Goal: Task Accomplishment & Management: Manage account settings

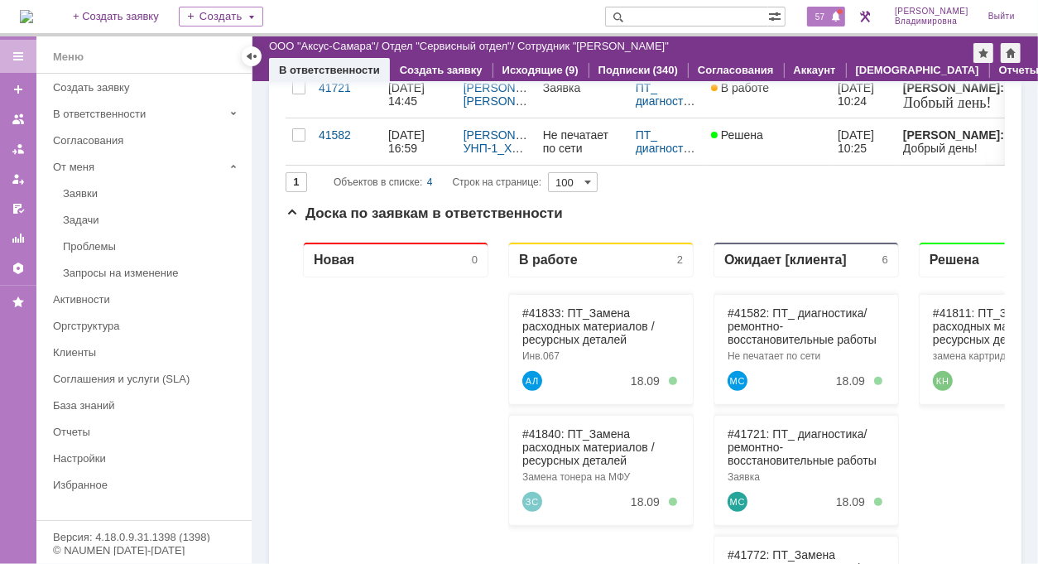
click at [823, 17] on span "57" at bounding box center [819, 17] width 19 height 12
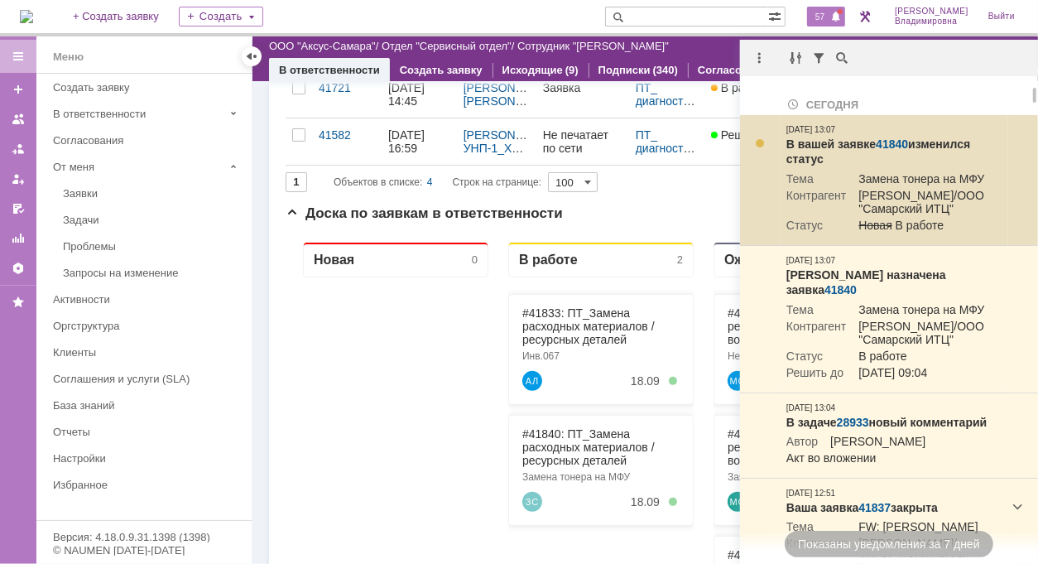
click at [886, 145] on link "41840" at bounding box center [891, 143] width 32 height 13
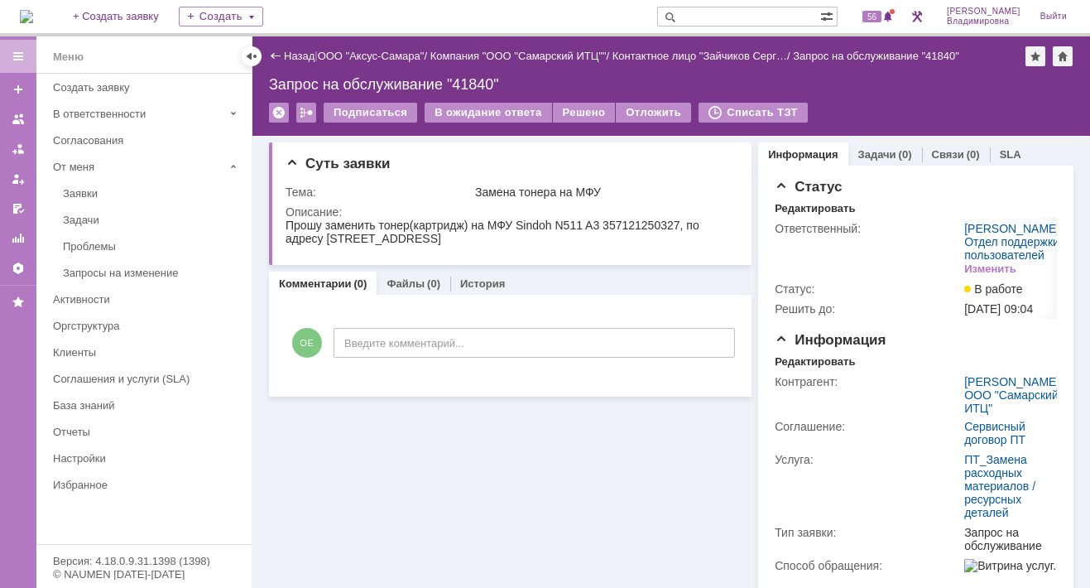
drag, startPoint x: 337, startPoint y: 438, endPoint x: 339, endPoint y: 427, distance: 11.0
click at [338, 437] on div "Суть заявки Тема: Замена тонера на МФУ Описание: Комментарии (0) Файлы (0) Исто…" at bounding box center [510, 508] width 482 height 744
click at [295, 52] on link "Назад" at bounding box center [299, 56] width 31 height 12
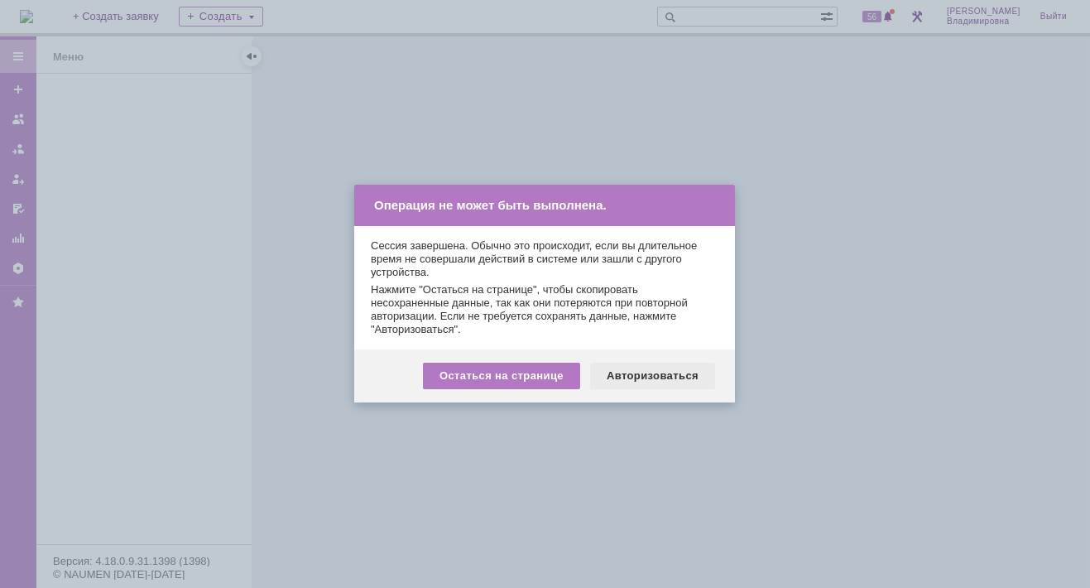
click at [657, 375] on div "Авторизоваться" at bounding box center [652, 375] width 125 height 26
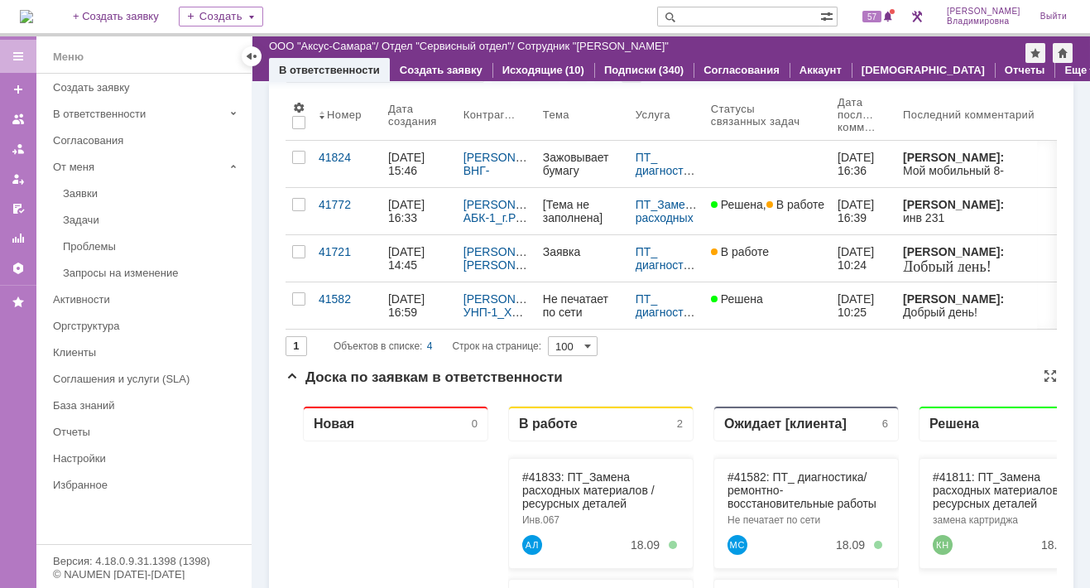
scroll to position [414, 0]
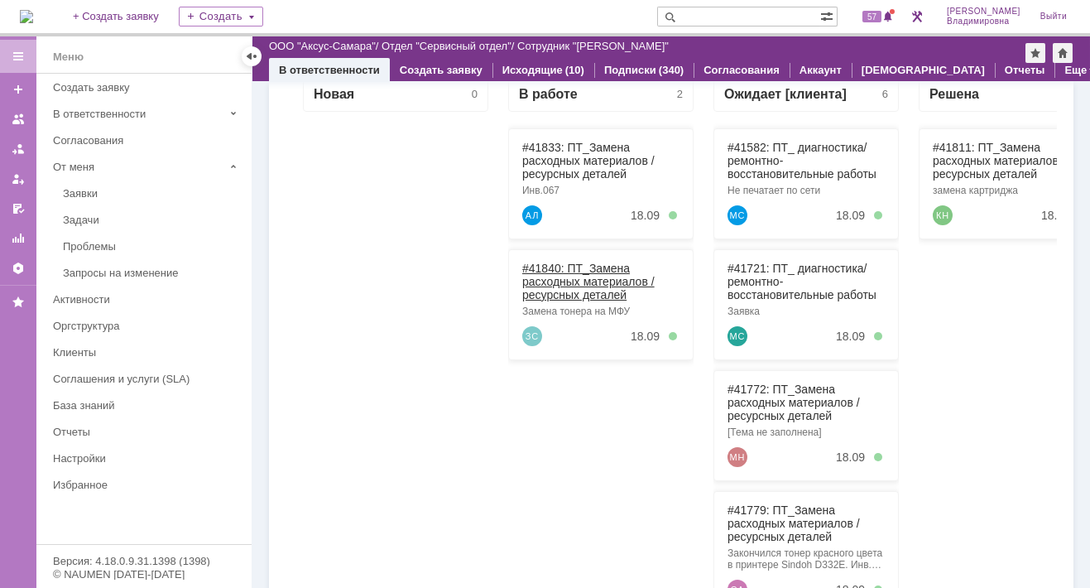
click at [545, 266] on link "#41840: ПТ_Замена расходных материалов / ресурсных деталей" at bounding box center [588, 281] width 132 height 40
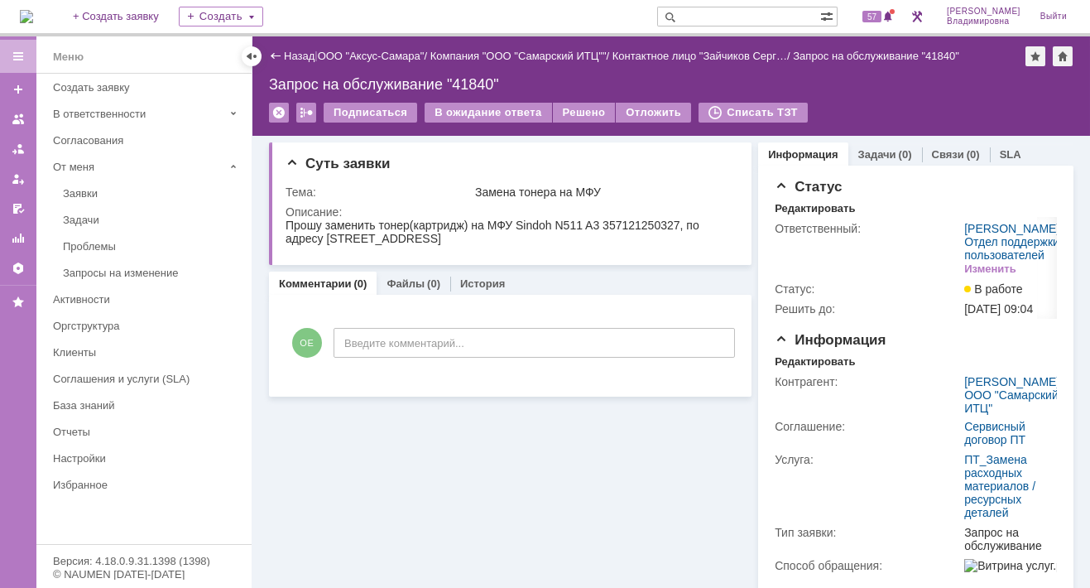
click at [726, 14] on input "text" at bounding box center [738, 17] width 163 height 20
type input "24256"
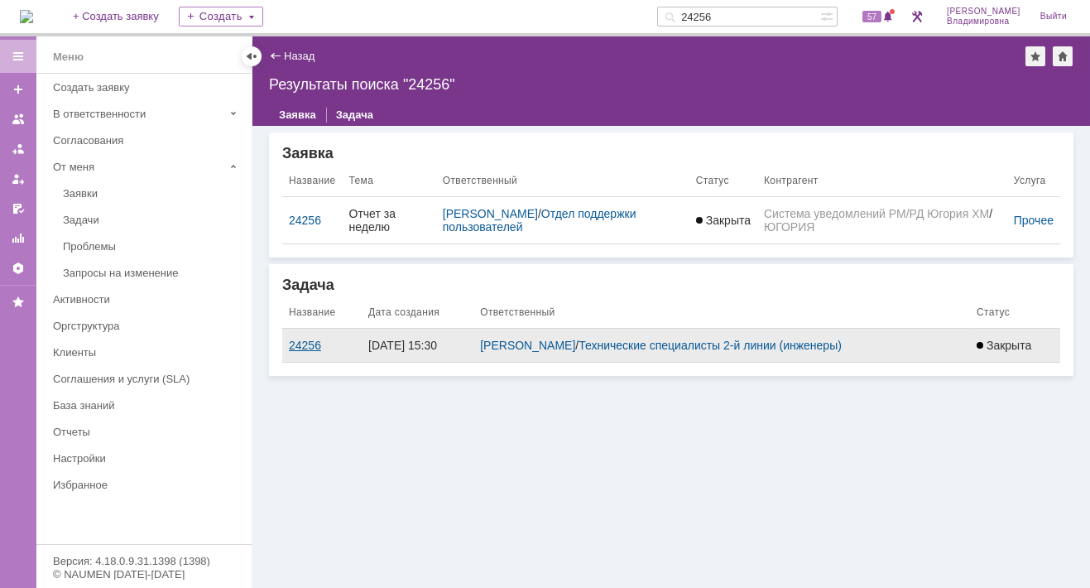
click at [296, 338] on div "24256" at bounding box center [322, 344] width 66 height 13
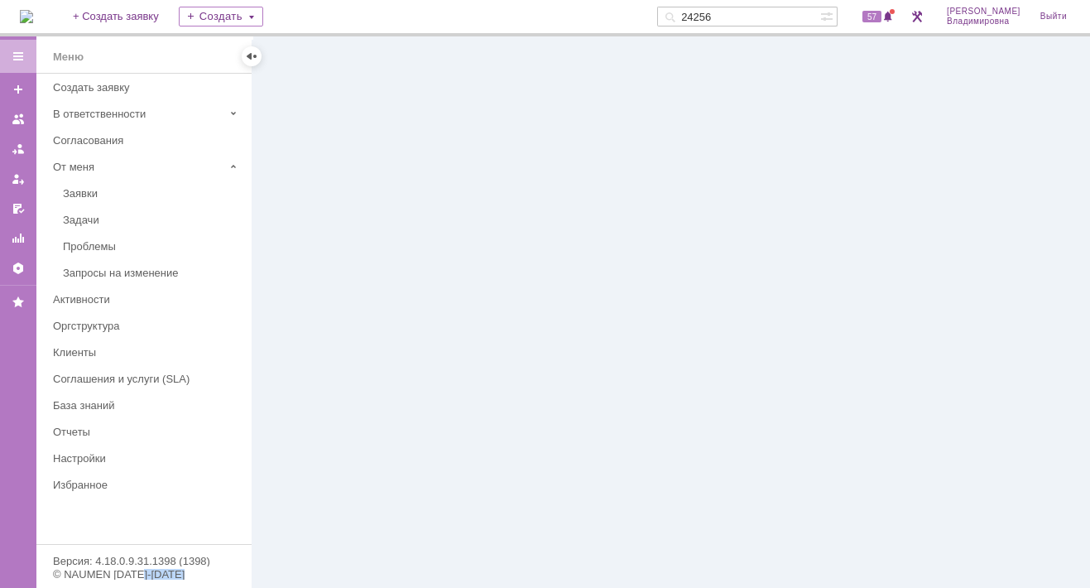
click at [296, 337] on div at bounding box center [670, 311] width 837 height 551
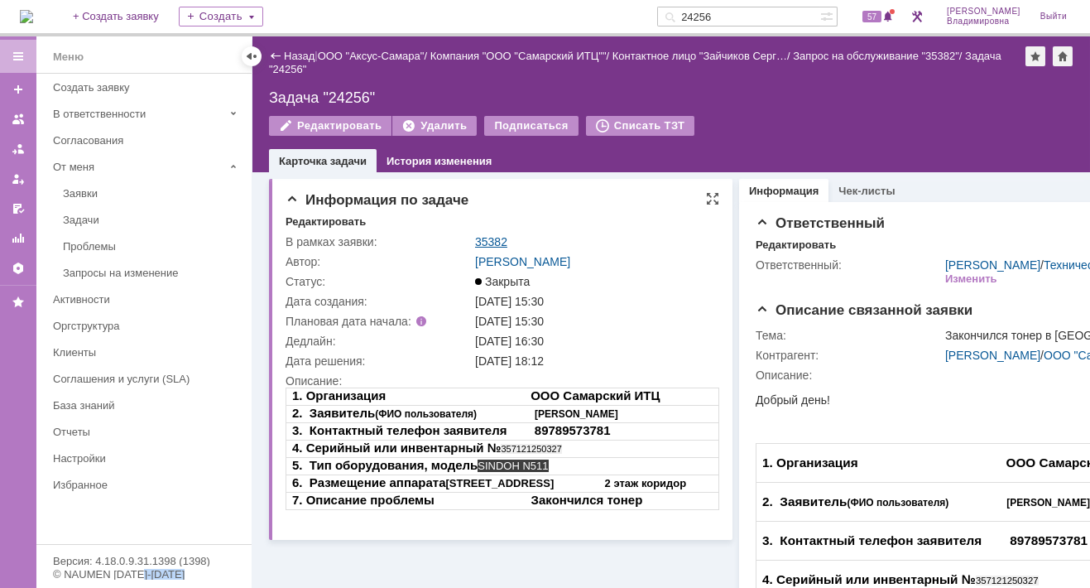
click at [495, 240] on link "35382" at bounding box center [491, 241] width 32 height 13
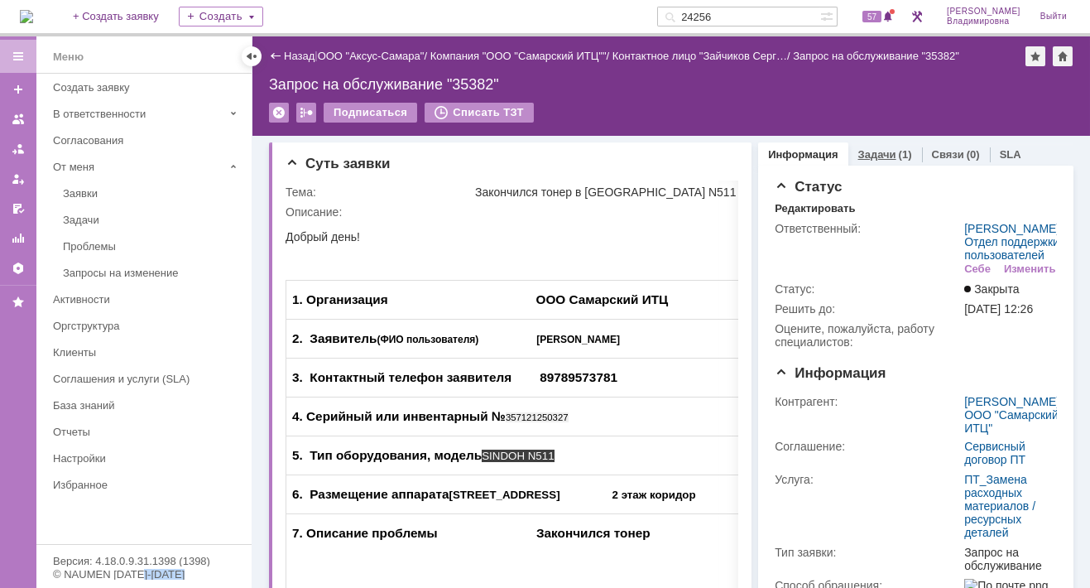
click at [871, 150] on link "Задачи" at bounding box center [877, 154] width 38 height 12
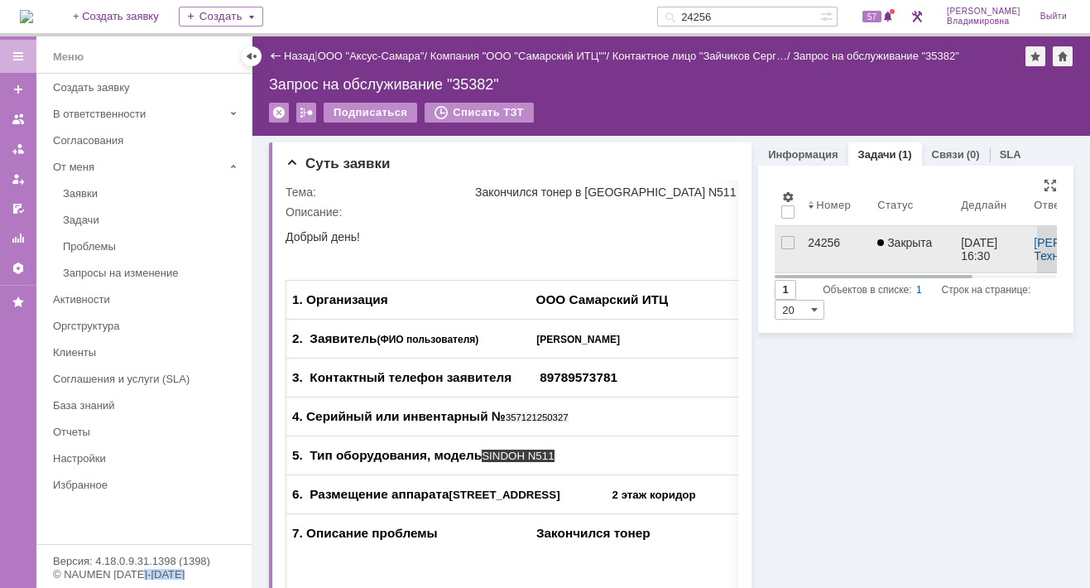
click at [818, 238] on div "24256" at bounding box center [836, 242] width 56 height 13
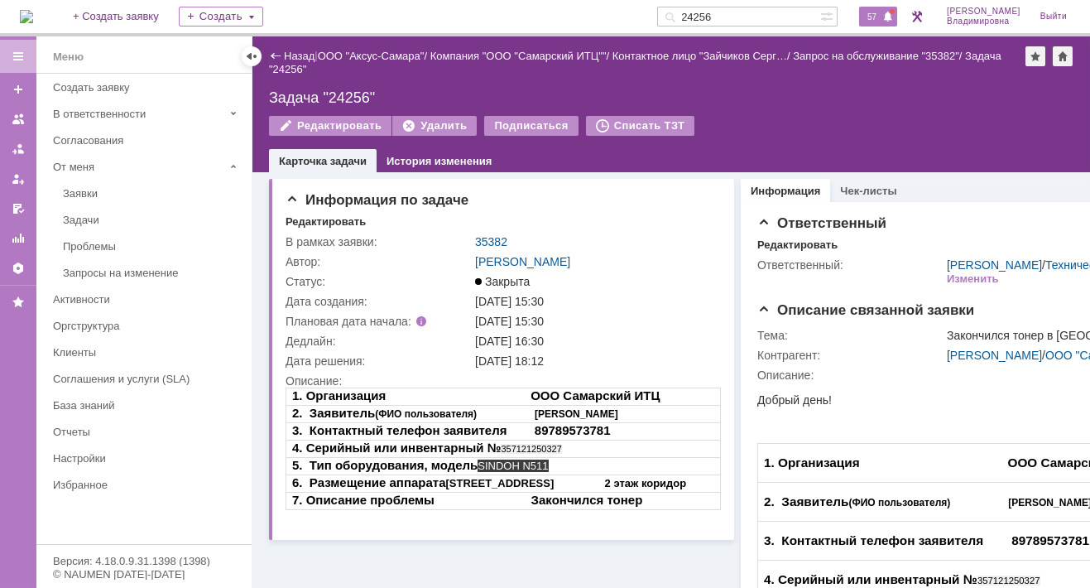
click at [880, 12] on span "57" at bounding box center [871, 17] width 19 height 12
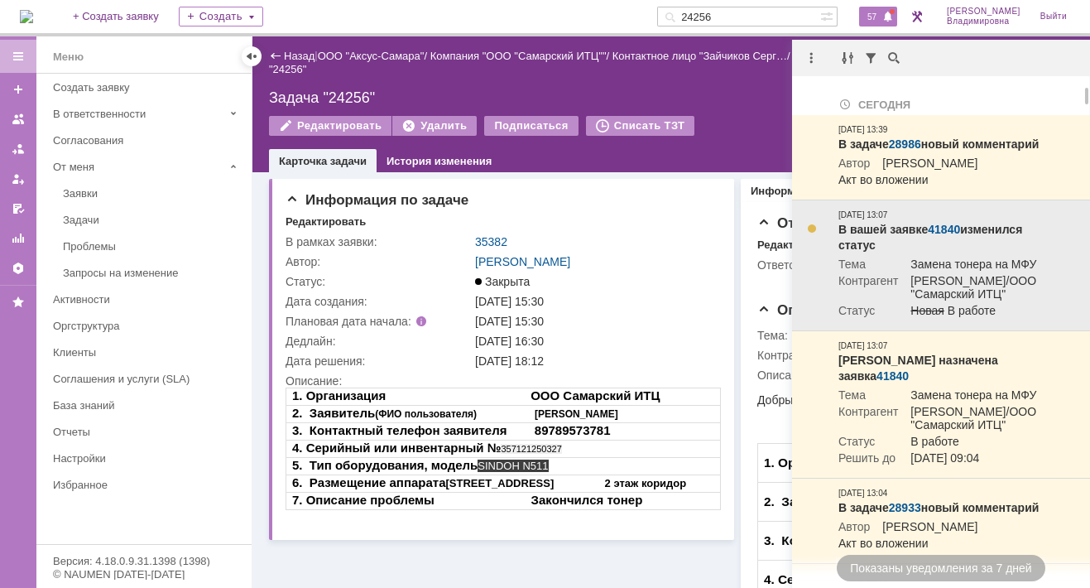
click at [942, 236] on link "41840" at bounding box center [944, 229] width 32 height 13
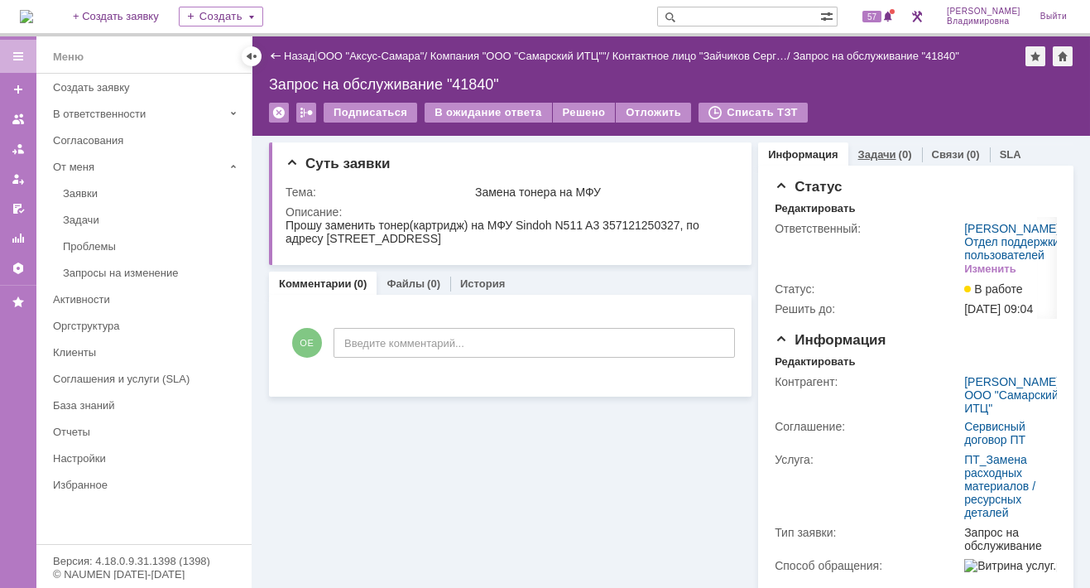
click at [867, 148] on link "Задачи" at bounding box center [877, 154] width 38 height 12
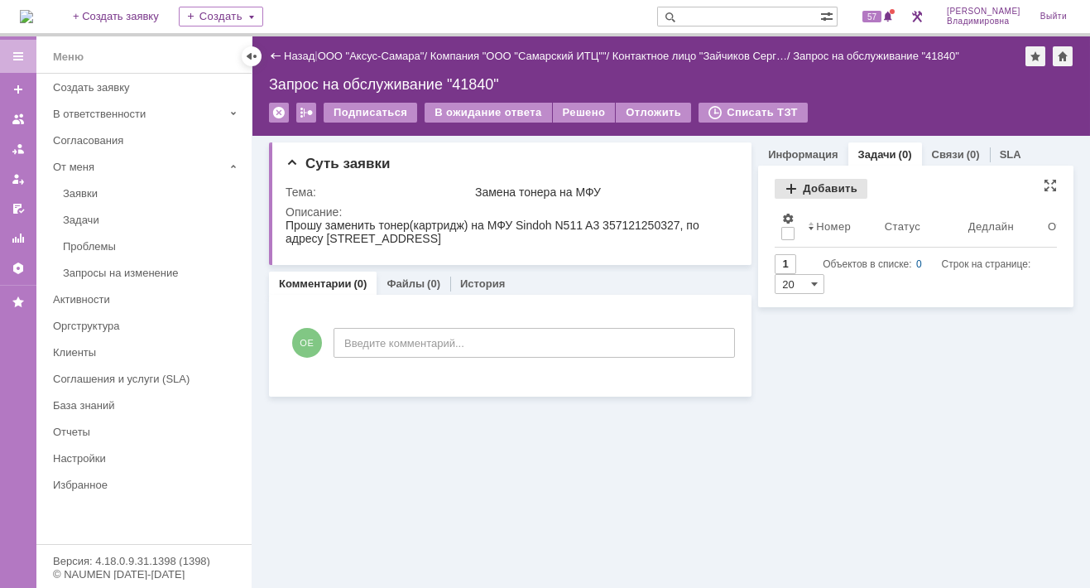
click at [812, 185] on div "Добавить" at bounding box center [821, 189] width 93 height 20
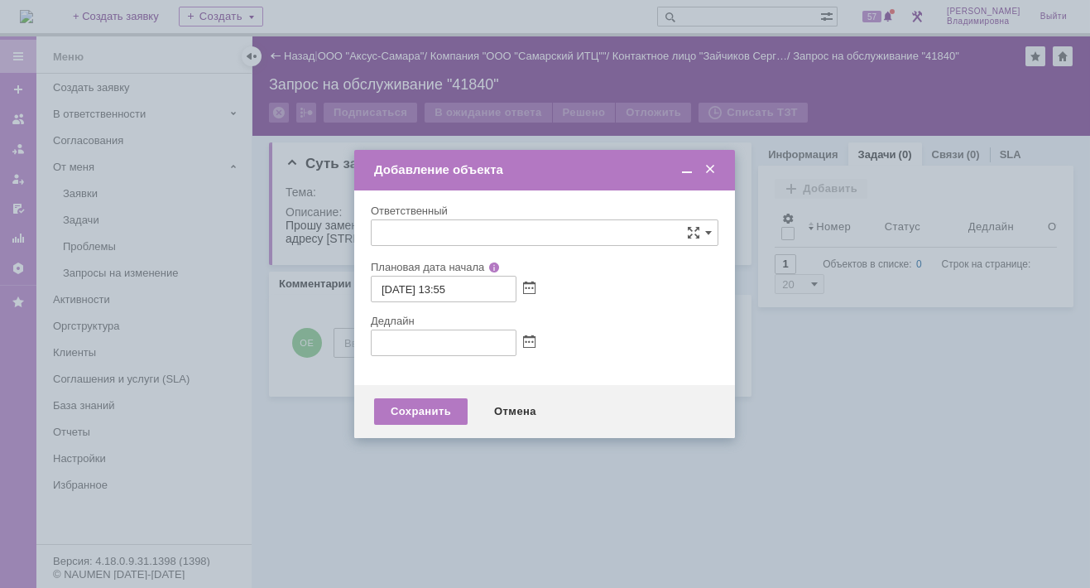
type input "[не указано]"
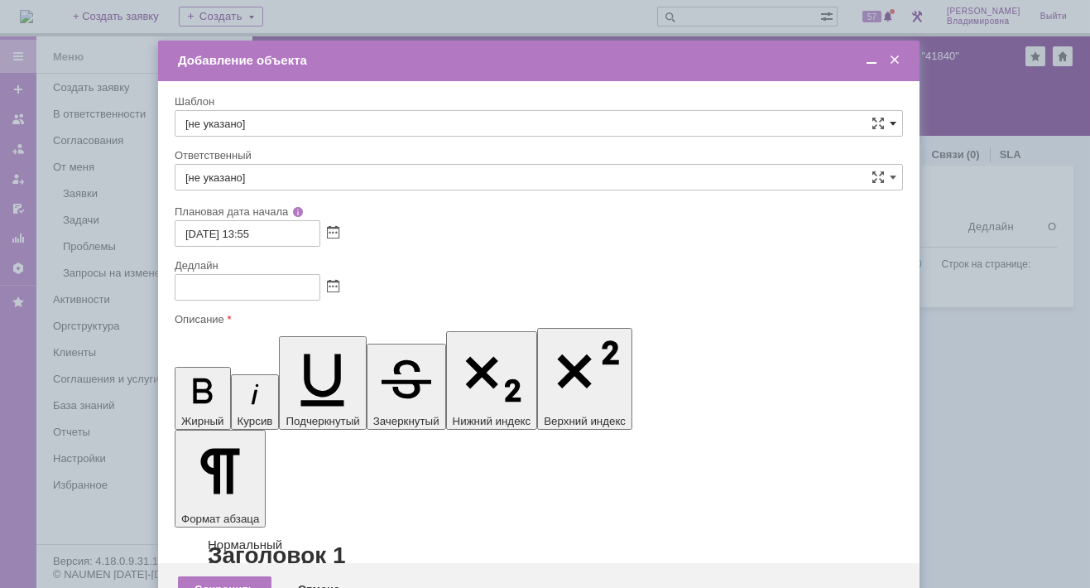
click at [891, 121] on span at bounding box center [893, 123] width 7 height 13
click at [892, 60] on span at bounding box center [894, 60] width 17 height 15
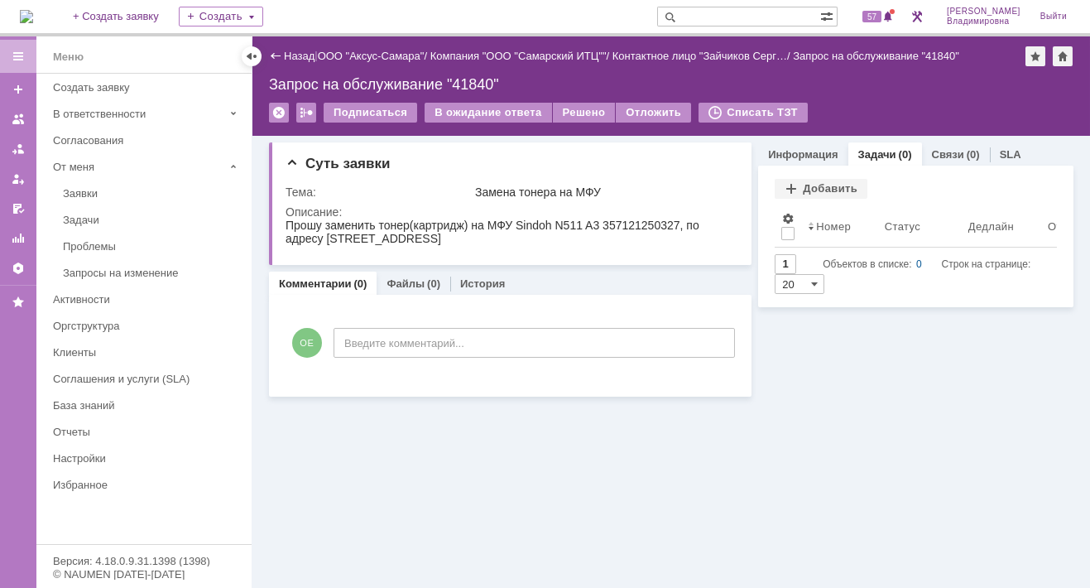
click at [712, 12] on input "text" at bounding box center [738, 17] width 163 height 20
type input "24256"
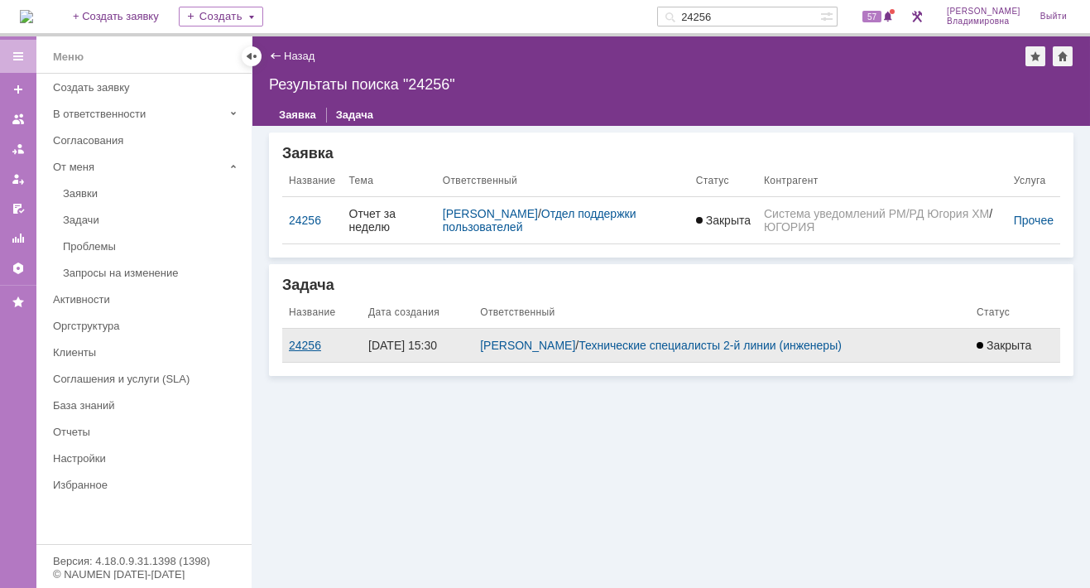
click at [307, 343] on div "24256" at bounding box center [322, 344] width 66 height 13
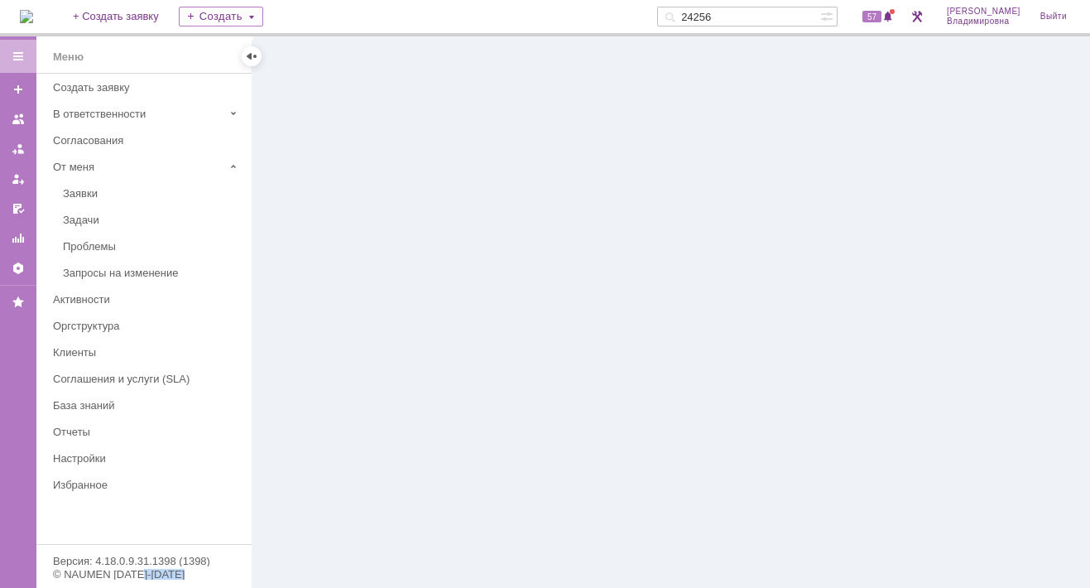
click at [307, 343] on div at bounding box center [670, 311] width 837 height 551
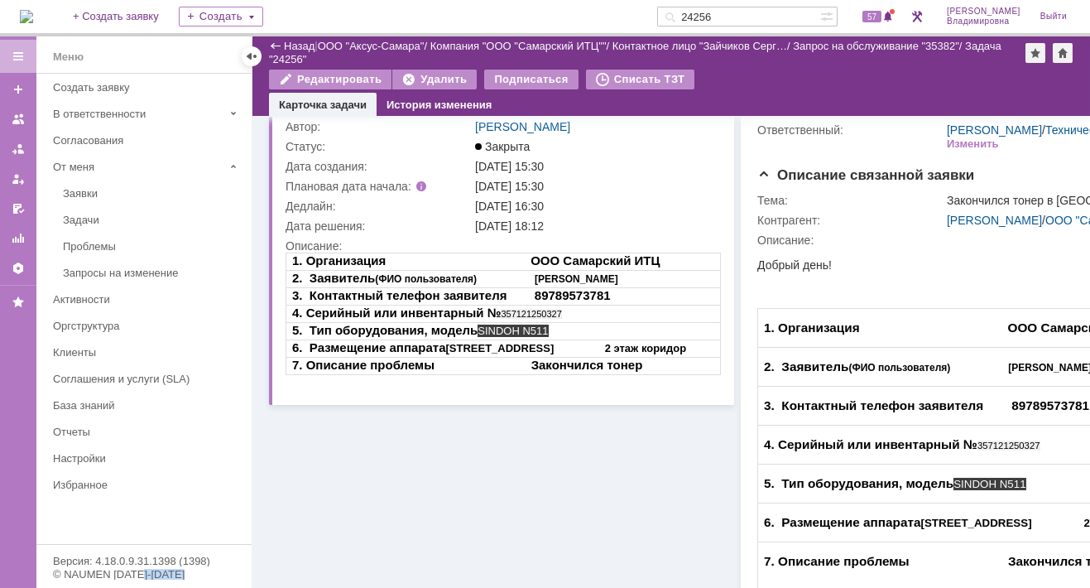
scroll to position [165, 0]
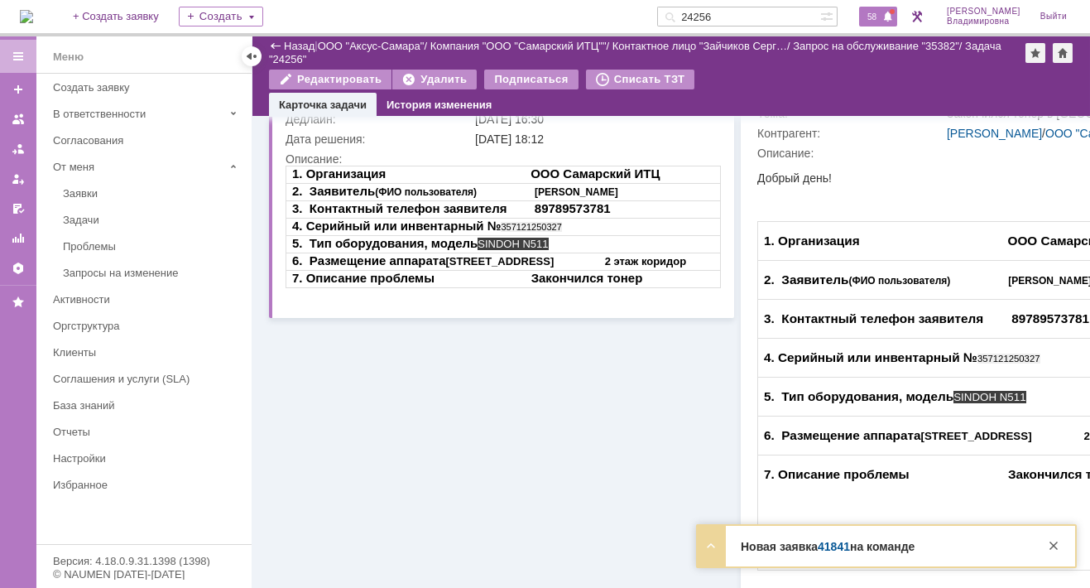
click at [878, 22] on span "58" at bounding box center [871, 17] width 19 height 12
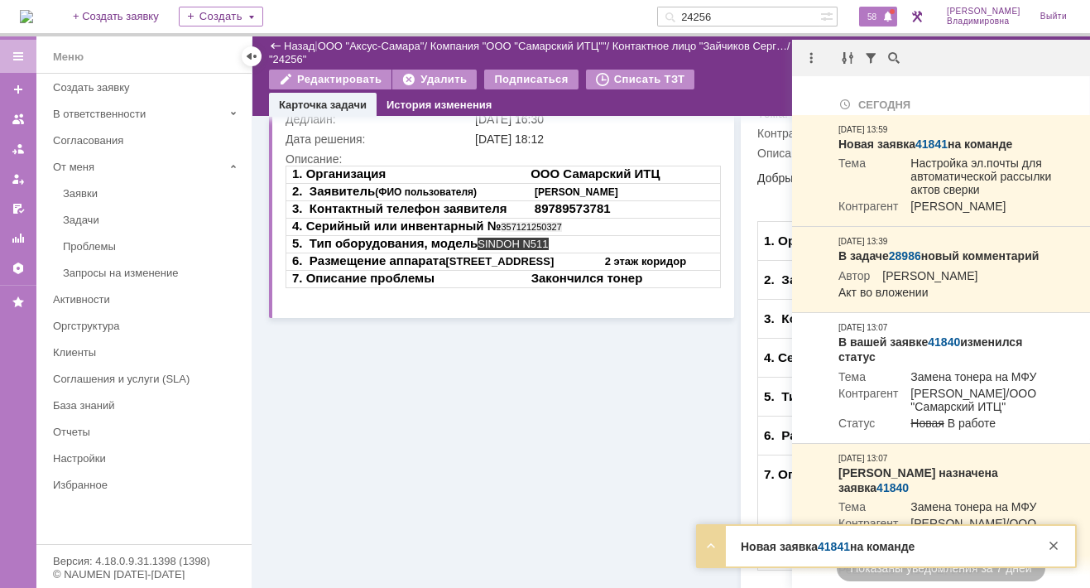
click at [727, 80] on div "Редактировать Удалить Подписаться Списать ТЗТ" at bounding box center [671, 82] width 804 height 25
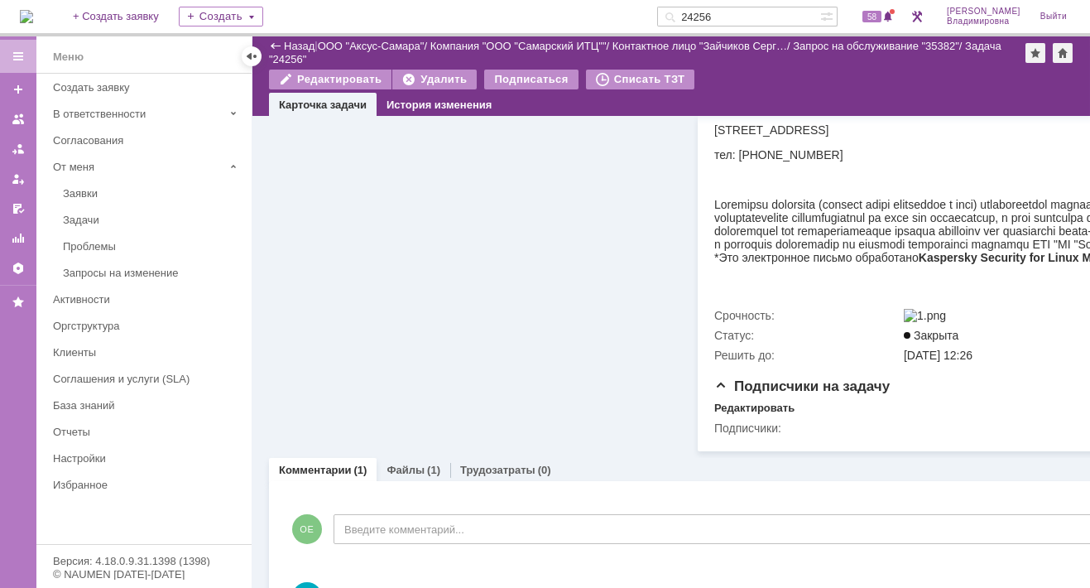
scroll to position [723, 0]
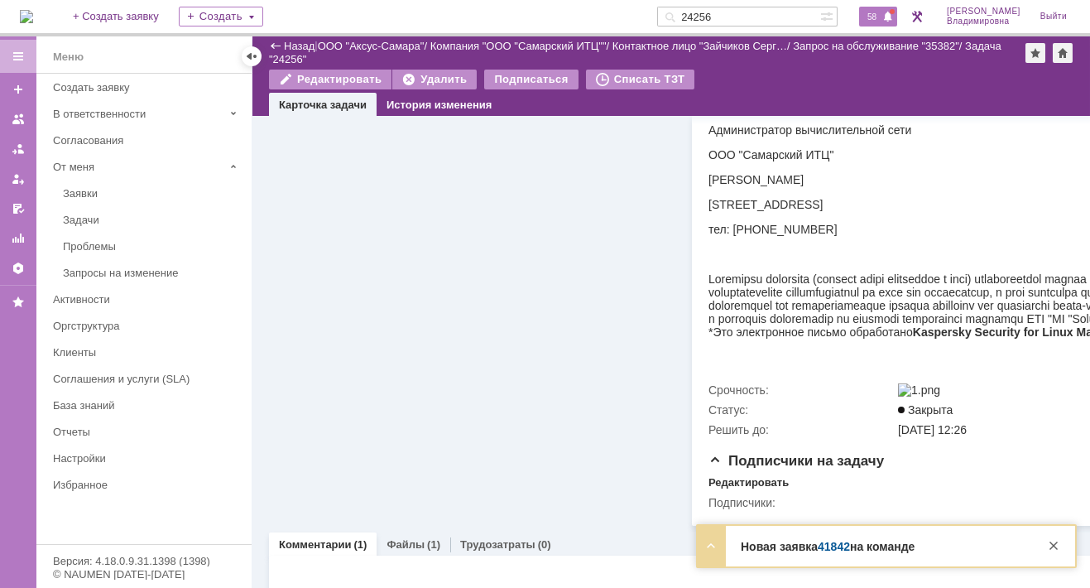
click at [875, 15] on span "58" at bounding box center [871, 17] width 19 height 12
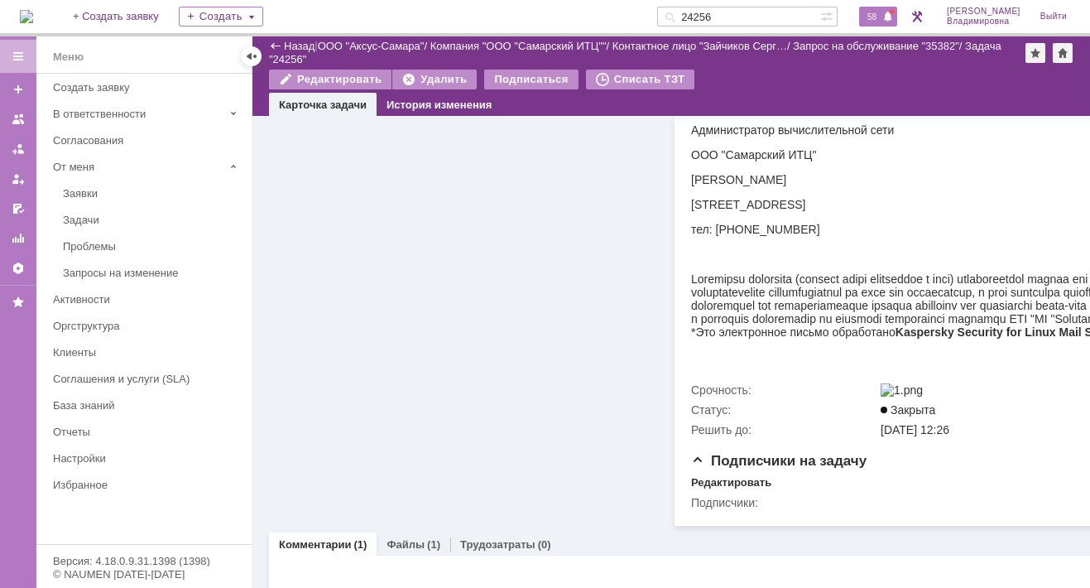
click at [881, 13] on span "58" at bounding box center [871, 17] width 19 height 12
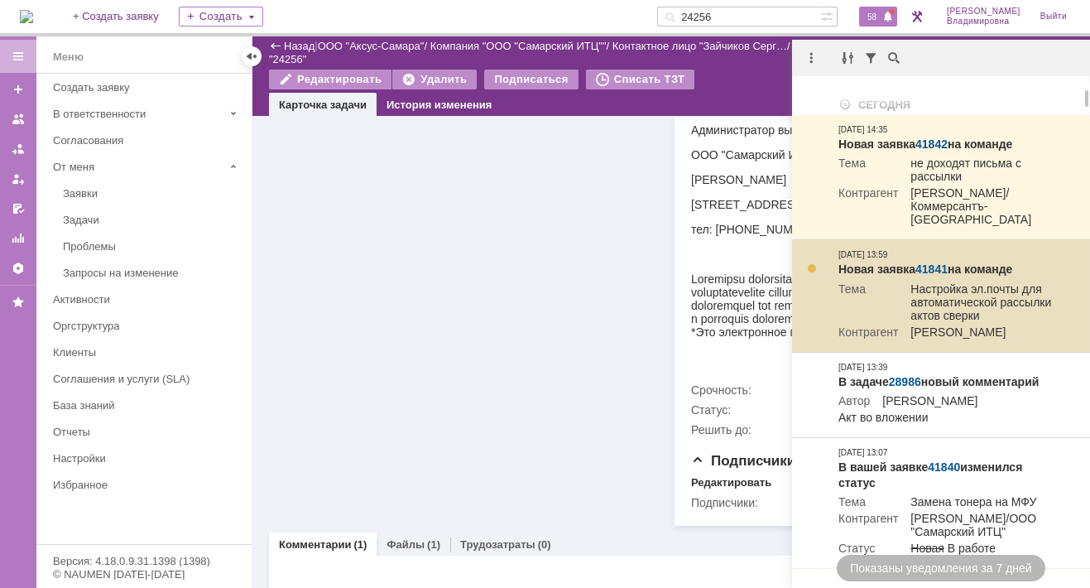
scroll to position [83, 0]
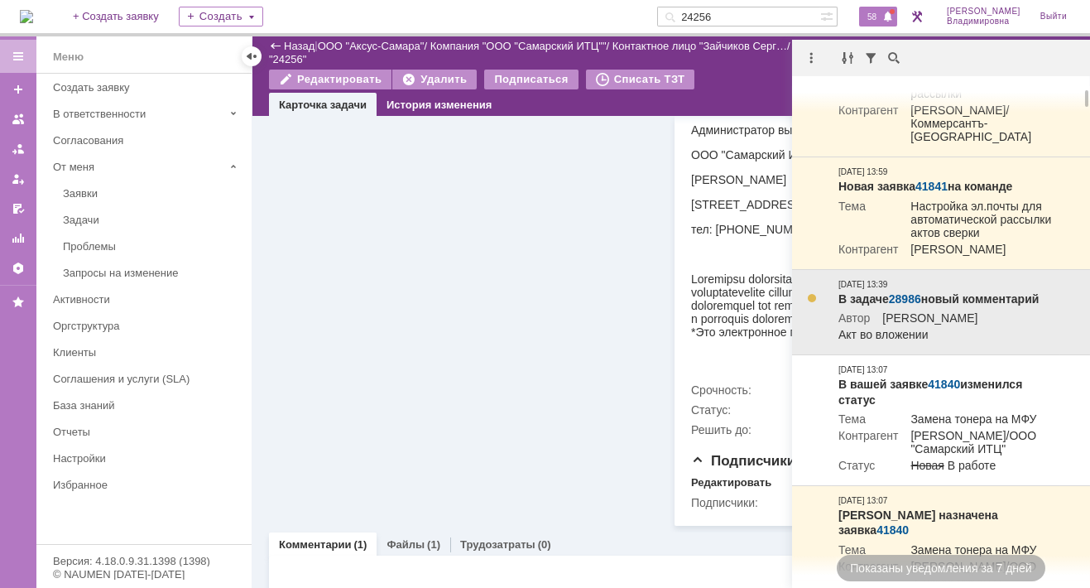
click at [911, 305] on link "28986" at bounding box center [905, 298] width 32 height 13
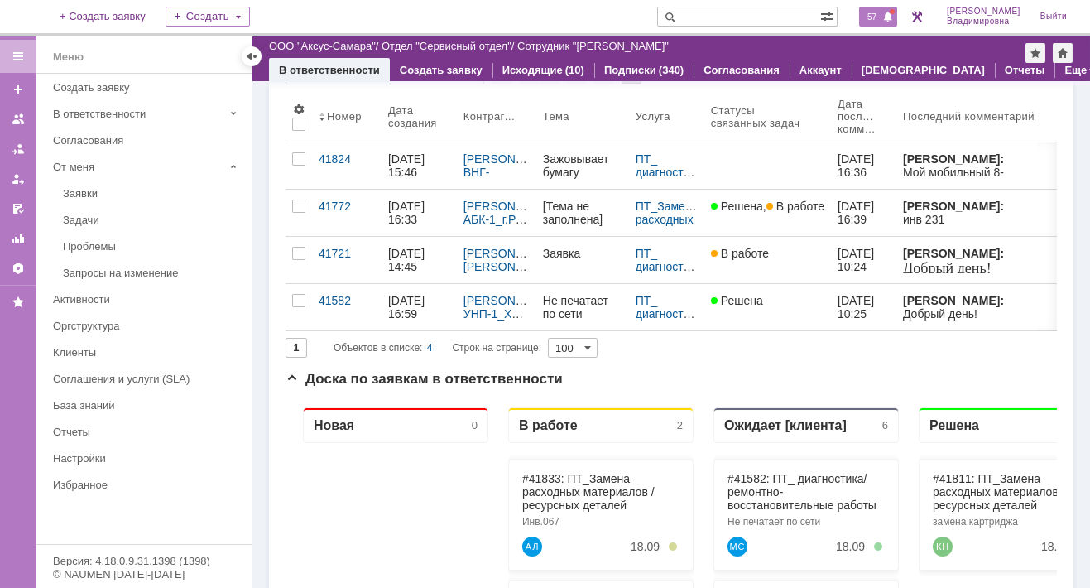
click at [881, 14] on span "57" at bounding box center [871, 17] width 19 height 12
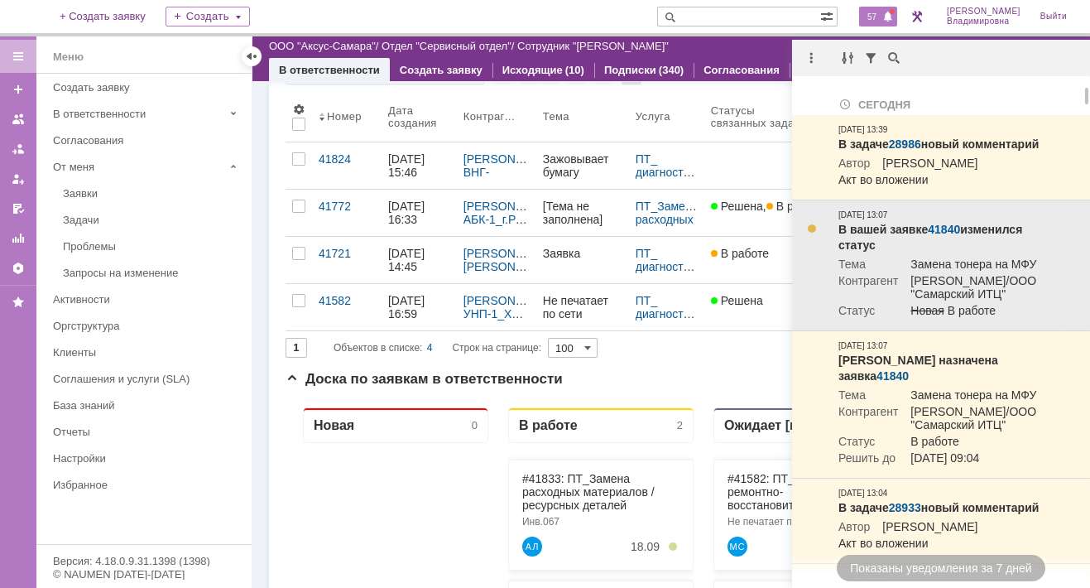
click at [941, 236] on link "41840" at bounding box center [944, 229] width 32 height 13
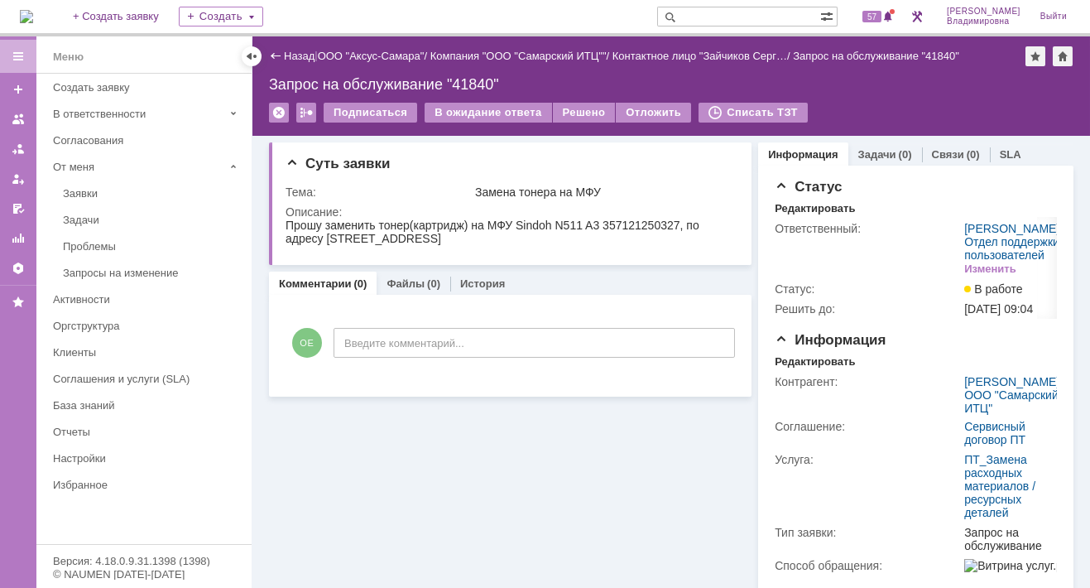
drag, startPoint x: 348, startPoint y: 460, endPoint x: 347, endPoint y: 423, distance: 37.3
click at [350, 457] on div "Суть заявки Тема: Замена тонера на МФУ Описание: Комментарии (0) Файлы (0) Исто…" at bounding box center [510, 508] width 482 height 744
click at [863, 148] on link "Задачи" at bounding box center [877, 154] width 38 height 12
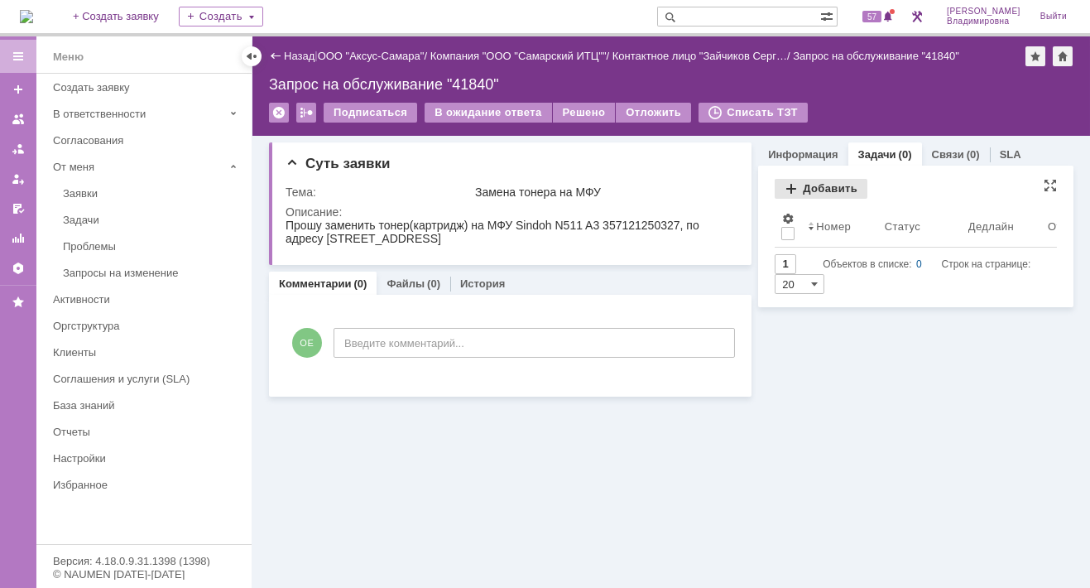
click at [814, 182] on div "Добавить" at bounding box center [821, 189] width 93 height 20
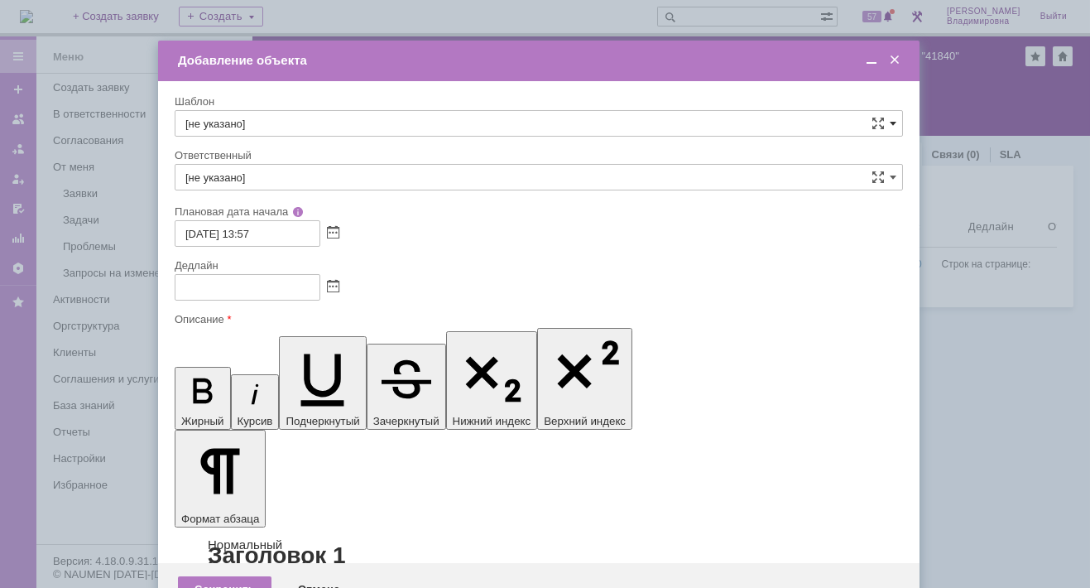
click at [890, 120] on span at bounding box center [893, 123] width 7 height 13
click at [895, 60] on span at bounding box center [894, 60] width 17 height 15
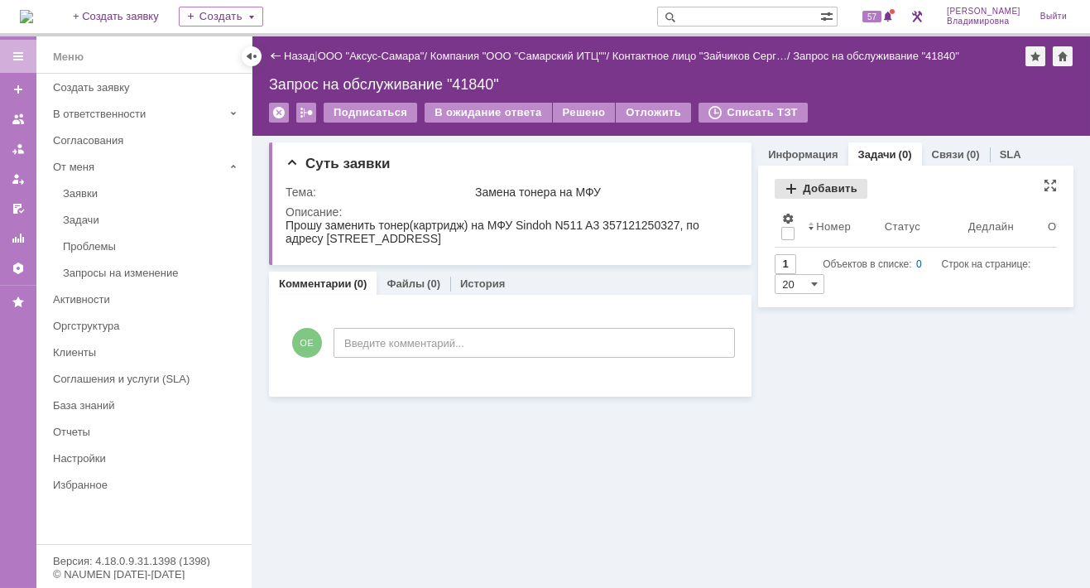
click at [813, 176] on div "Задачи Добавить Результаты поиска: 1 Объектов в списке: 0 Строк на странице: 20…" at bounding box center [915, 235] width 315 height 141
click at [811, 187] on div "Добавить" at bounding box center [821, 189] width 93 height 20
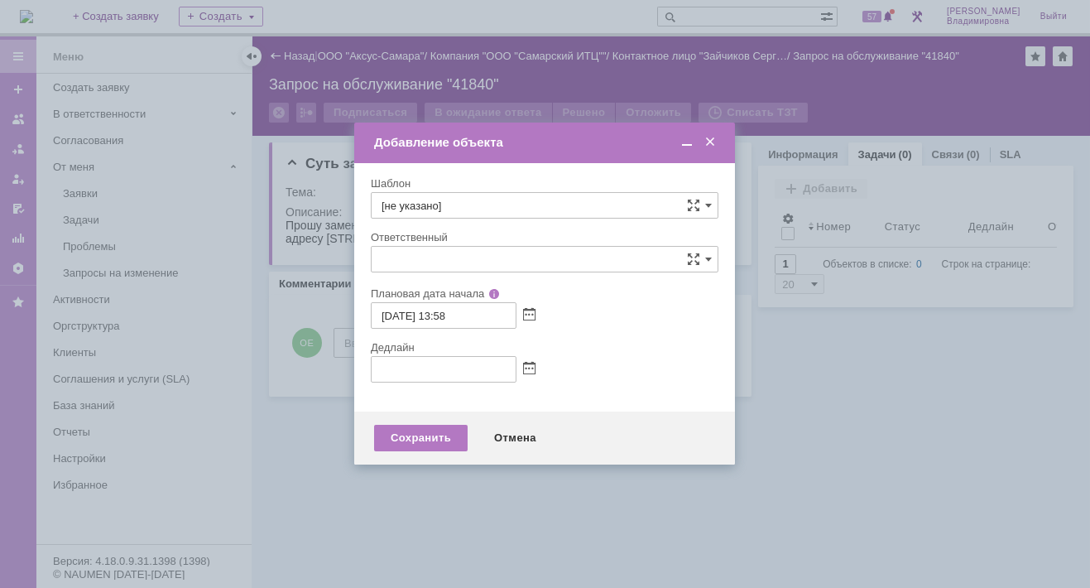
type input "[не указано]"
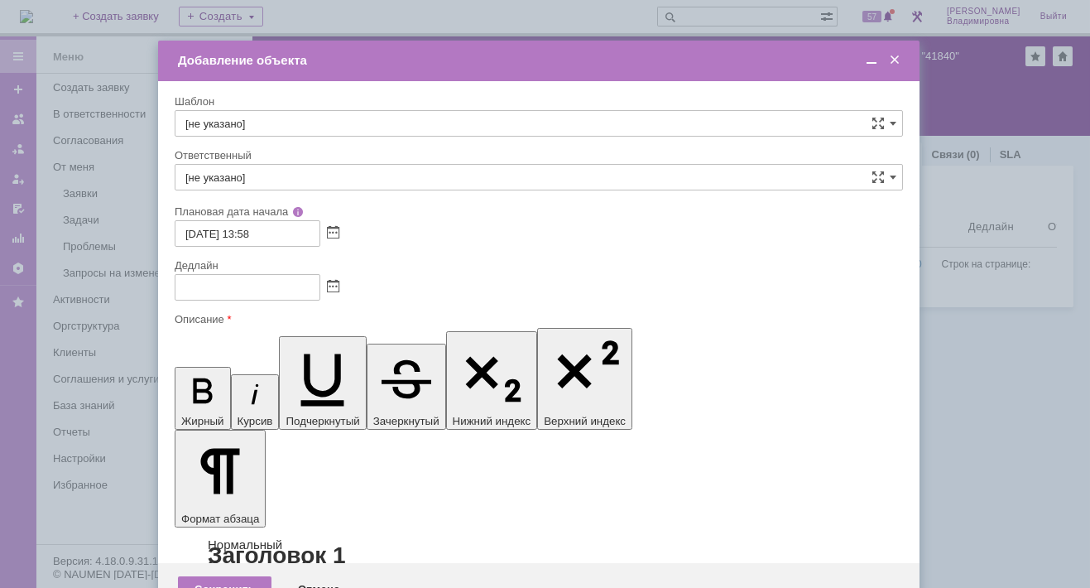
scroll to position [0, 0]
click at [892, 120] on span at bounding box center [893, 123] width 7 height 13
click at [297, 146] on span "5. Доставка аппарата на демо-тест" at bounding box center [538, 152] width 707 height 13
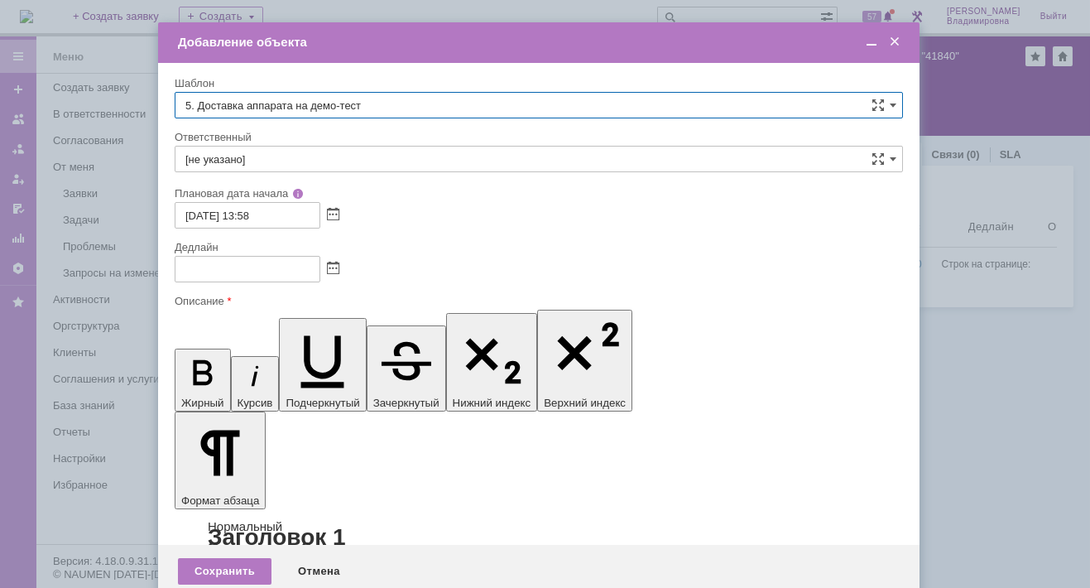
type input "5. Доставка аппарата на демо-тест"
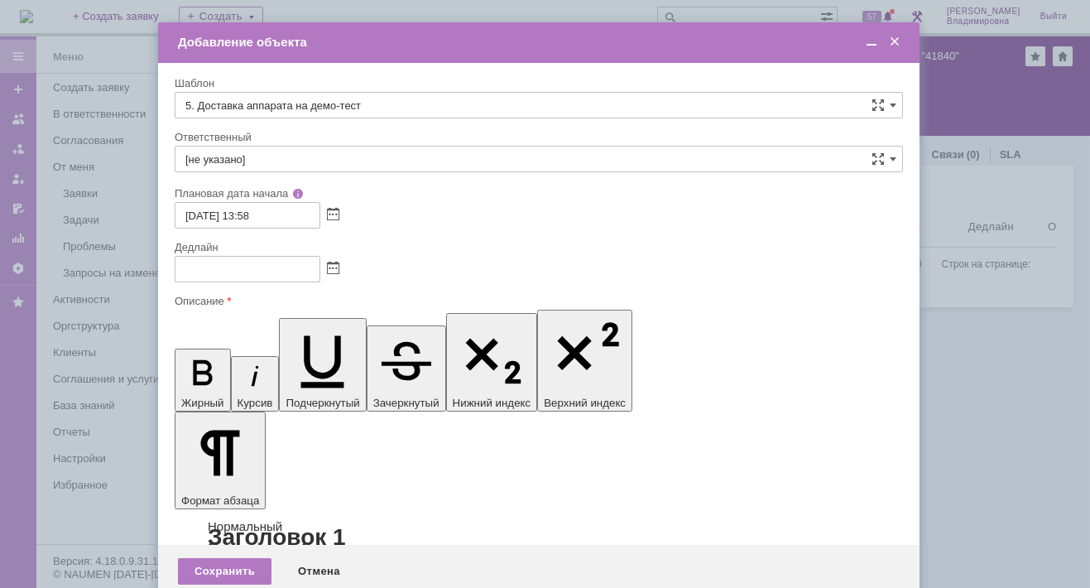
drag, startPoint x: 258, startPoint y: 4743, endPoint x: 409, endPoint y: 4744, distance: 150.6
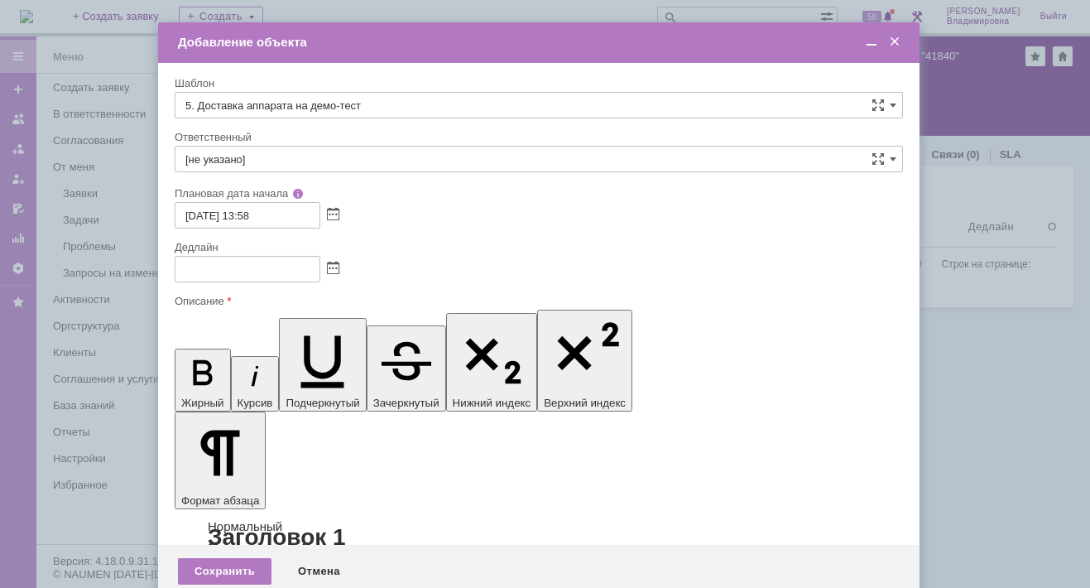
drag, startPoint x: 191, startPoint y: 4771, endPoint x: 516, endPoint y: 4823, distance: 328.5
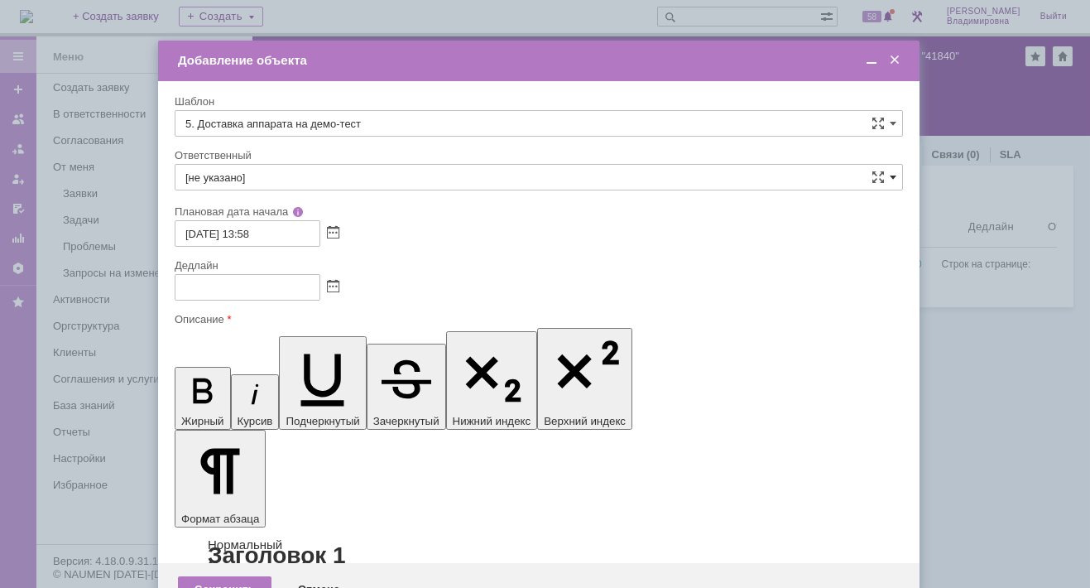
click at [892, 174] on span at bounding box center [893, 176] width 7 height 13
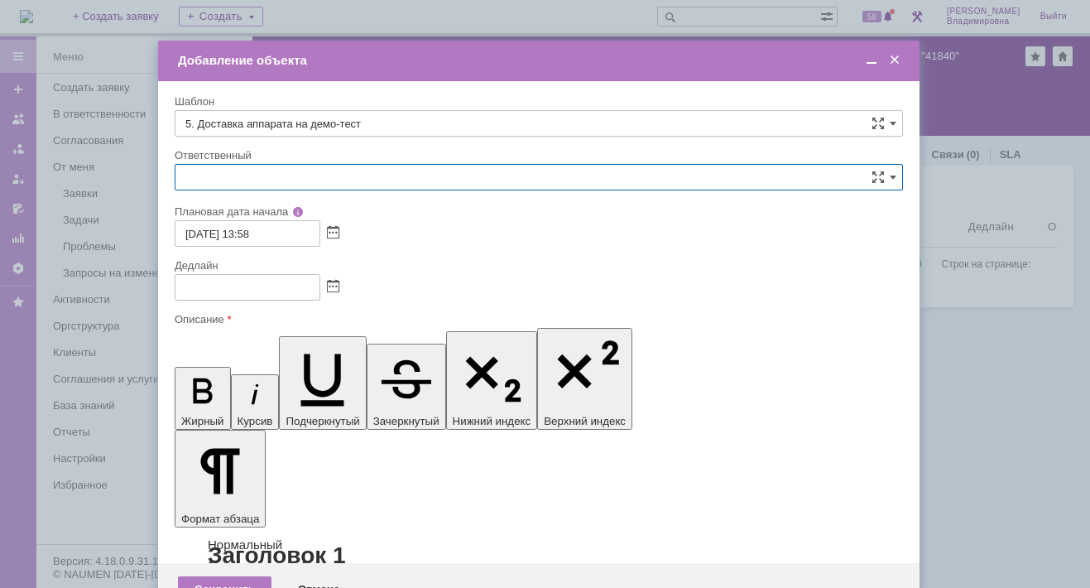
click at [213, 170] on input "text" at bounding box center [539, 177] width 728 height 26
click at [675, 56] on div "Добавление объекта" at bounding box center [540, 60] width 725 height 15
type input "[не указано]"
click at [220, 172] on input "[не указано]" at bounding box center [539, 177] width 728 height 26
click at [278, 294] on span "Кубышкин Александр Анатольевич" at bounding box center [538, 297] width 707 height 13
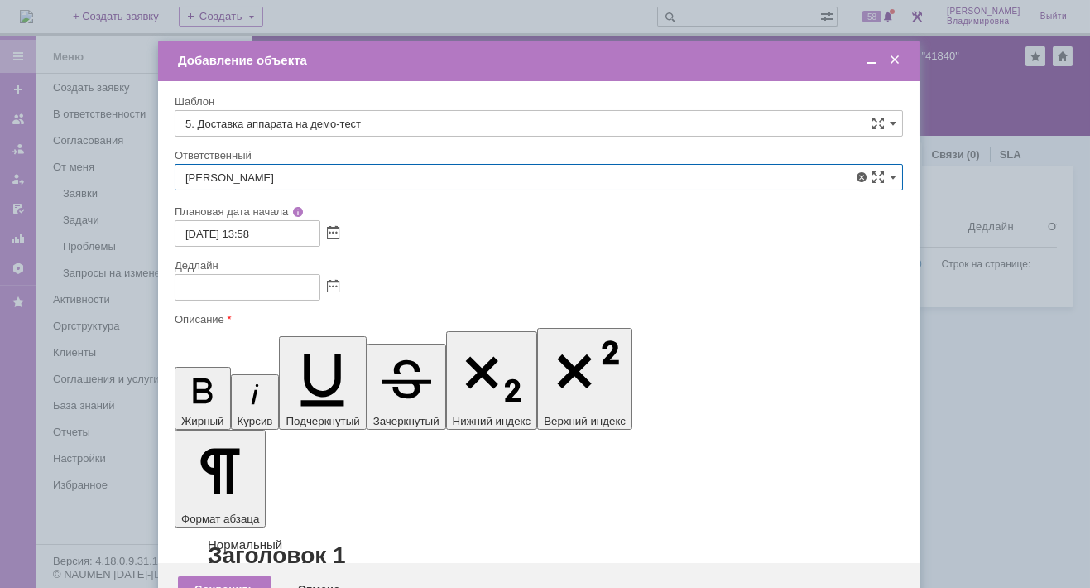
type input "Кубышкин Александр Анатольевич"
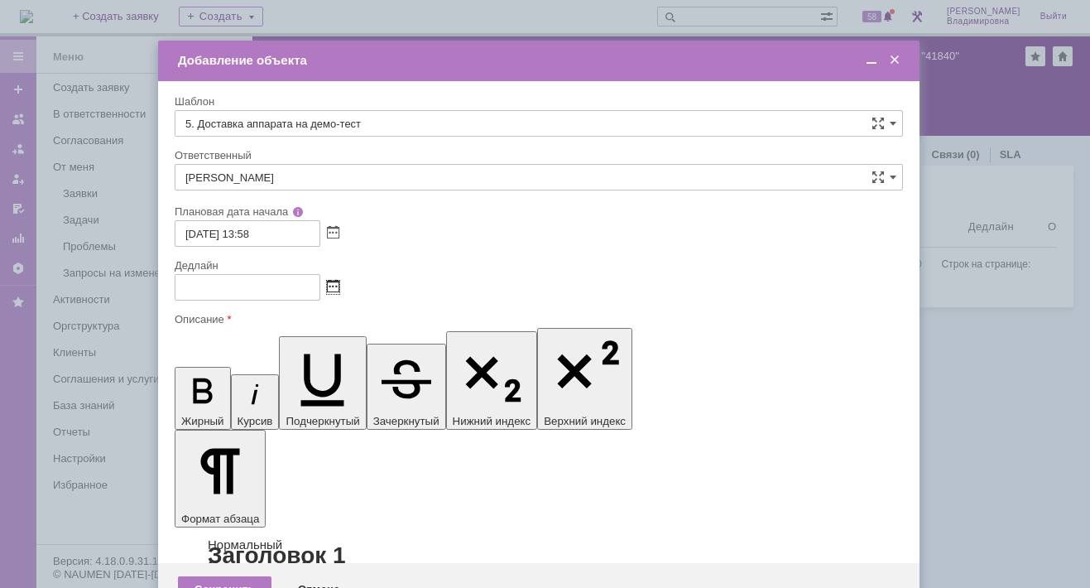
click at [333, 285] on span at bounding box center [333, 287] width 12 height 13
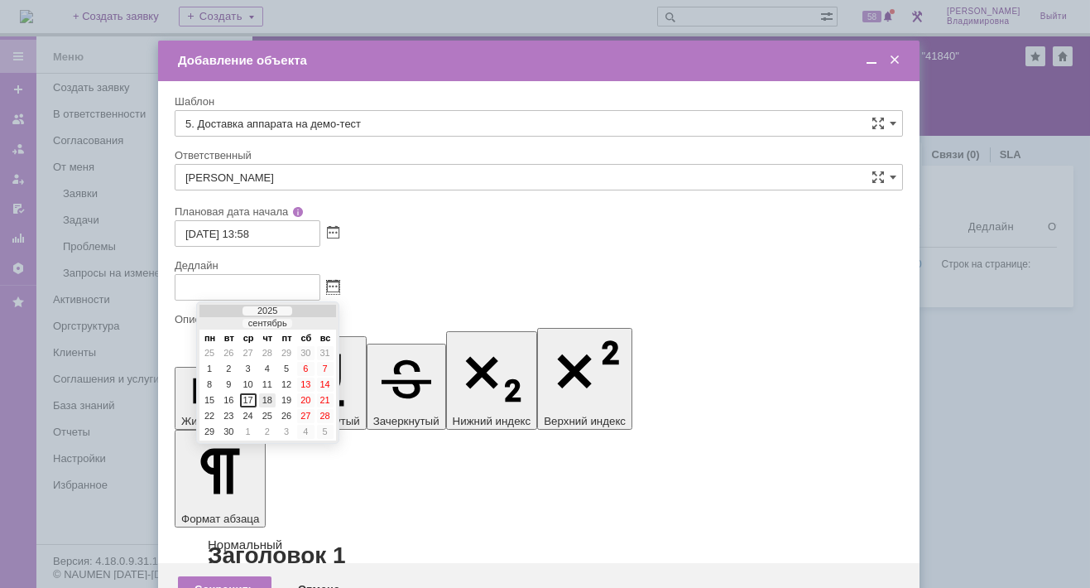
click at [266, 395] on div "18" at bounding box center [267, 400] width 17 height 14
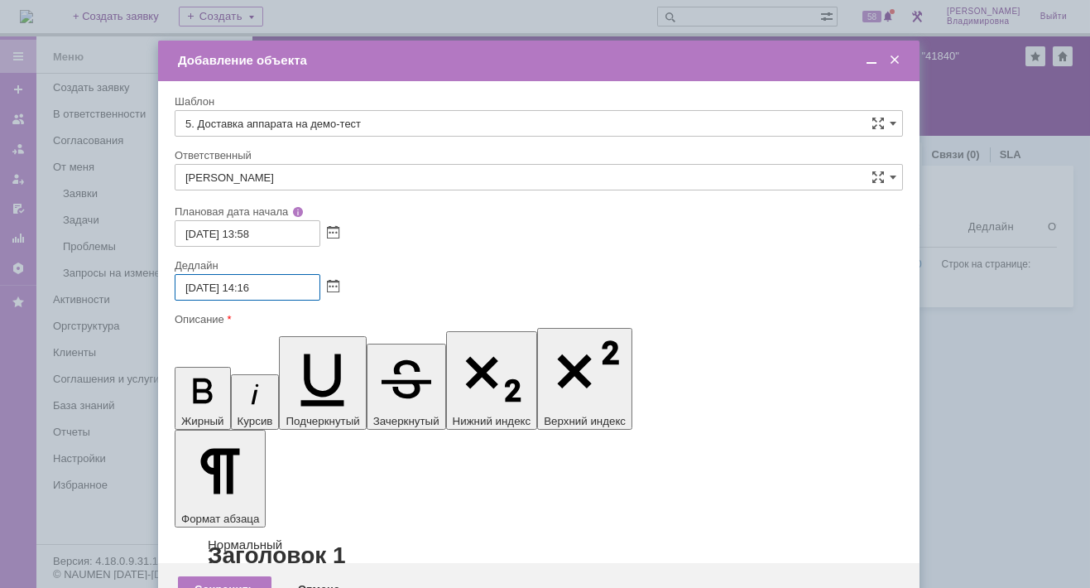
click at [251, 288] on input "18.09.2025 14:16" at bounding box center [248, 287] width 146 height 26
drag, startPoint x: 245, startPoint y: 285, endPoint x: 254, endPoint y: 288, distance: 9.7
click at [254, 288] on input "18.09.2025 14:16" at bounding box center [248, 287] width 146 height 26
click at [269, 283] on input "18.09.2025 10:16" at bounding box center [248, 287] width 146 height 26
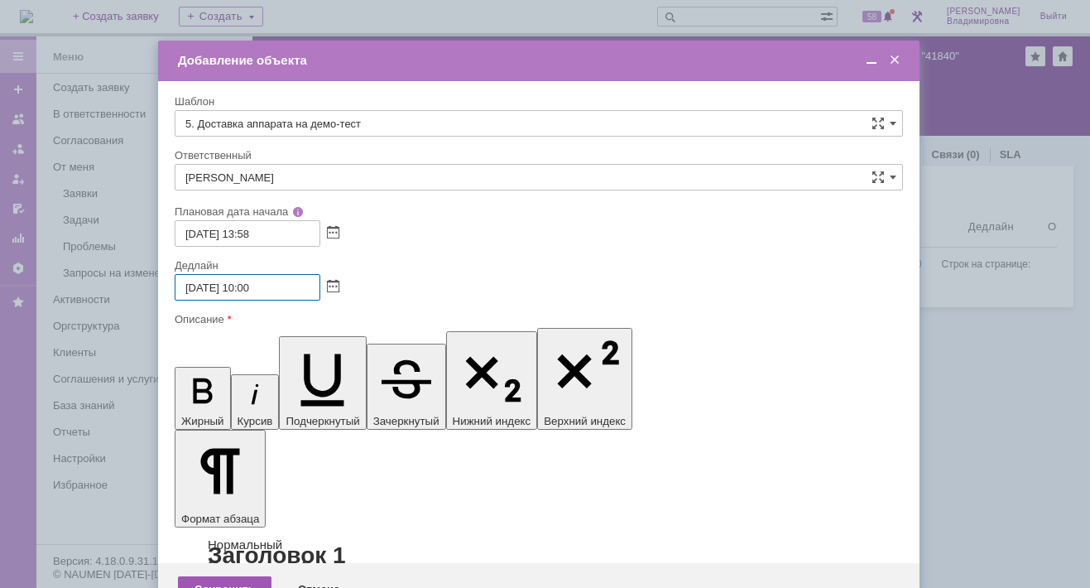
type input "18.09.2025 10:00"
click at [219, 576] on div "Сохранить" at bounding box center [225, 589] width 94 height 26
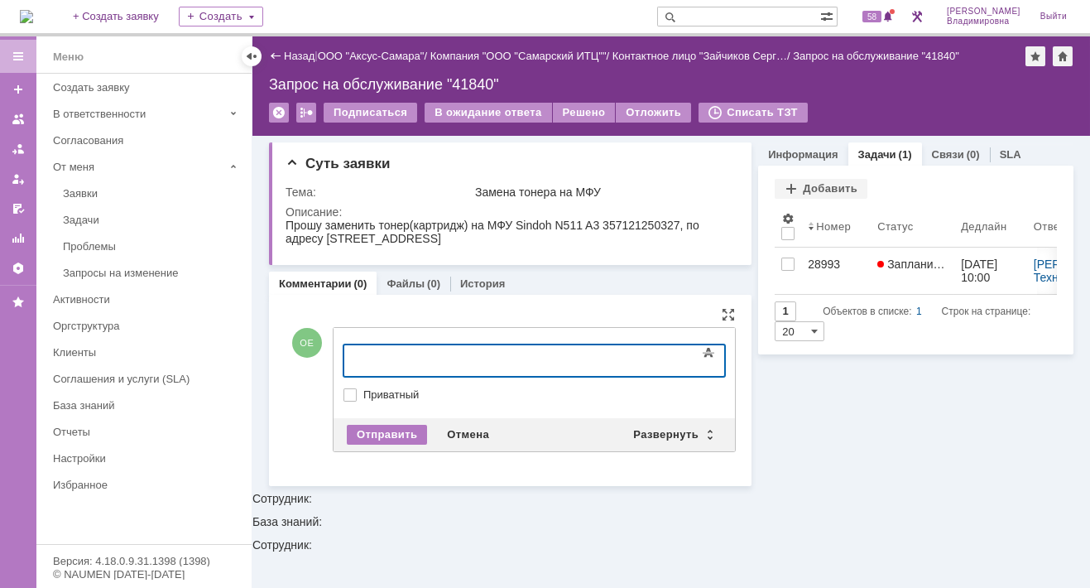
scroll to position [0, 0]
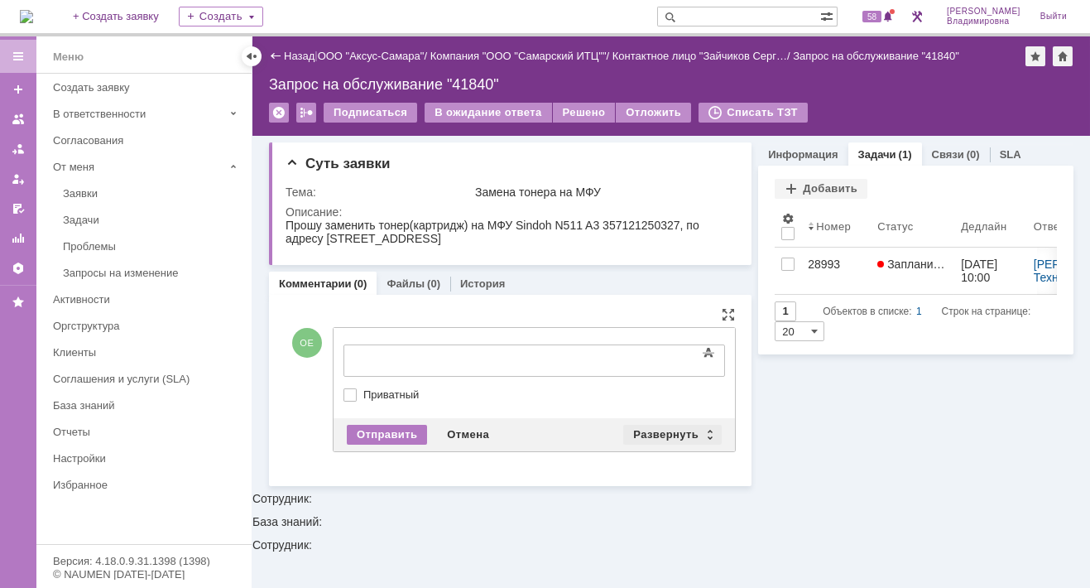
click at [666, 425] on div "Развернуть" at bounding box center [672, 434] width 98 height 20
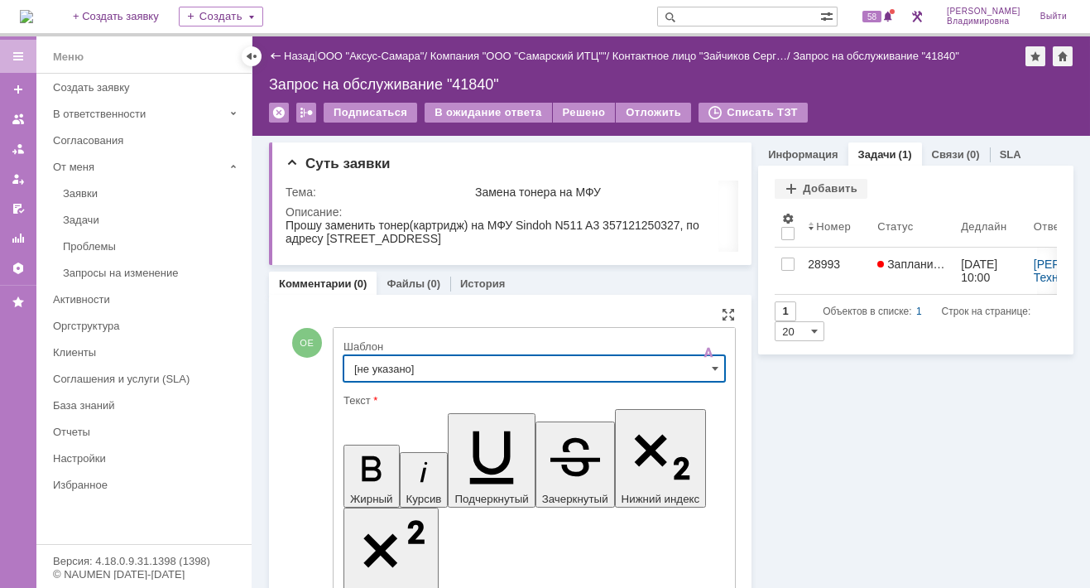
click at [374, 367] on input "[не указано]" at bounding box center [533, 368] width 381 height 26
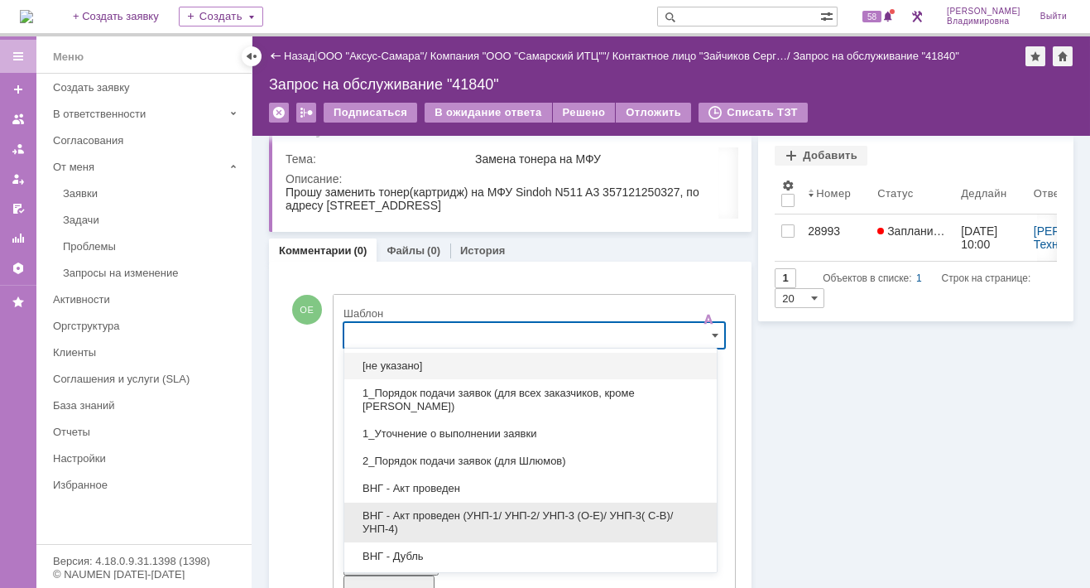
scroll to position [165, 0]
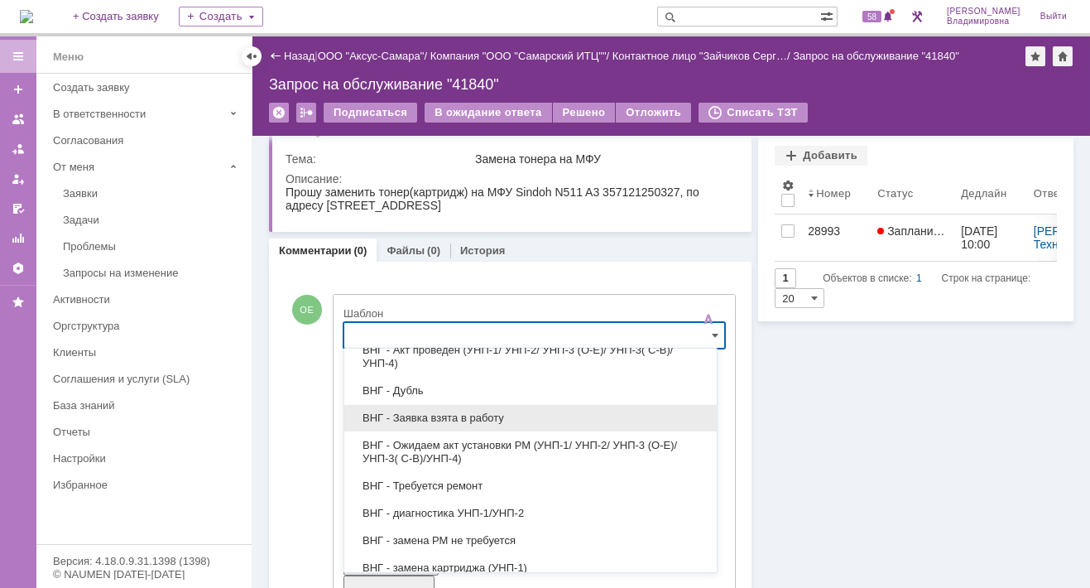
click at [441, 411] on span "ВНГ - Заявка взята в работу" at bounding box center [530, 417] width 353 height 13
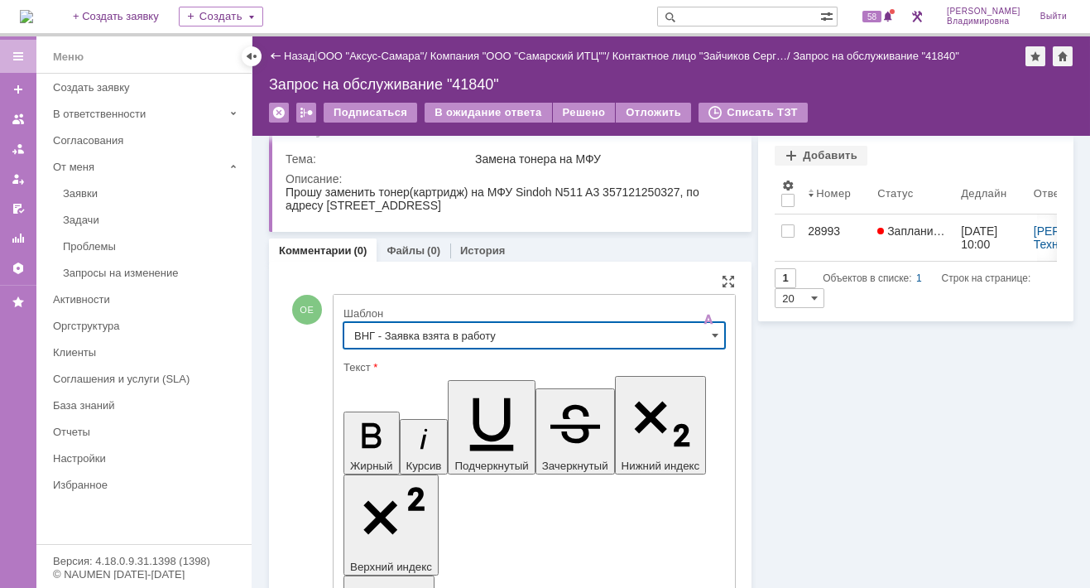
type input "ВНГ - Заявка взята в работу"
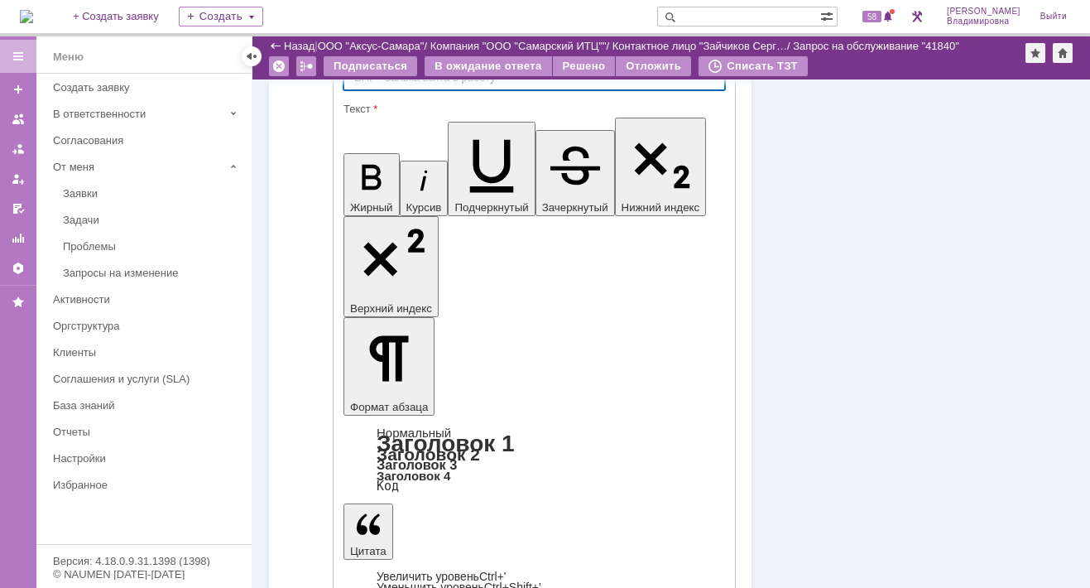
scroll to position [244, 0]
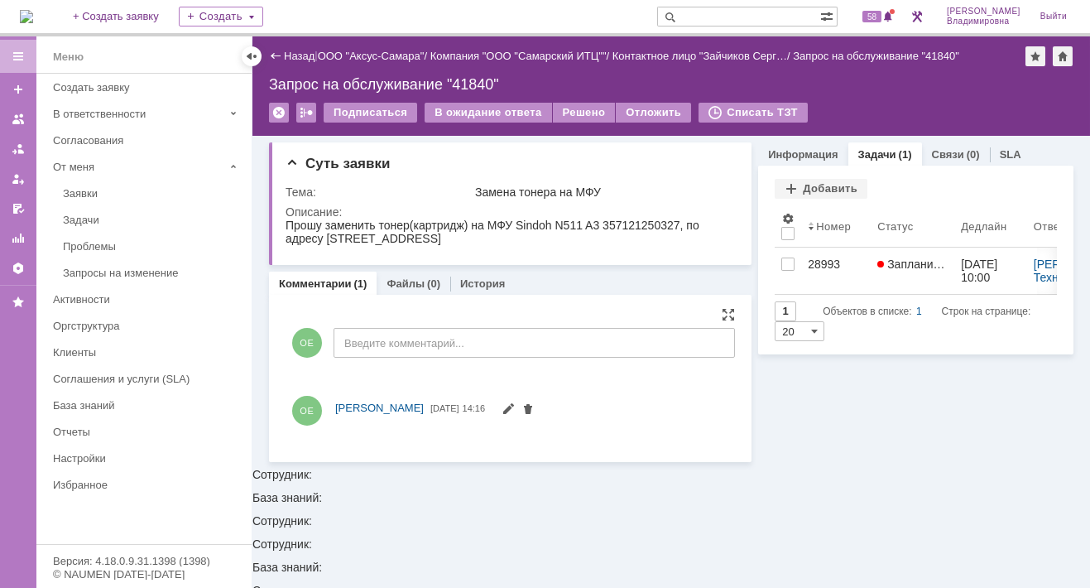
scroll to position [0, 0]
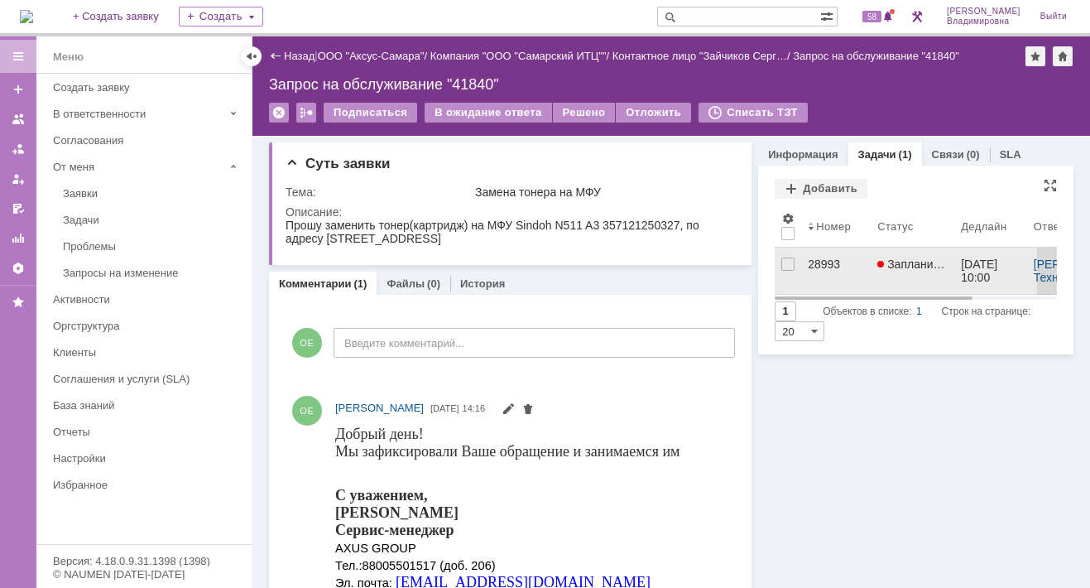
click at [808, 262] on div "28993" at bounding box center [836, 263] width 56 height 13
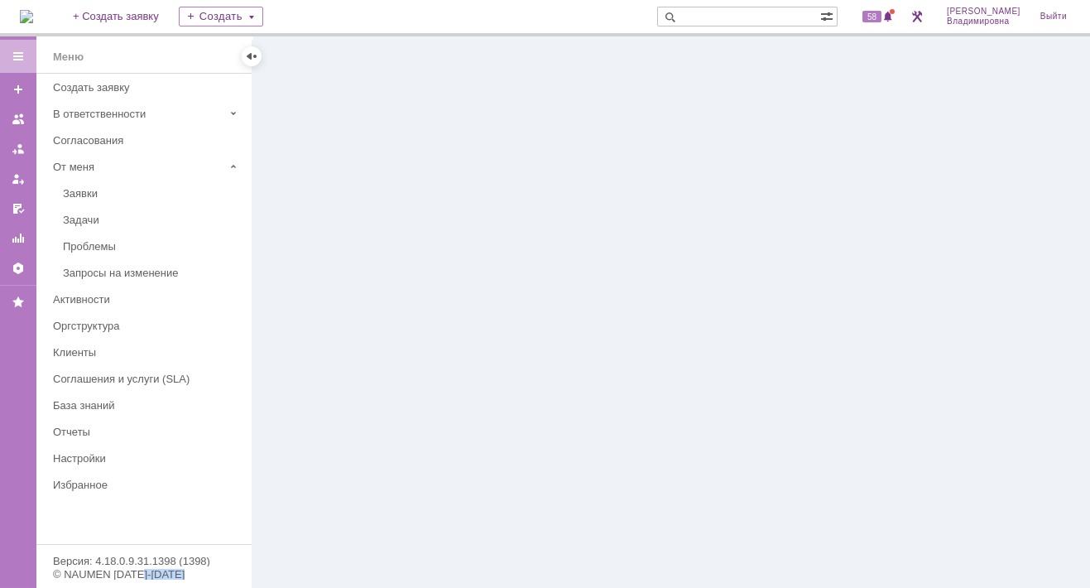
click at [807, 262] on div at bounding box center [670, 311] width 837 height 551
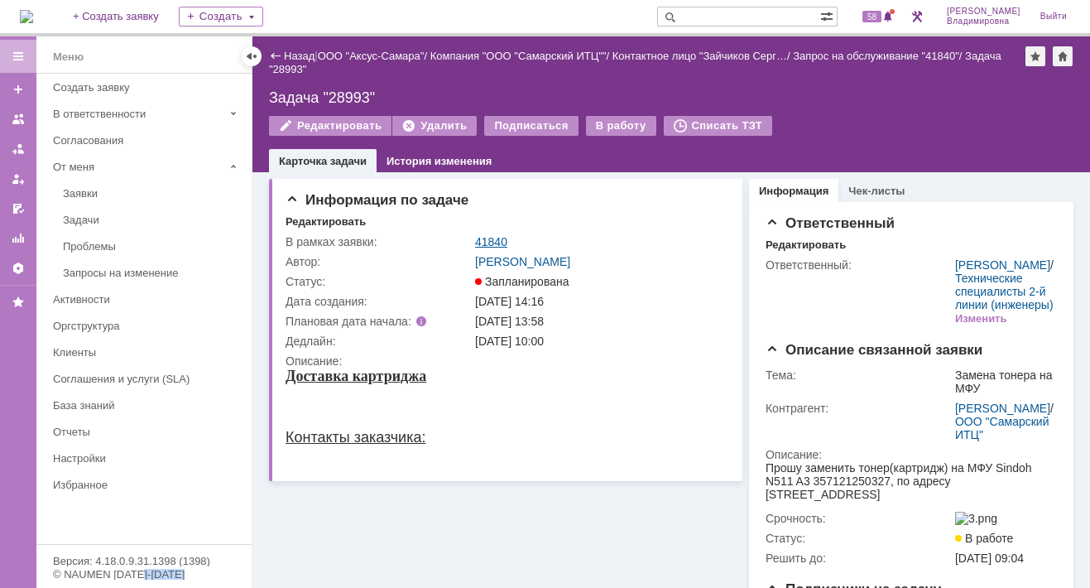
click at [489, 237] on link "41840" at bounding box center [491, 241] width 32 height 13
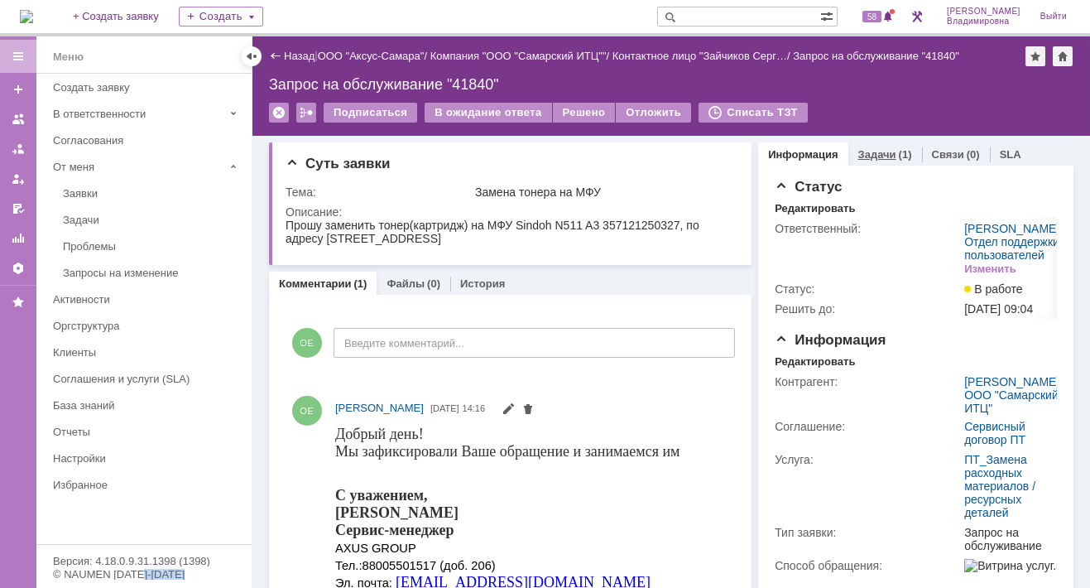
click at [869, 153] on link "Задачи" at bounding box center [877, 154] width 38 height 12
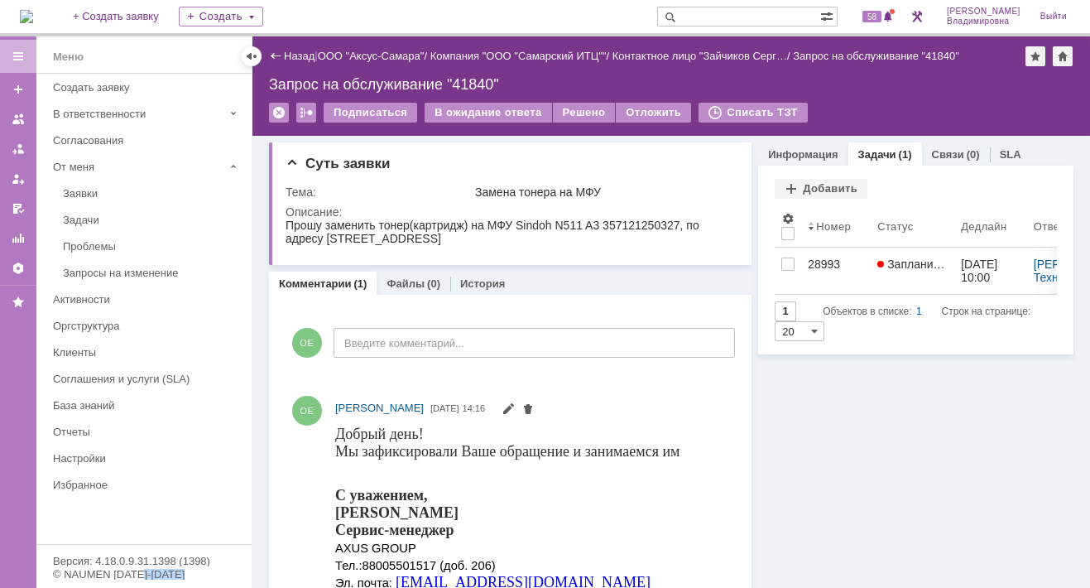
click at [870, 150] on link "Задачи" at bounding box center [877, 154] width 38 height 12
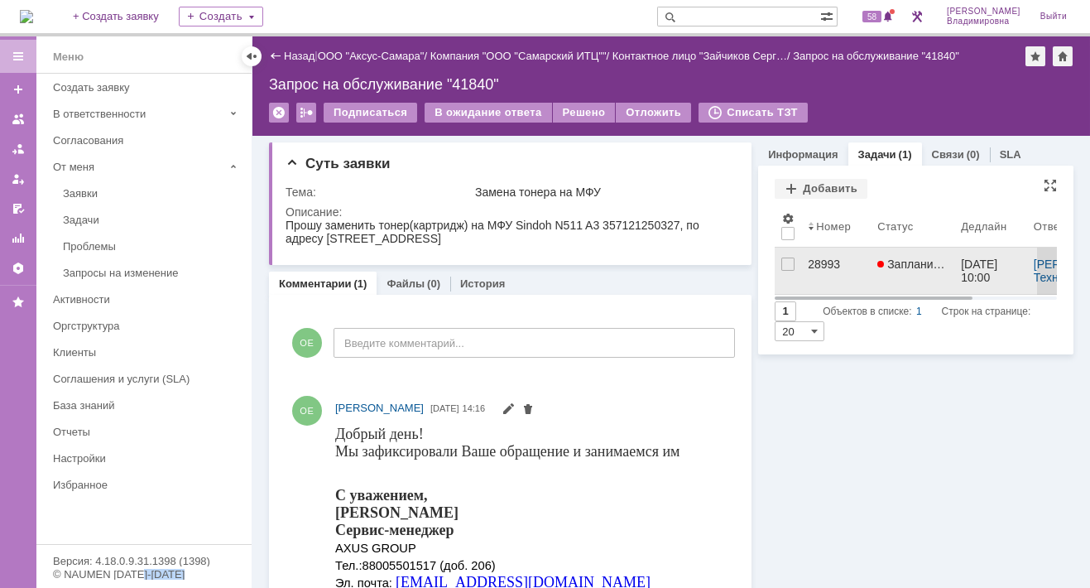
click at [815, 264] on div "28993" at bounding box center [836, 263] width 56 height 13
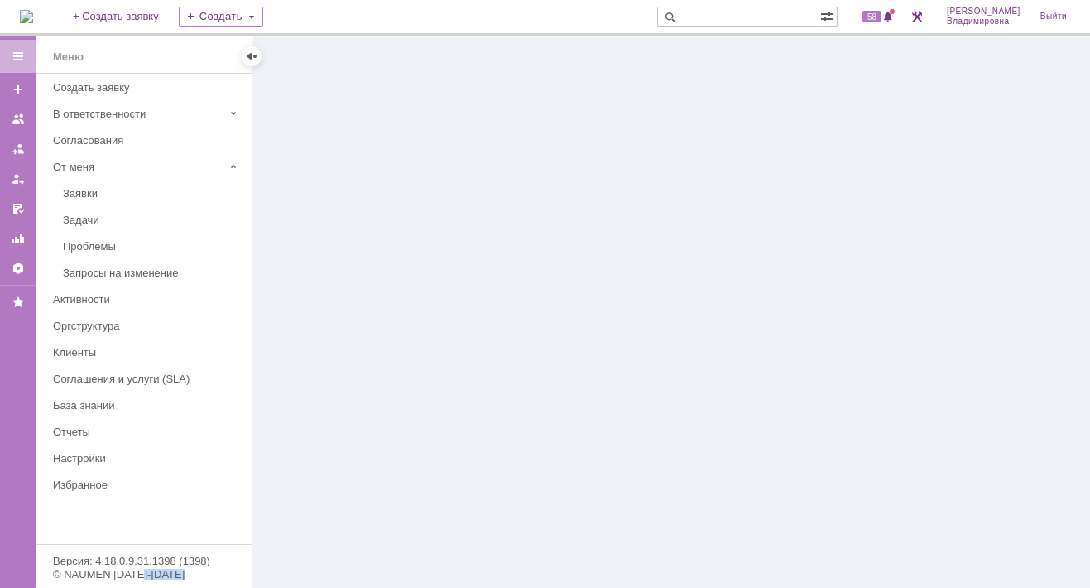
click at [815, 264] on div at bounding box center [670, 311] width 837 height 551
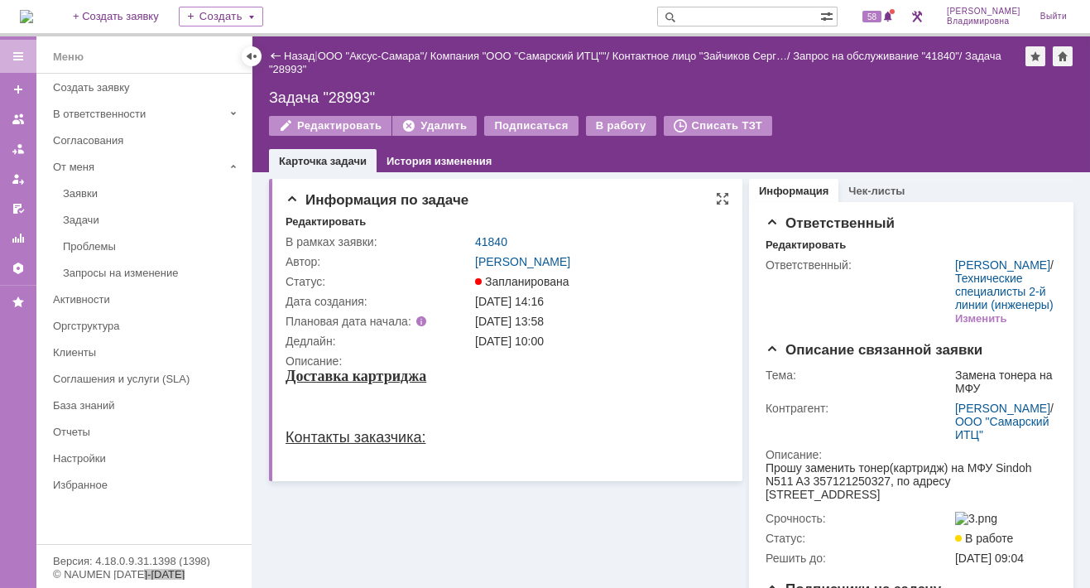
click at [289, 408] on div at bounding box center [355, 403] width 141 height 13
click at [338, 218] on div "Редактировать" at bounding box center [325, 221] width 80 height 13
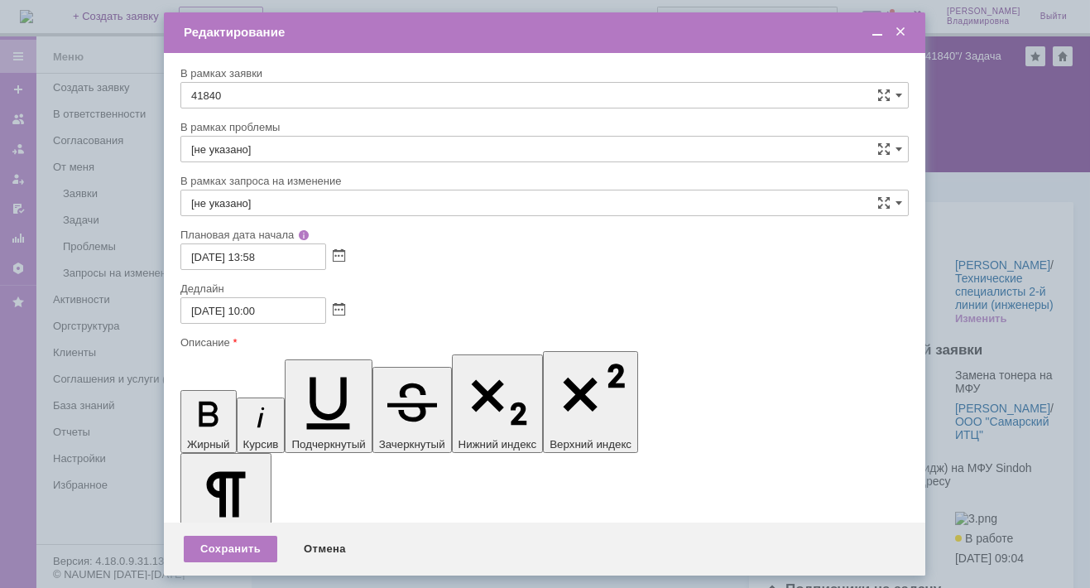
click at [877, 31] on span at bounding box center [877, 32] width 17 height 15
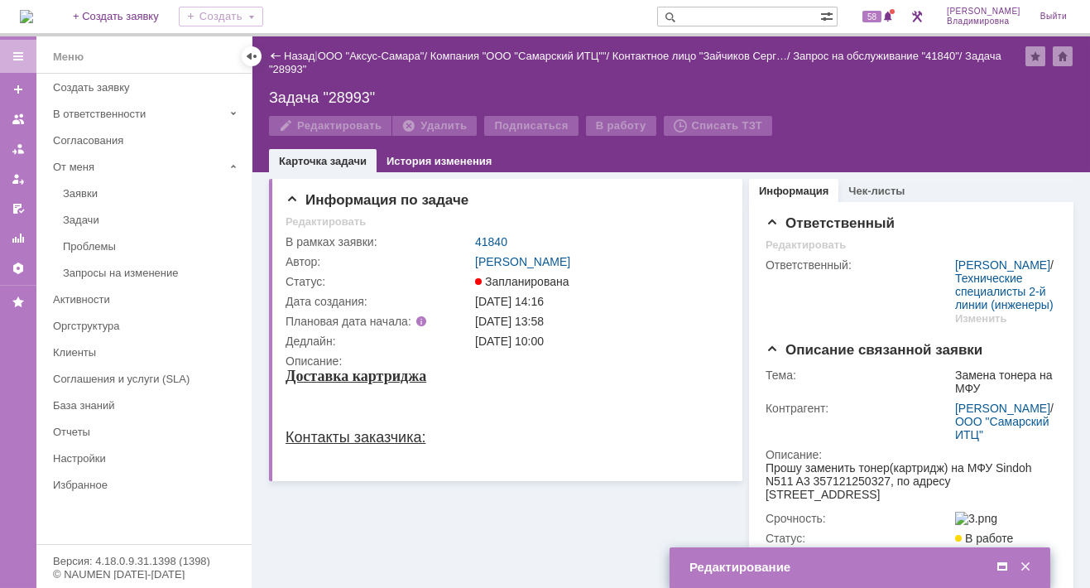
drag, startPoint x: 1000, startPoint y: 566, endPoint x: 990, endPoint y: 564, distance: 10.1
click at [1000, 566] on span at bounding box center [1002, 566] width 17 height 15
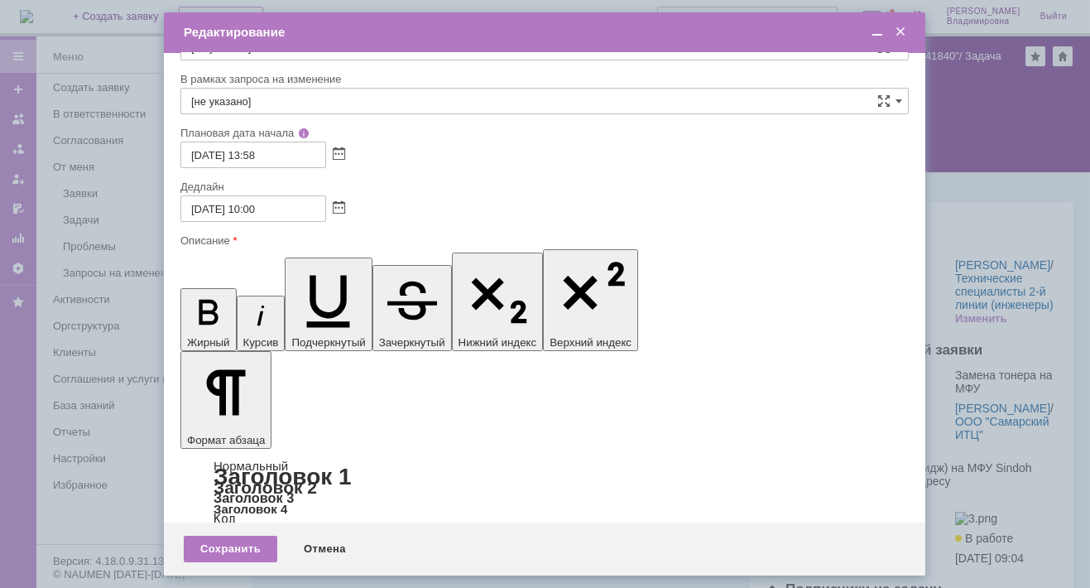
scroll to position [58, 0]
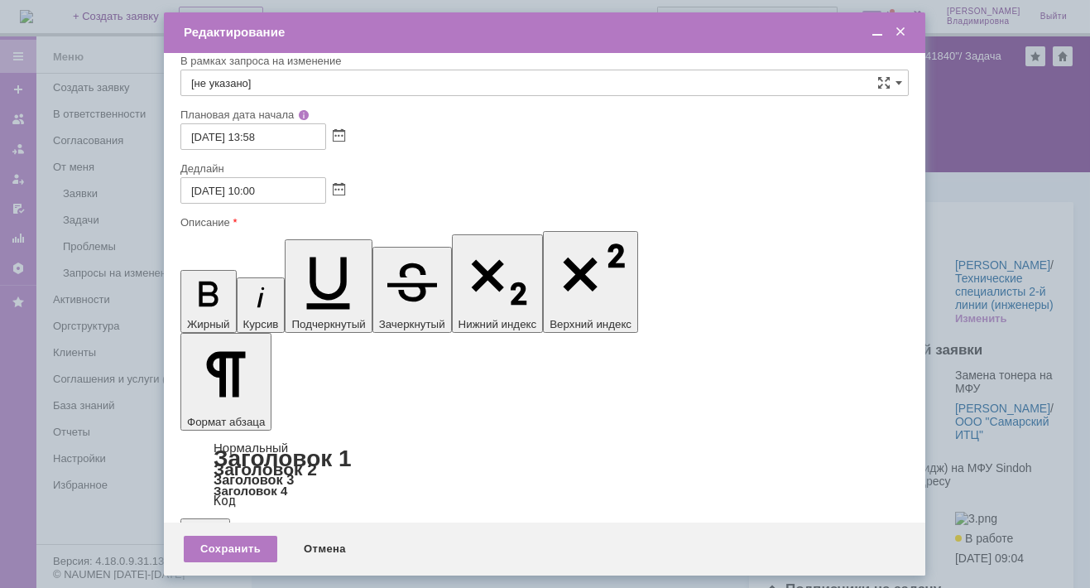
drag, startPoint x: 194, startPoint y: 4866, endPoint x: 252, endPoint y: 4868, distance: 57.9
drag, startPoint x: 551, startPoint y: 4871, endPoint x: 649, endPoint y: 4875, distance: 97.7
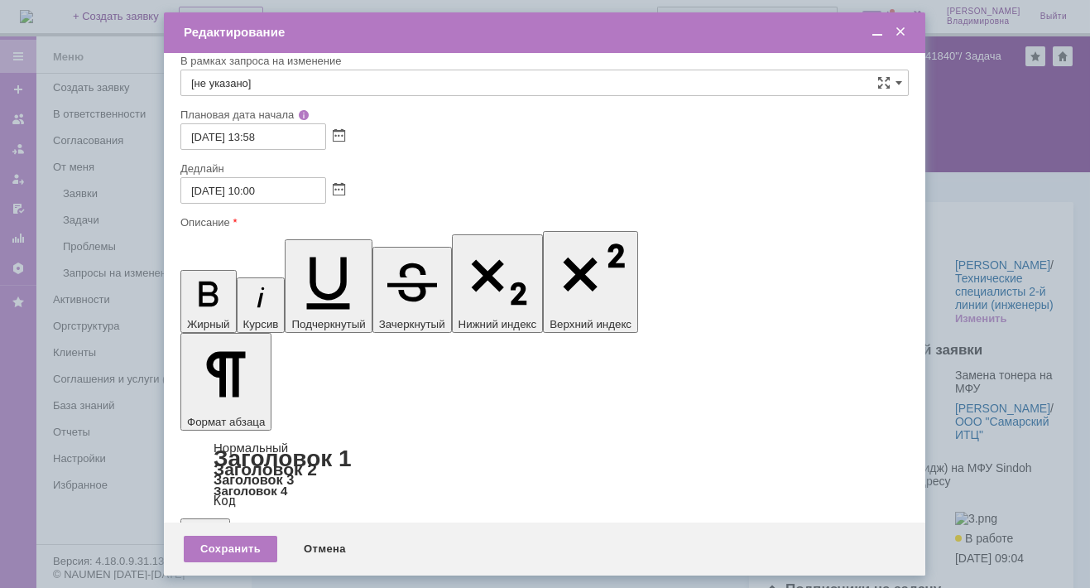
scroll to position [0, 0]
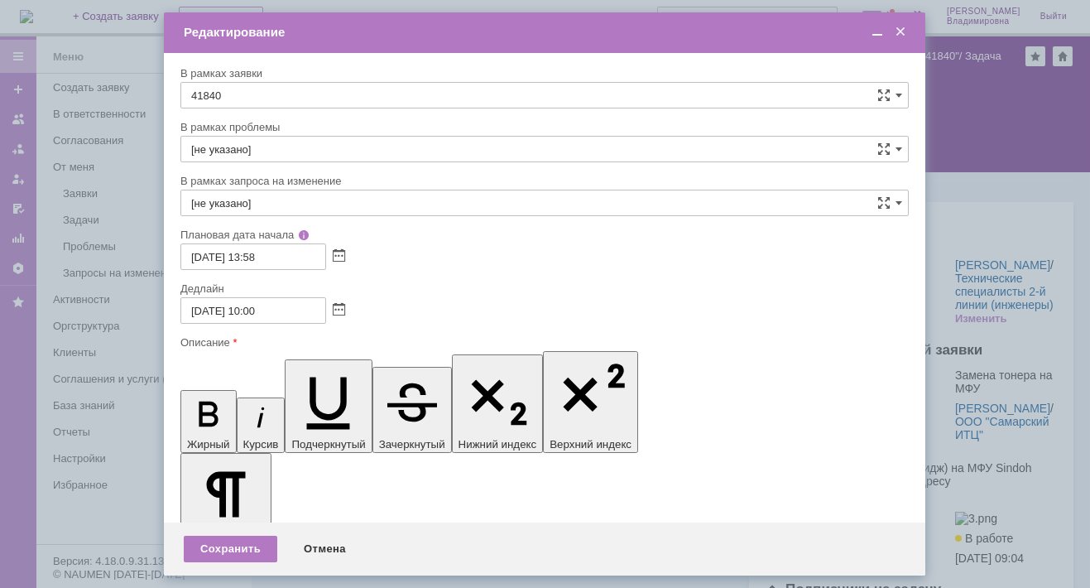
click at [871, 25] on span at bounding box center [877, 32] width 17 height 15
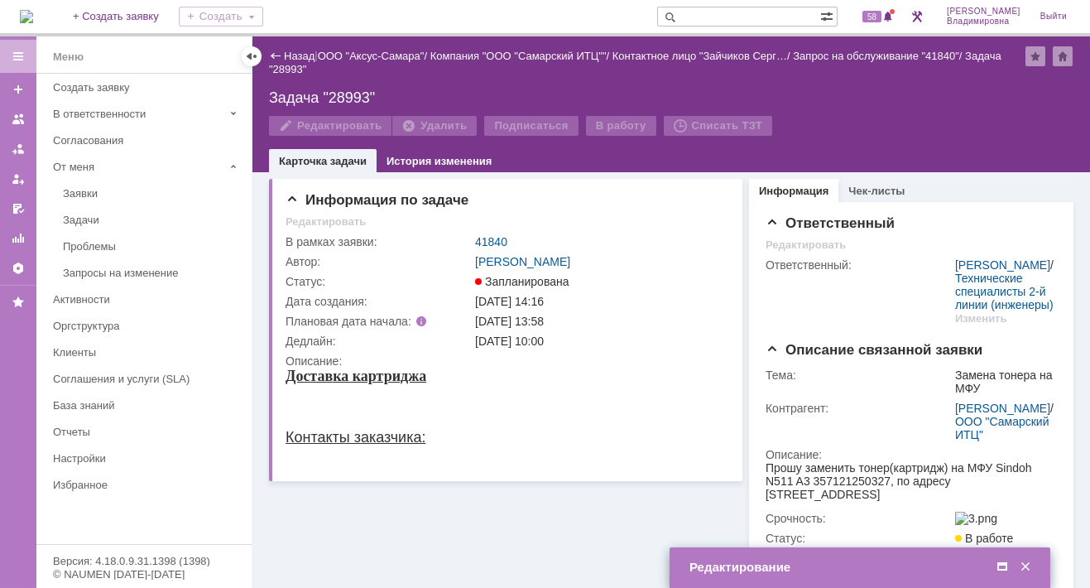
click at [1001, 564] on span at bounding box center [1002, 566] width 17 height 15
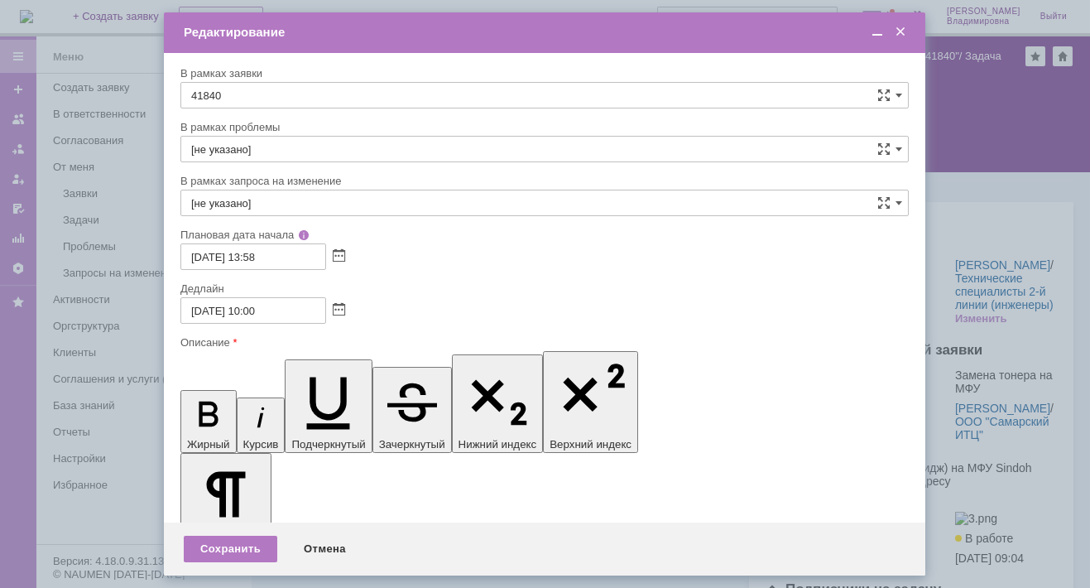
click at [878, 31] on span at bounding box center [877, 32] width 17 height 15
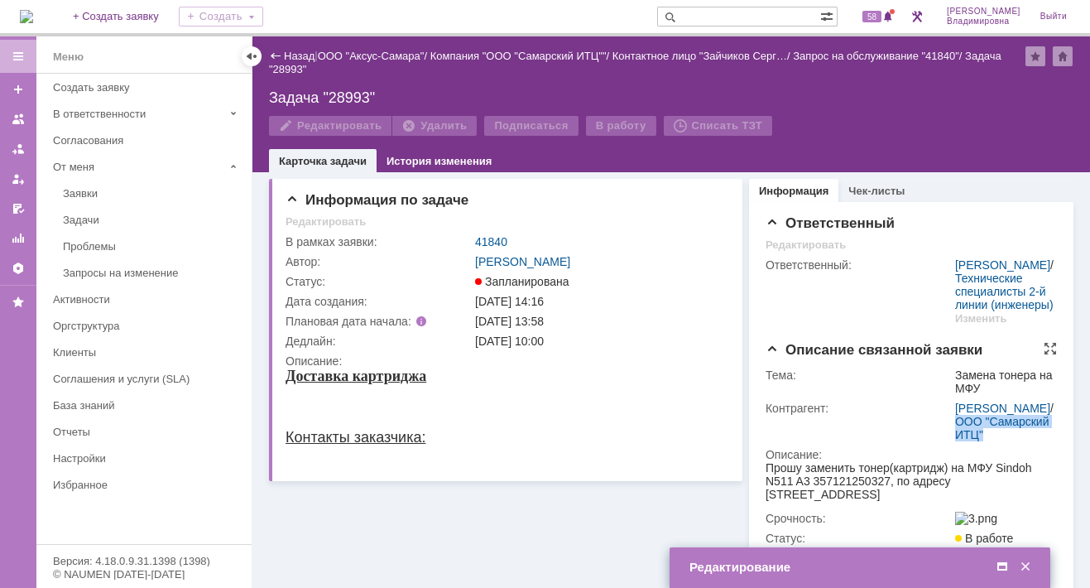
drag, startPoint x: 948, startPoint y: 483, endPoint x: 981, endPoint y: 513, distance: 43.9
click at [981, 444] on td "Зайчиков Сергей Геннадьевич / ООО "Самарский ИТЦ"" at bounding box center [1004, 421] width 105 height 46
copy link "ООО "Самарский ИТЦ""
click at [1009, 563] on span at bounding box center [1002, 566] width 17 height 15
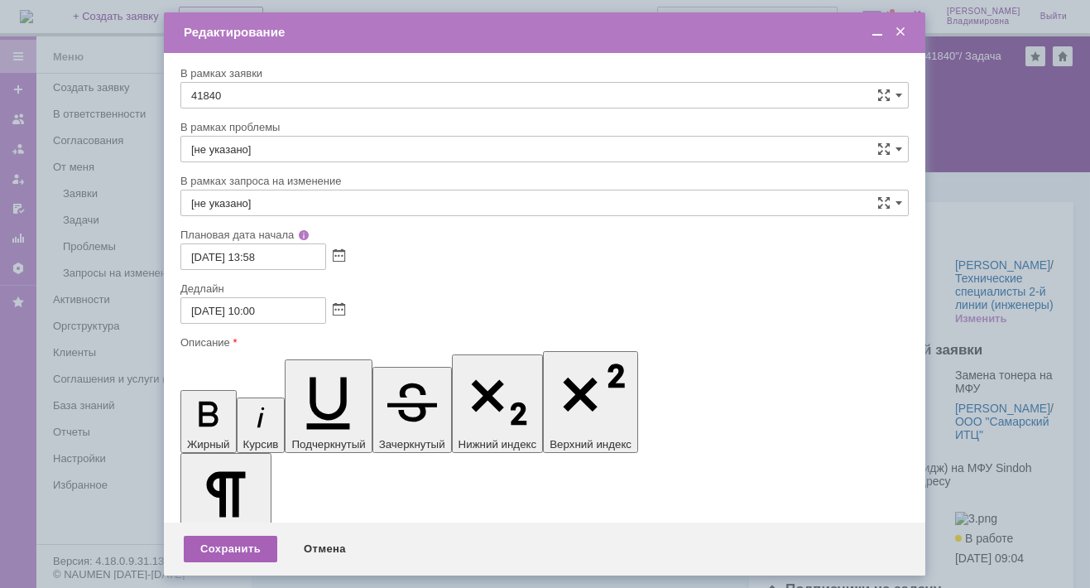
click at [245, 545] on div "Сохранить" at bounding box center [231, 548] width 94 height 26
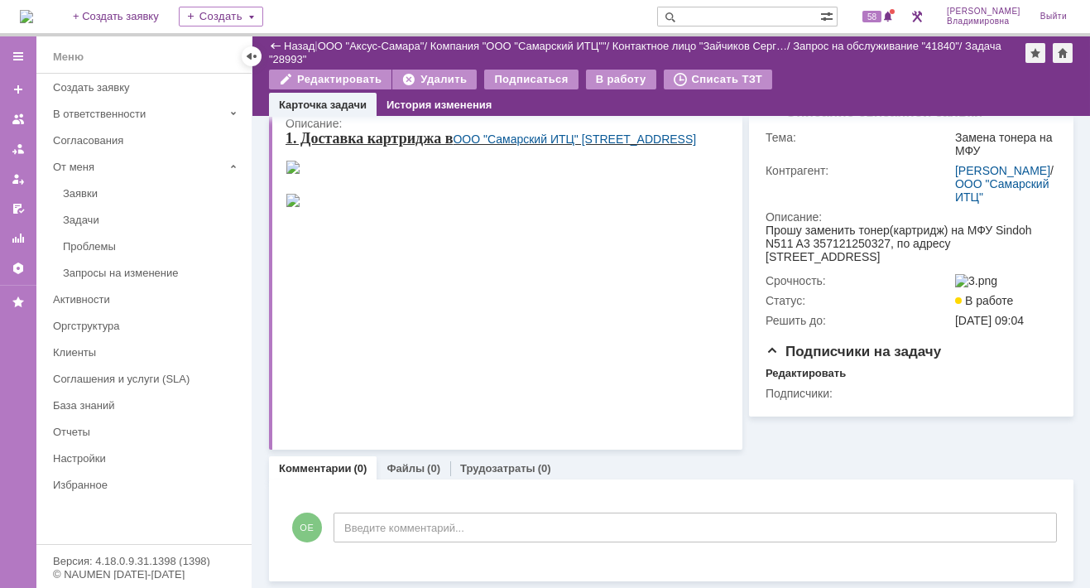
scroll to position [0, 0]
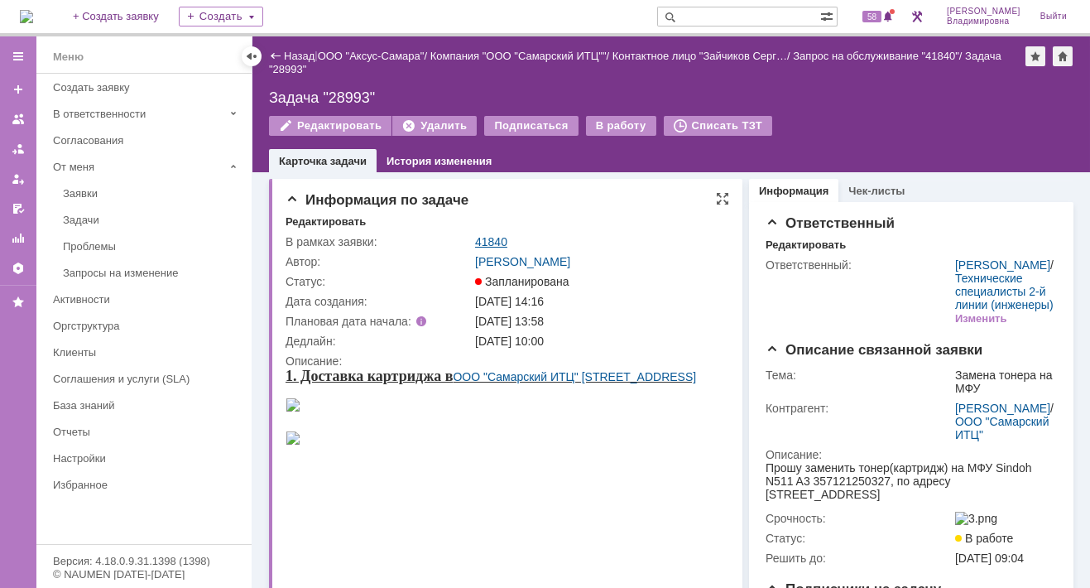
click at [491, 235] on link "41840" at bounding box center [491, 241] width 32 height 13
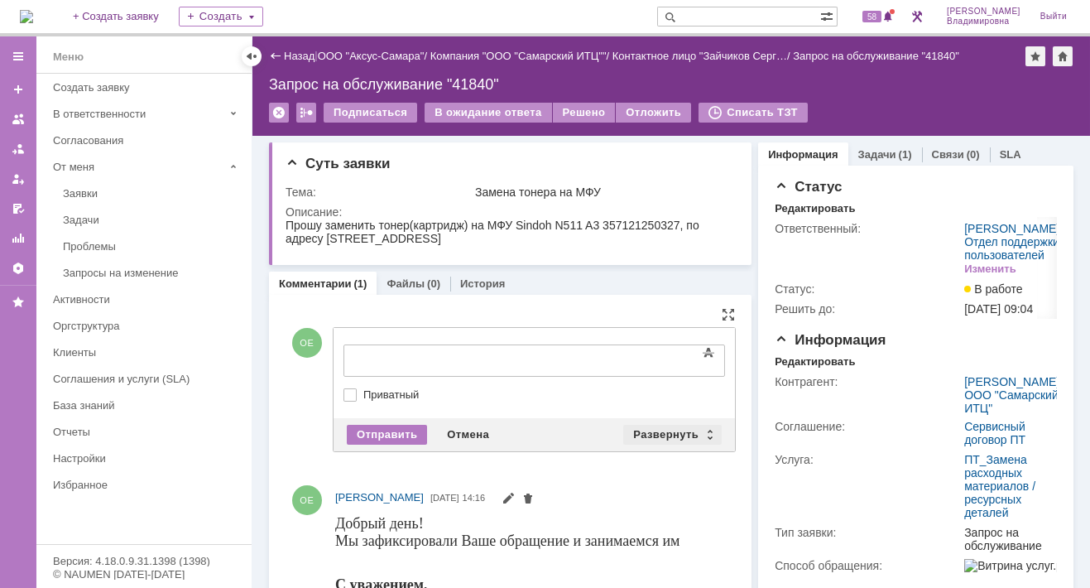
click at [664, 429] on div "Развернуть" at bounding box center [672, 434] width 98 height 20
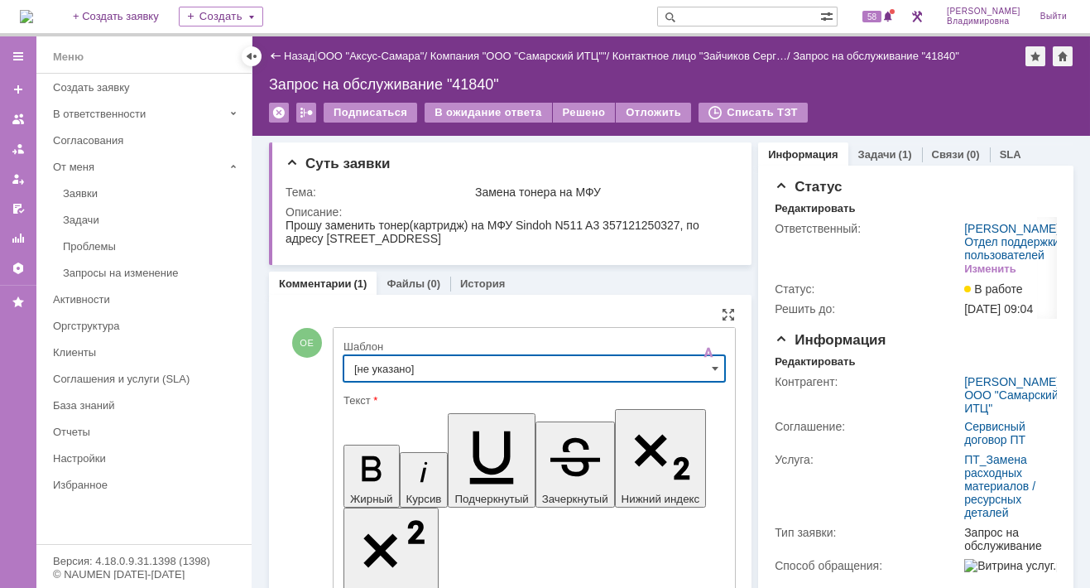
click at [389, 361] on input "[не указано]" at bounding box center [533, 368] width 381 height 26
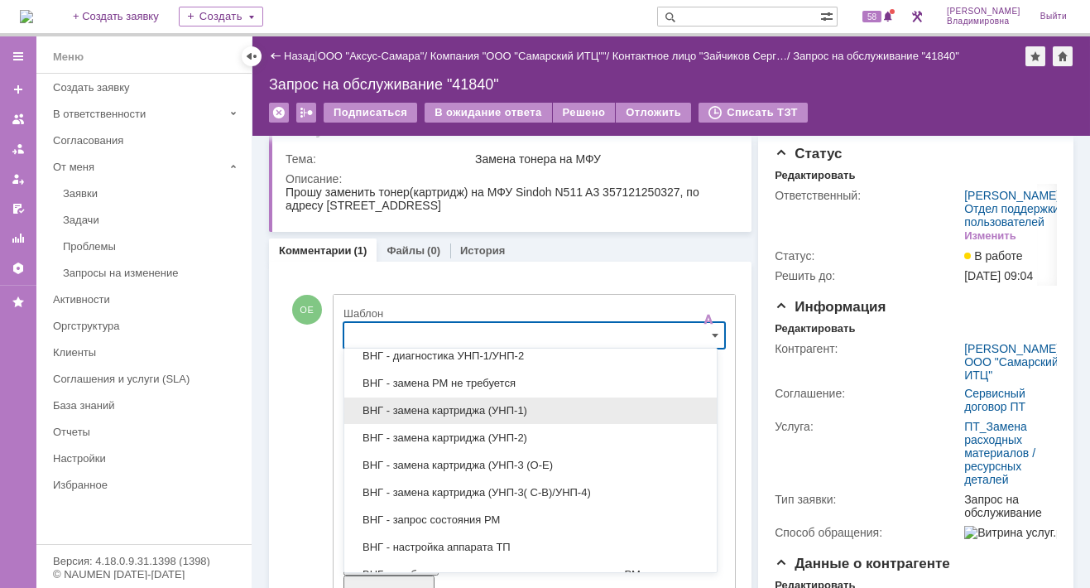
scroll to position [414, 0]
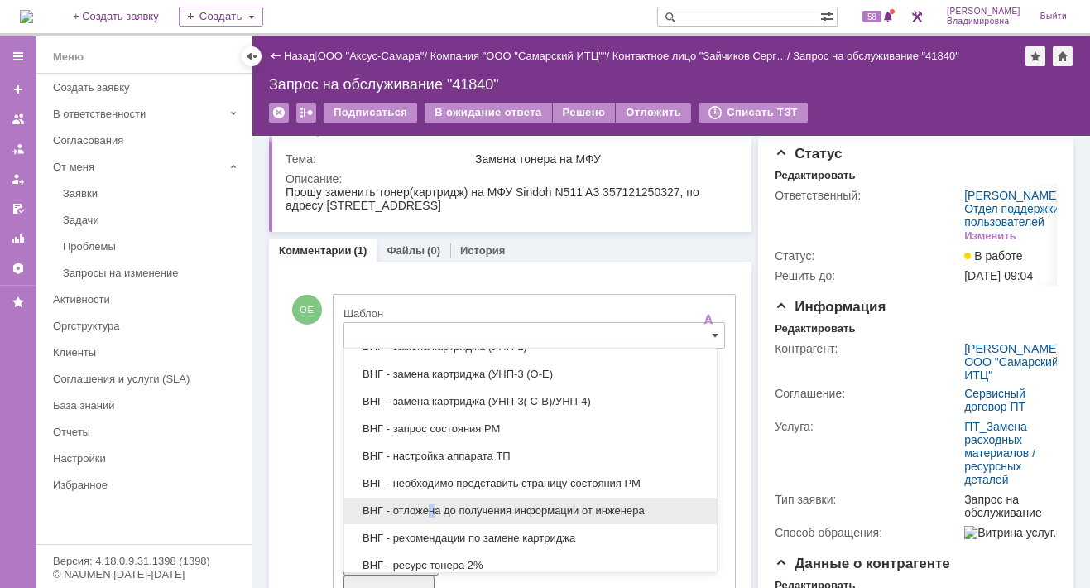
click at [431, 506] on span "ВНГ - отложена до получения информации от инженера" at bounding box center [530, 510] width 353 height 13
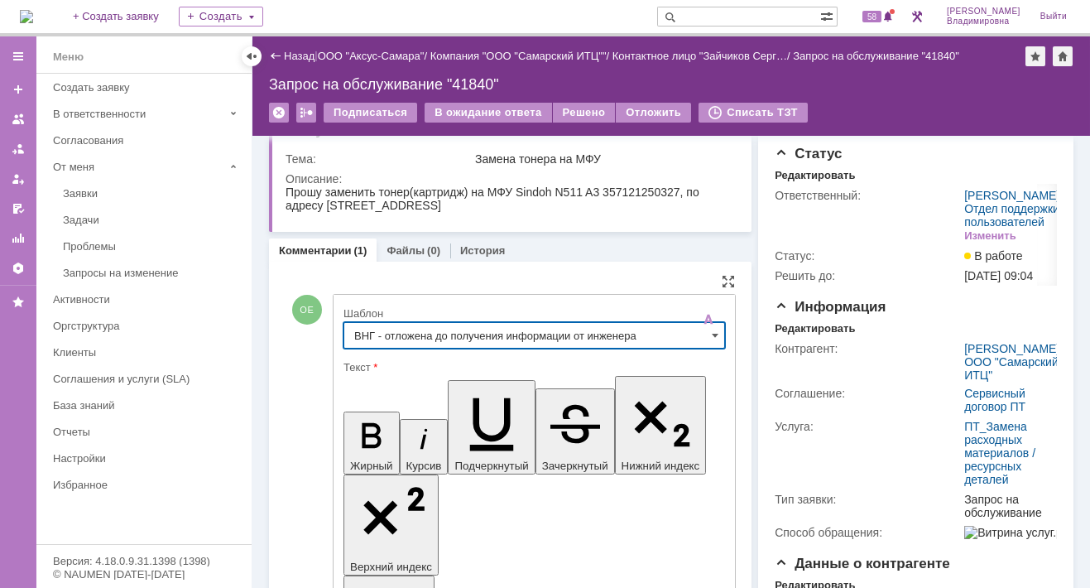
type input "ВНГ - отложена до получения информации от инженера"
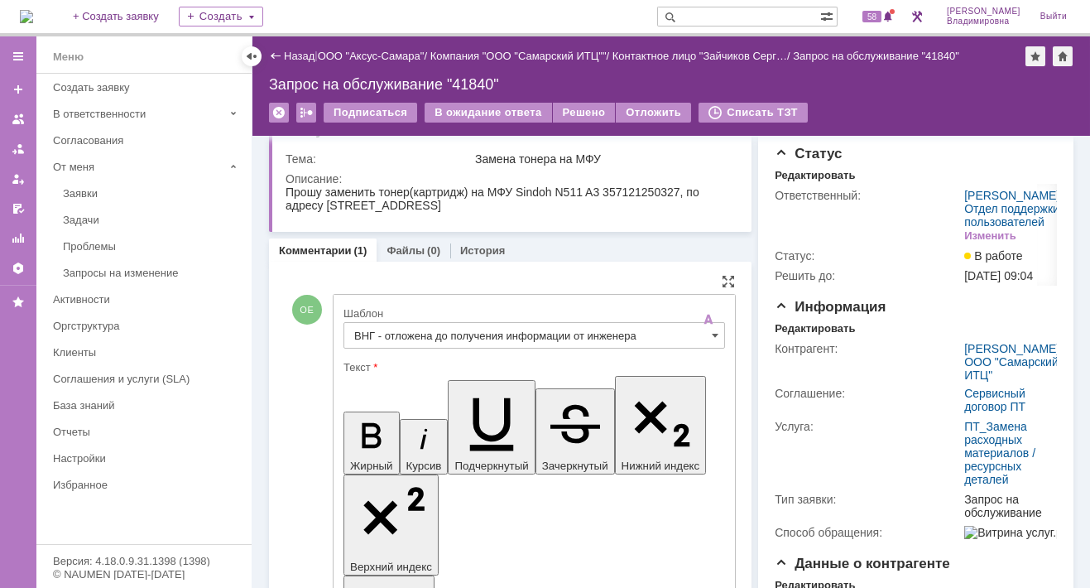
drag, startPoint x: 684, startPoint y: 190, endPoint x: 692, endPoint y: 204, distance: 15.9
click at [692, 204] on div "Прошу заменить тонер(картридж) на МФУ Sindoh N511 A3 357121250327, по адресу г.…" at bounding box center [505, 198] width 440 height 26
copy span "по адресу г. Самара, ул. Красноармейская, д.1"
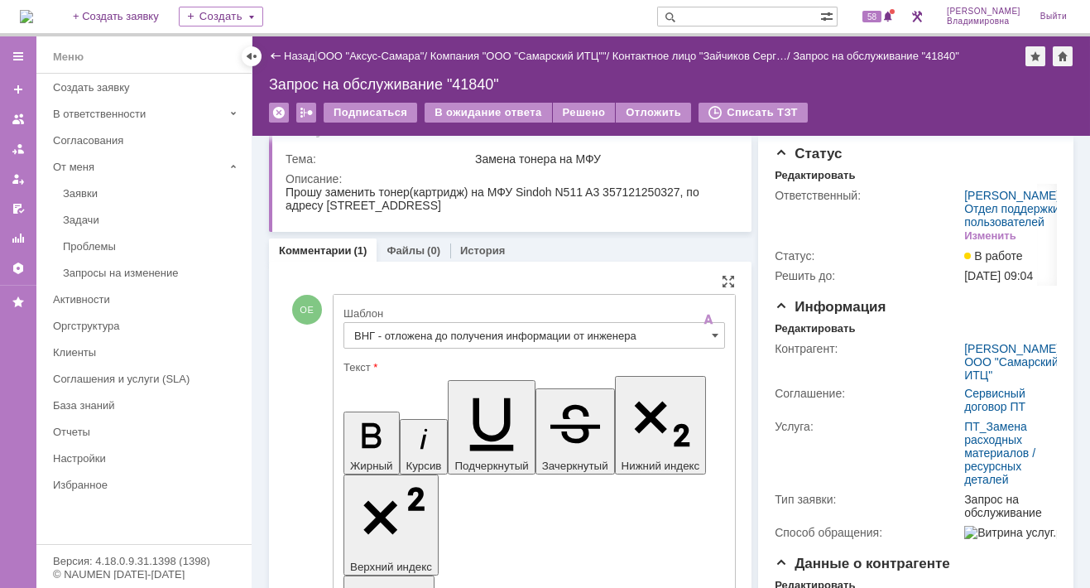
drag, startPoint x: 631, startPoint y: 3807, endPoint x: 632, endPoint y: 3791, distance: 16.6
drag, startPoint x: 555, startPoint y: 3805, endPoint x: 564, endPoint y: 3822, distance: 19.2
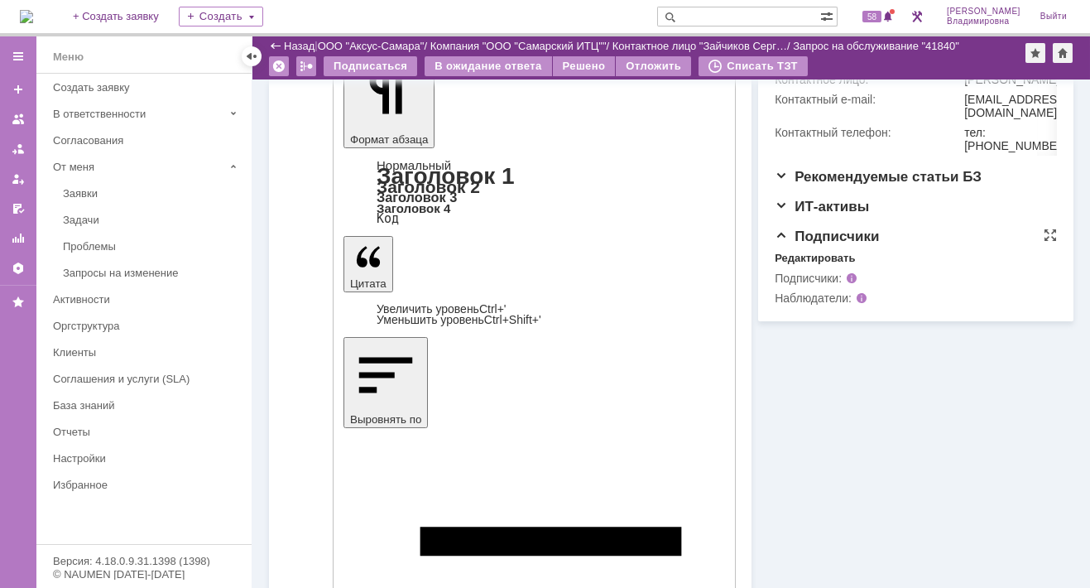
scroll to position [530, 0]
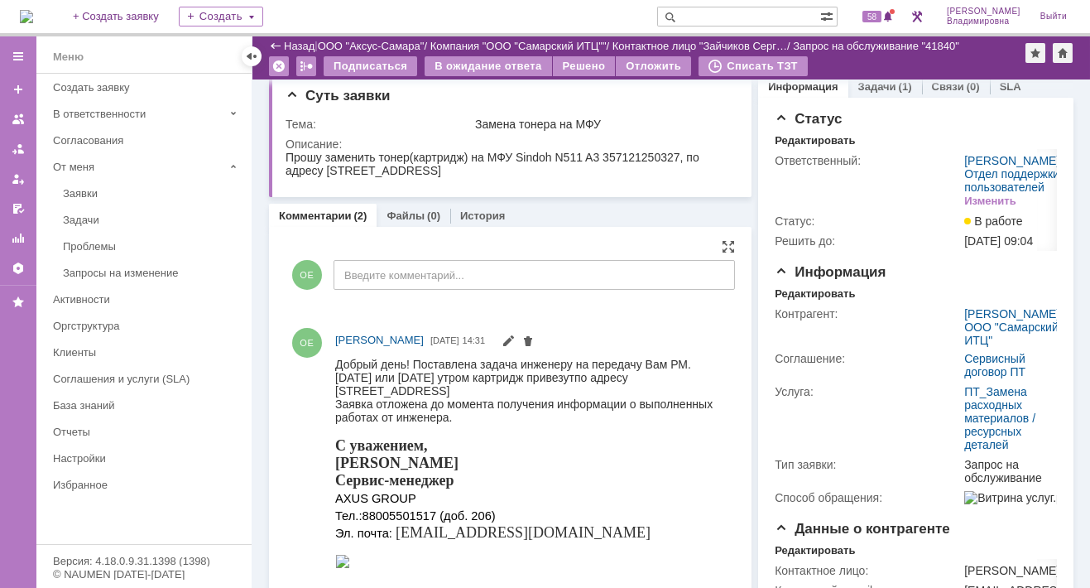
scroll to position [0, 0]
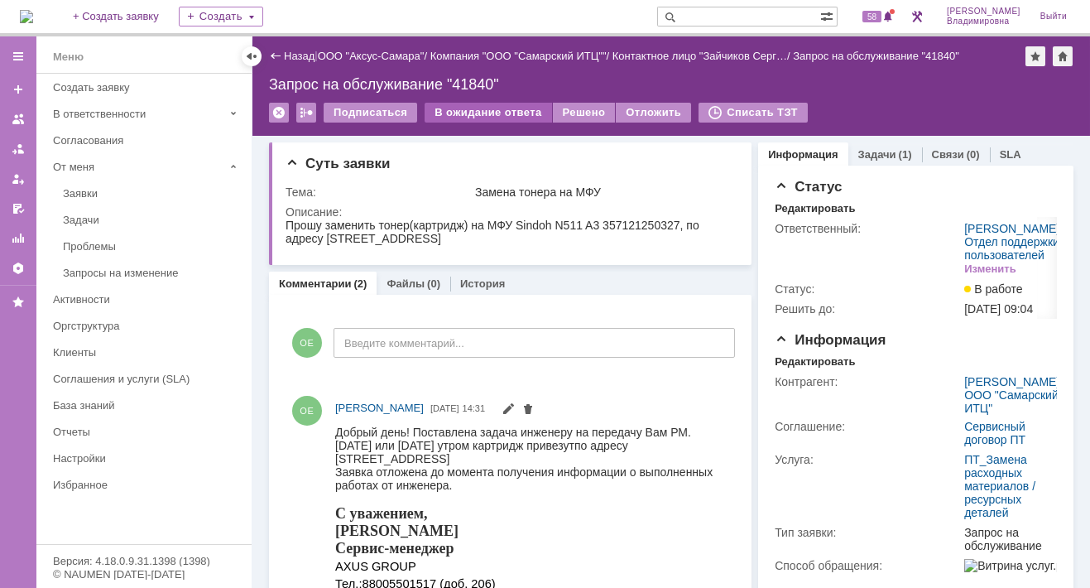
click at [477, 106] on div "В ожидание ответа" at bounding box center [487, 113] width 127 height 20
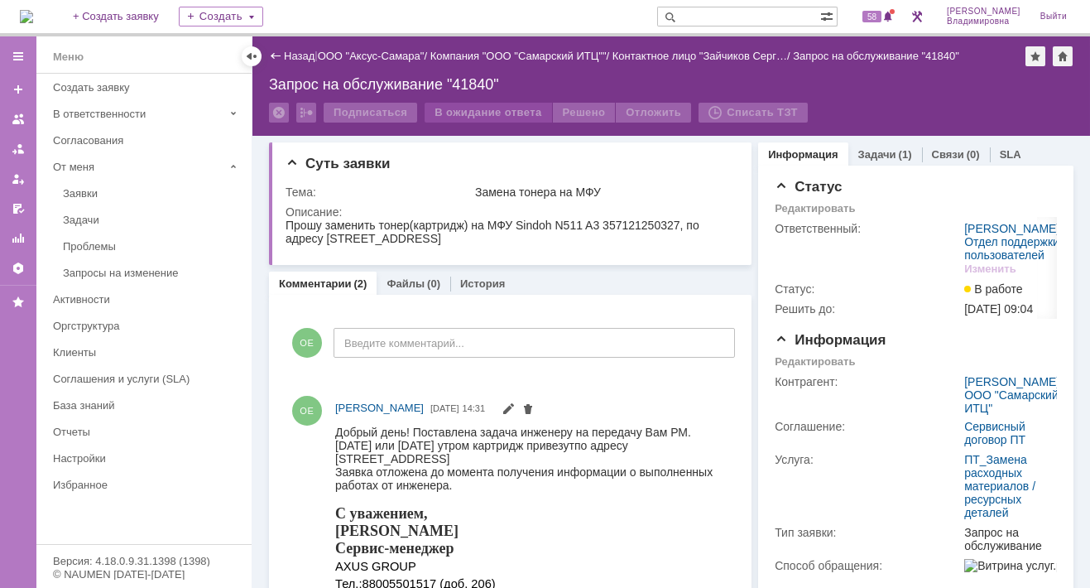
click at [477, 106] on div "В ожидание ответа" at bounding box center [487, 113] width 127 height 20
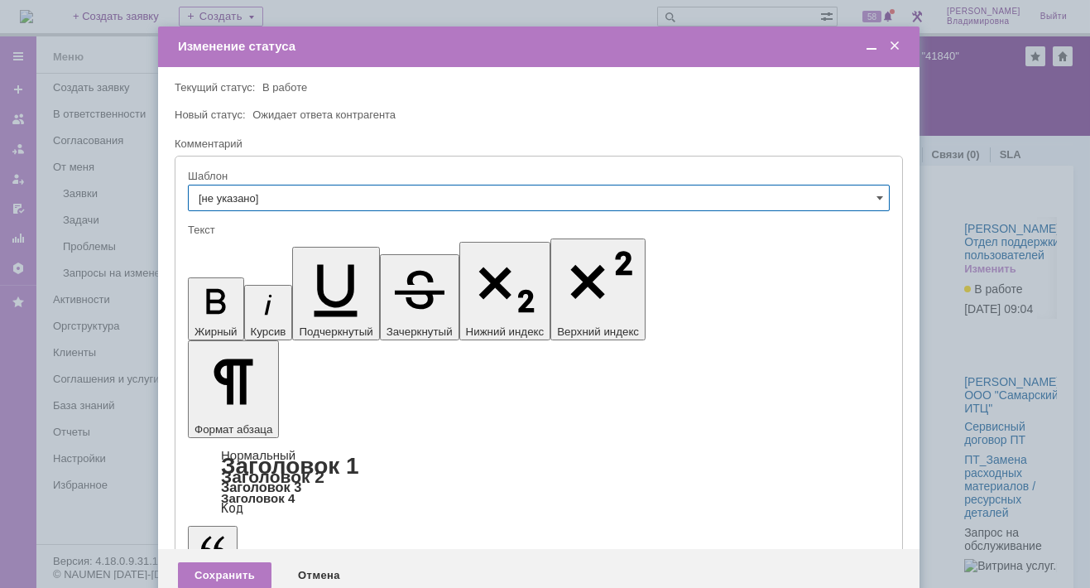
click at [891, 45] on span at bounding box center [894, 46] width 17 height 15
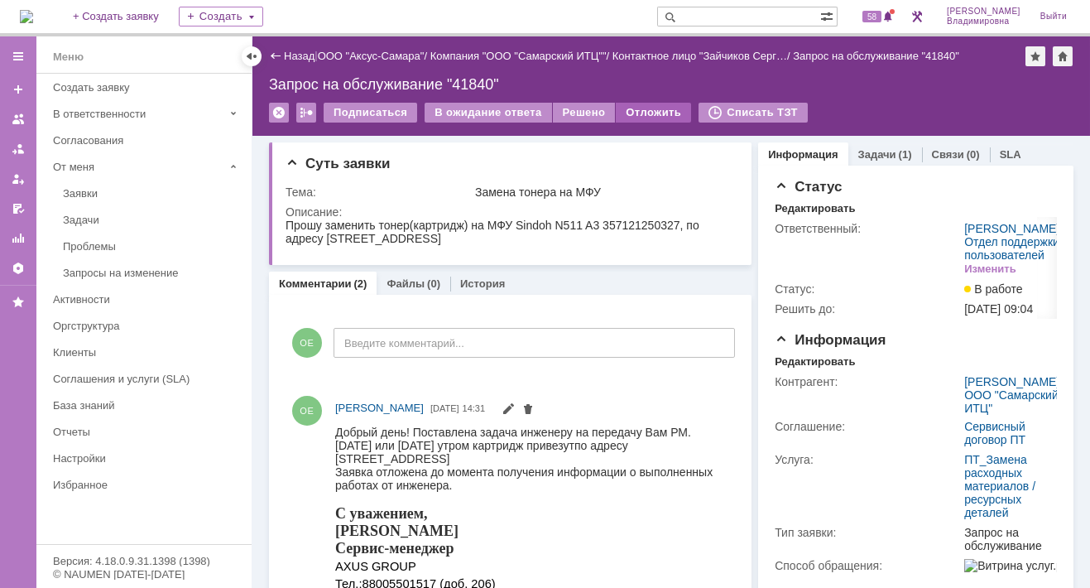
click at [631, 110] on div "Отложить" at bounding box center [653, 113] width 75 height 20
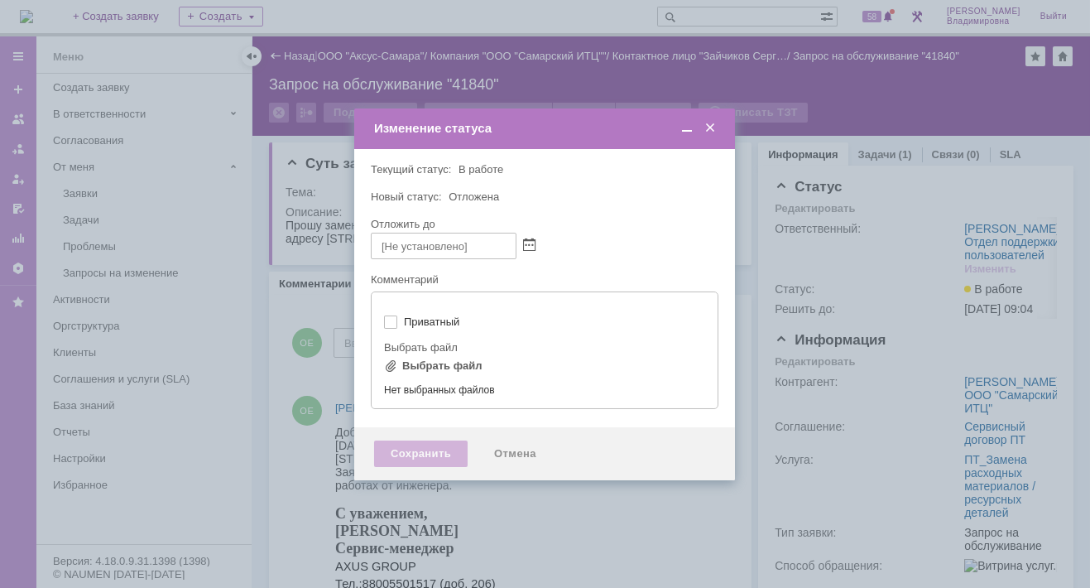
type input "[не указано]"
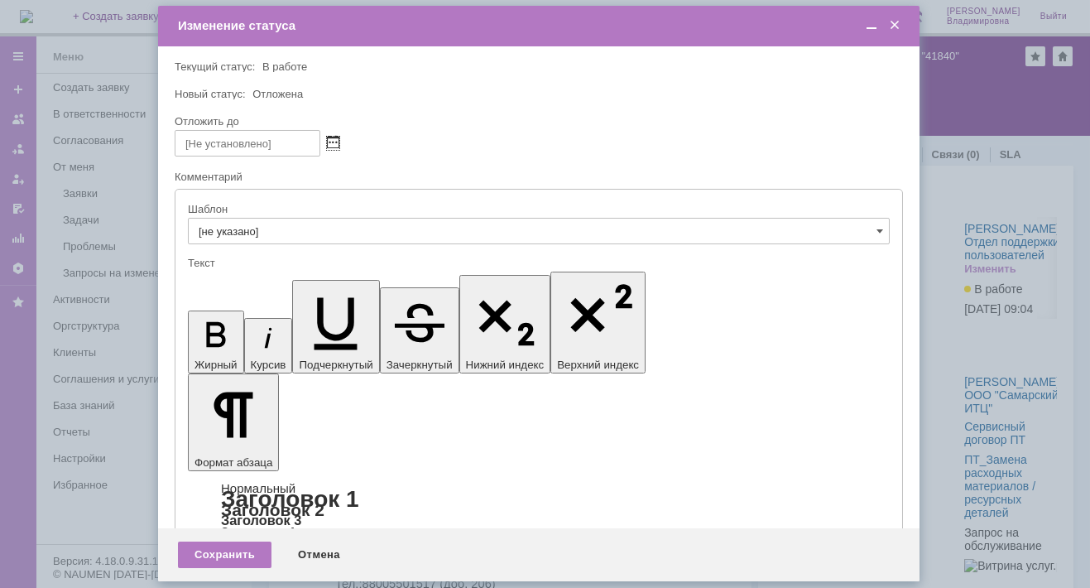
click at [333, 137] on span at bounding box center [333, 143] width 12 height 13
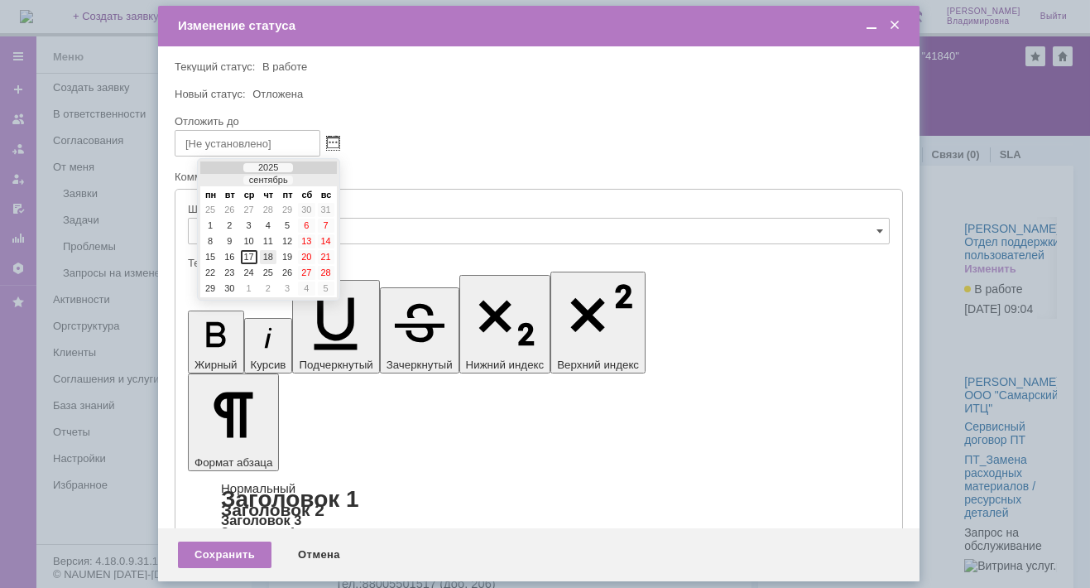
click at [267, 253] on div "18" at bounding box center [268, 257] width 17 height 14
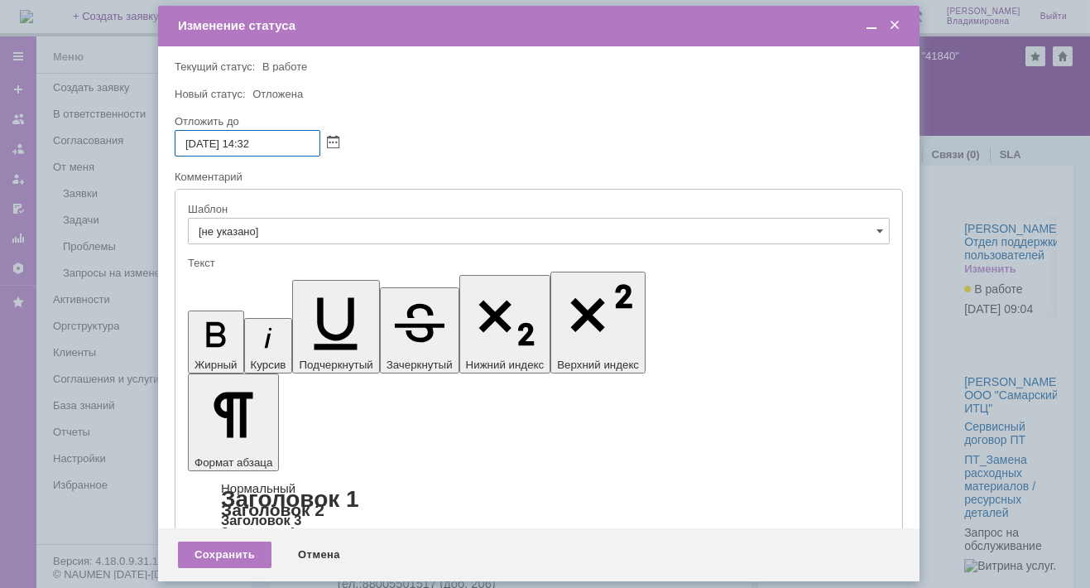
click at [252, 142] on input "18.09.2025 14:32" at bounding box center [248, 143] width 146 height 26
drag, startPoint x: 257, startPoint y: 141, endPoint x: 270, endPoint y: 143, distance: 13.5
click at [270, 143] on input "18.09.2025 16:32" at bounding box center [248, 143] width 146 height 26
type input "18.09.2025 16:00"
click at [219, 549] on div "Сохранить" at bounding box center [225, 554] width 94 height 26
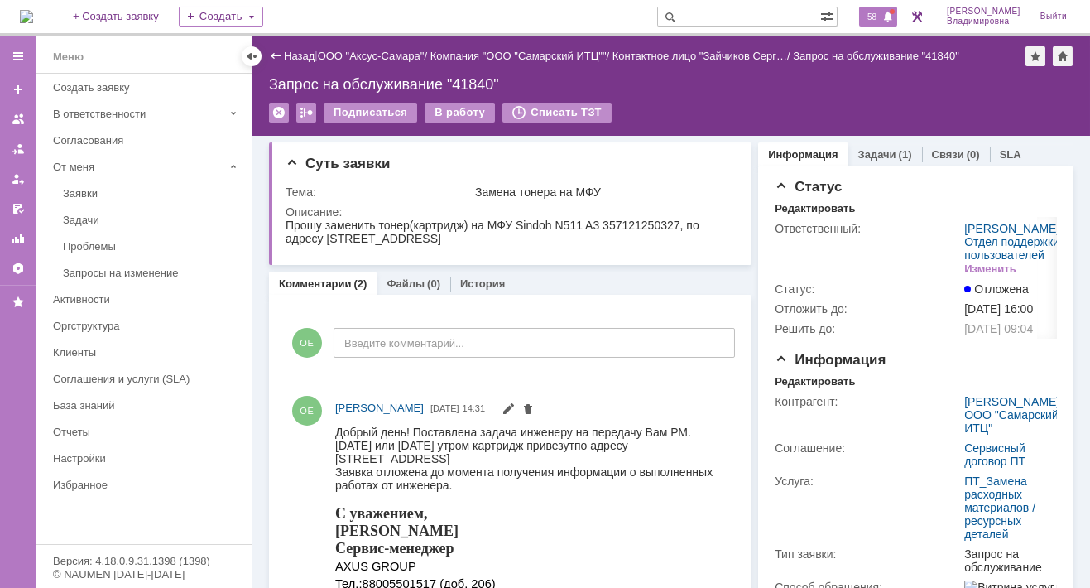
click at [881, 19] on span "58" at bounding box center [871, 17] width 19 height 12
click at [698, 156] on div "Суть заявки" at bounding box center [511, 164] width 453 height 17
click at [878, 12] on span "58" at bounding box center [871, 17] width 19 height 12
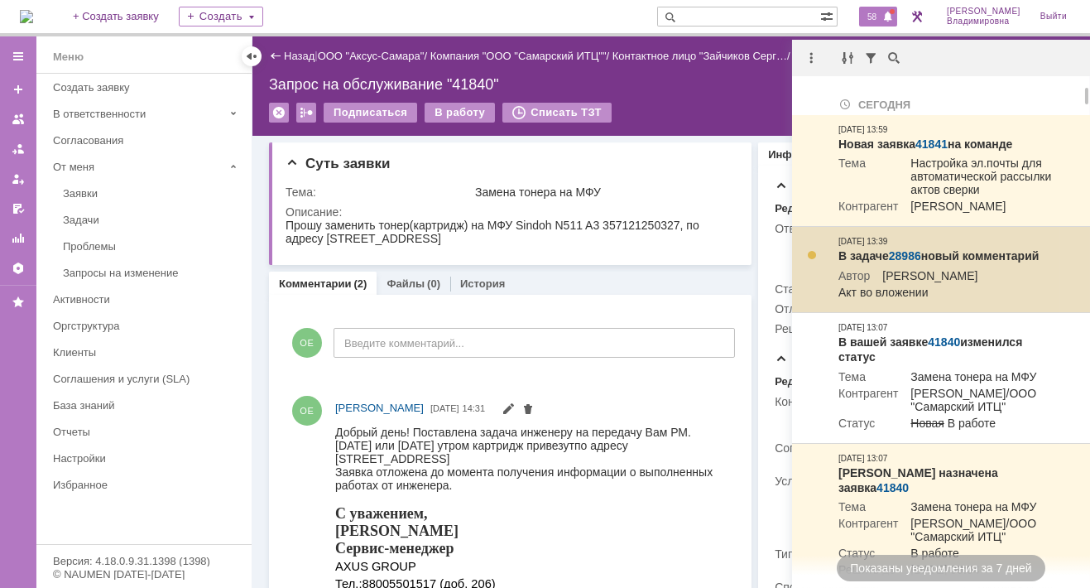
click at [907, 262] on link "28986" at bounding box center [905, 255] width 32 height 13
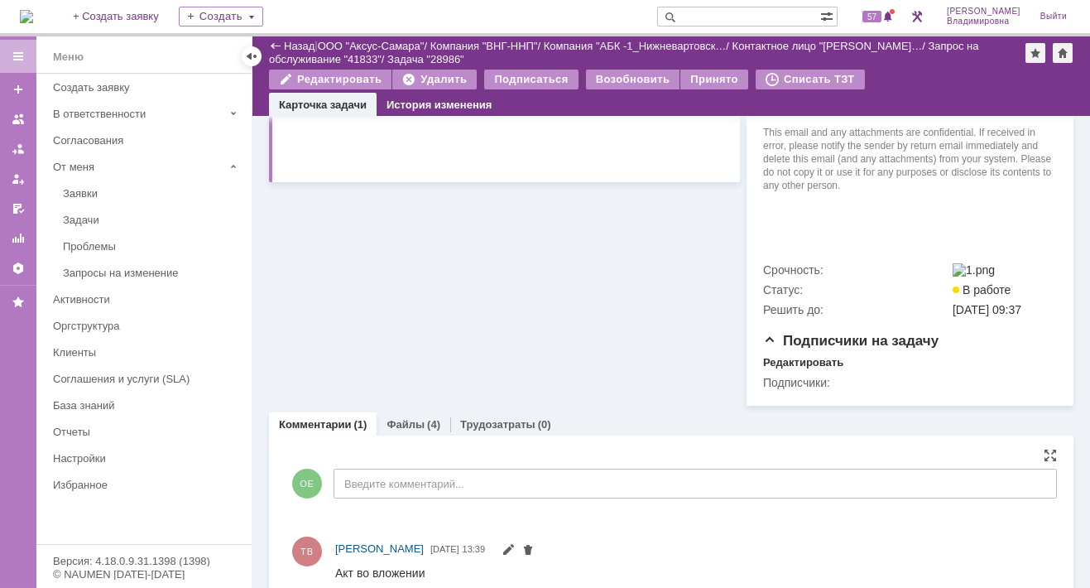
scroll to position [803, 0]
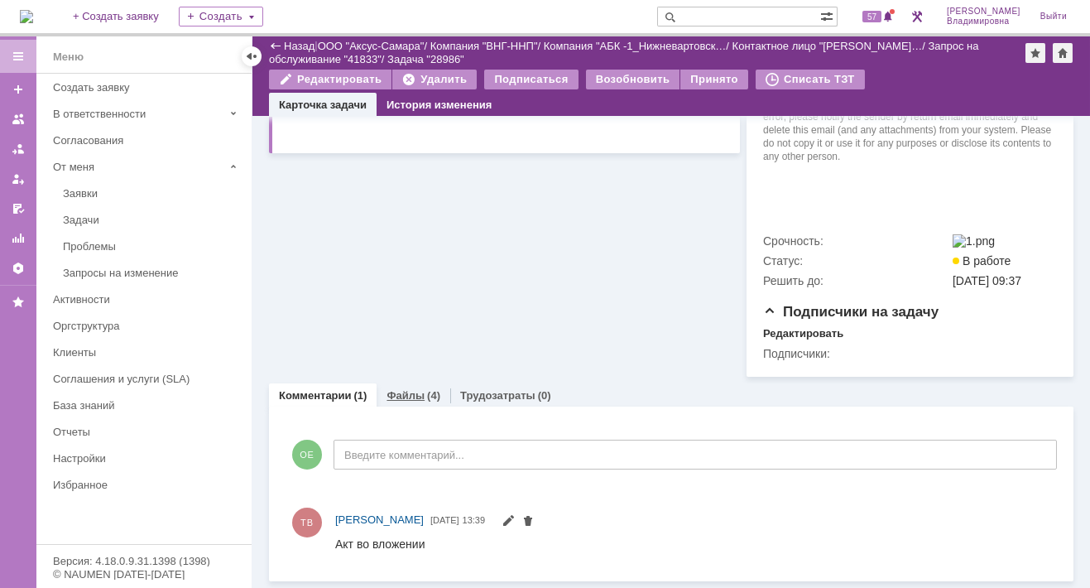
click at [396, 389] on link "Файлы" at bounding box center [405, 395] width 38 height 12
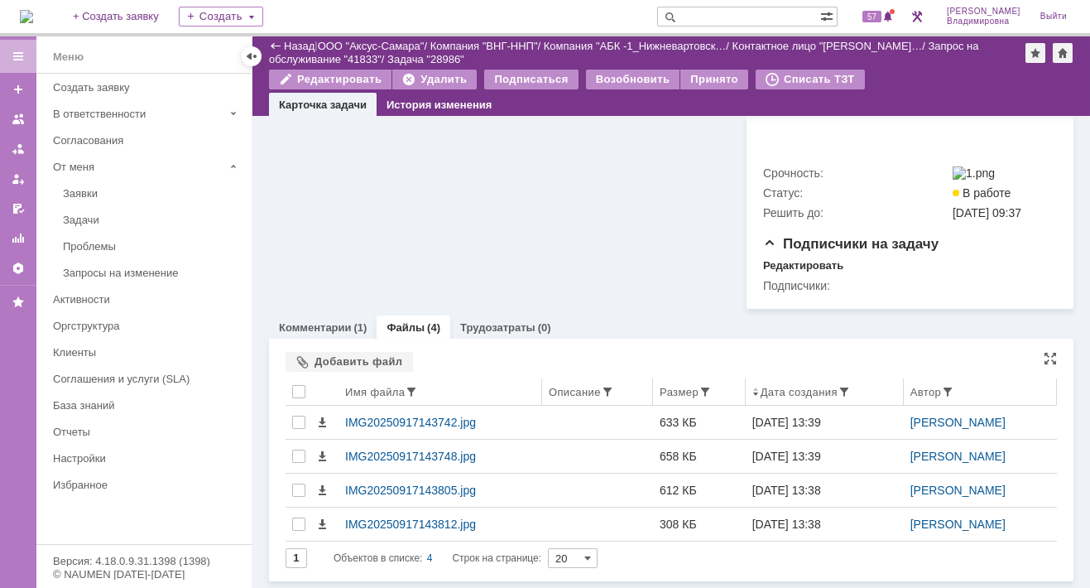
scroll to position [871, 0]
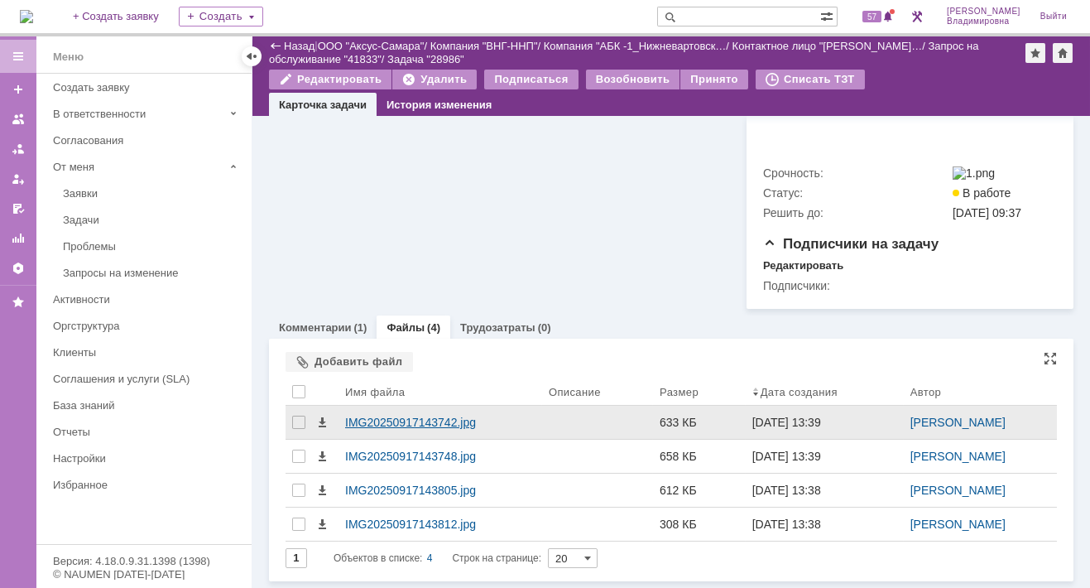
click at [374, 415] on div "IMG20250917143742.jpg" at bounding box center [440, 421] width 190 height 13
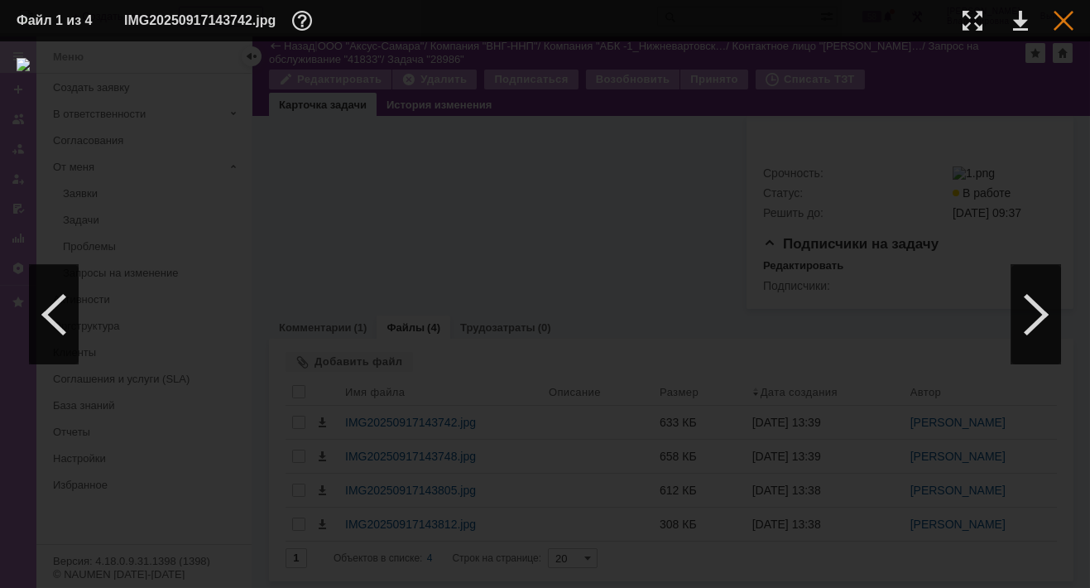
click at [1062, 17] on div at bounding box center [1063, 21] width 20 height 20
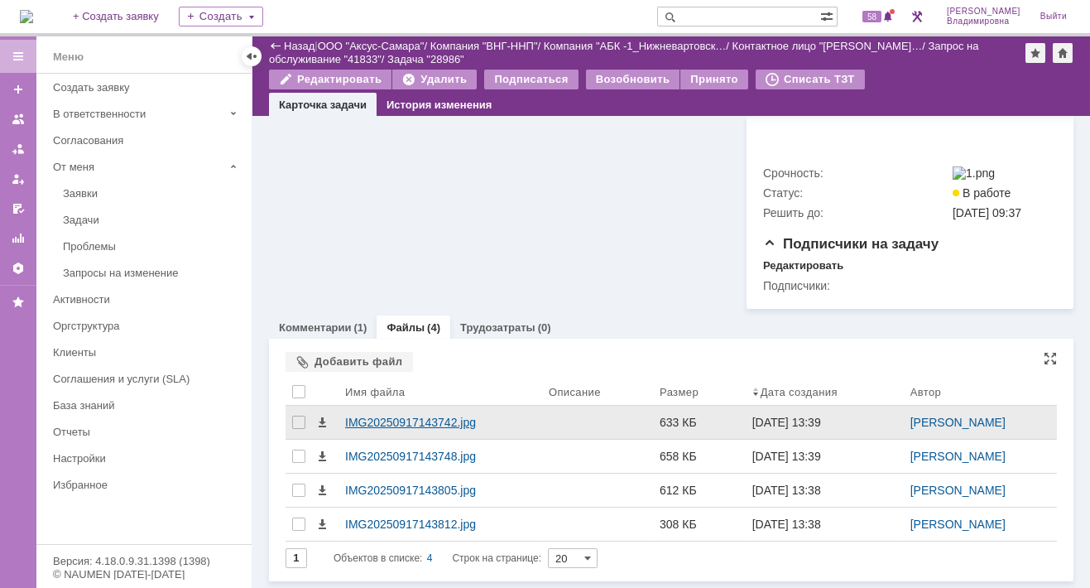
click at [423, 415] on div "IMG20250917143742.jpg" at bounding box center [440, 421] width 190 height 13
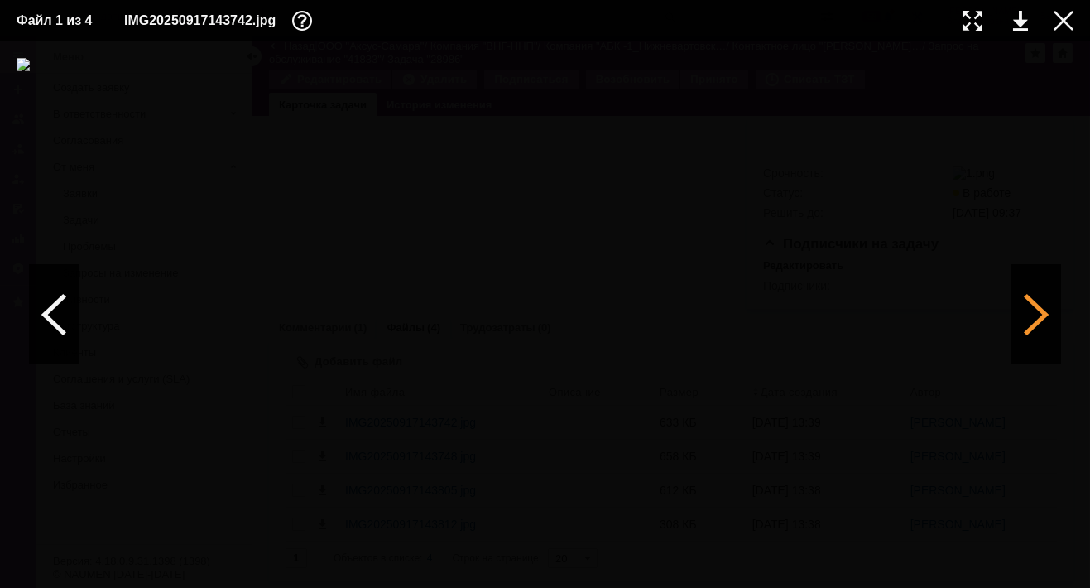
click at [1033, 312] on div at bounding box center [1036, 314] width 50 height 99
click at [1037, 321] on div at bounding box center [1036, 314] width 50 height 99
click at [1043, 312] on div at bounding box center [1036, 314] width 50 height 99
click at [1043, 314] on div at bounding box center [1036, 314] width 50 height 99
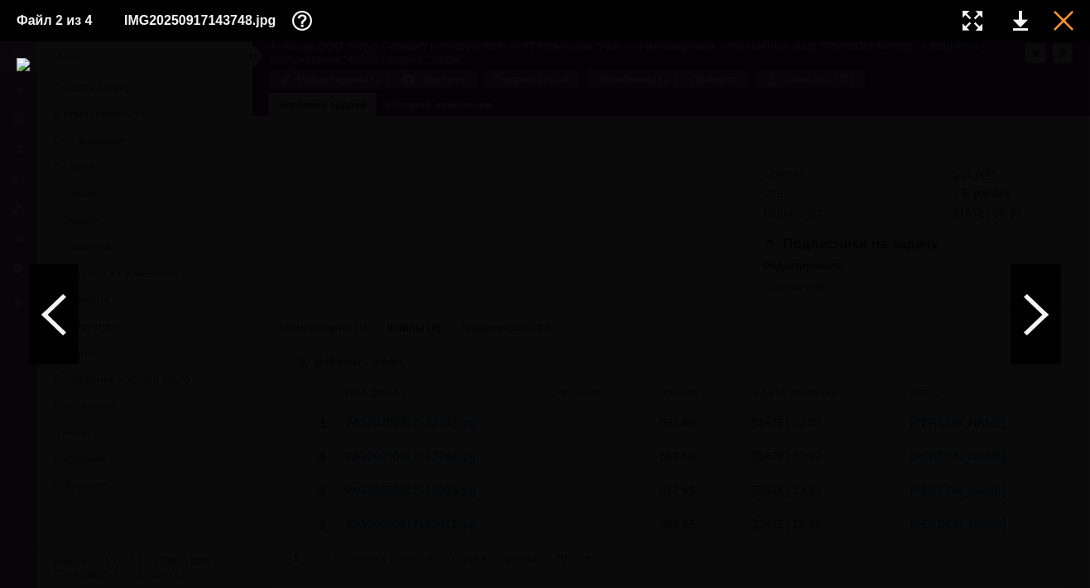
click at [1058, 14] on div at bounding box center [1063, 21] width 20 height 20
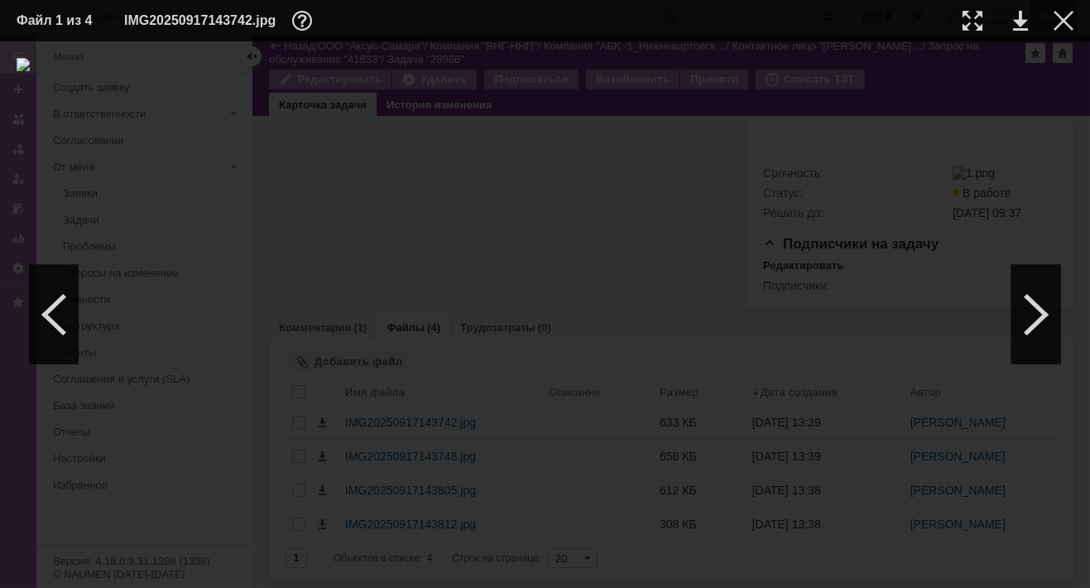
click at [1058, 15] on div at bounding box center [1063, 21] width 20 height 20
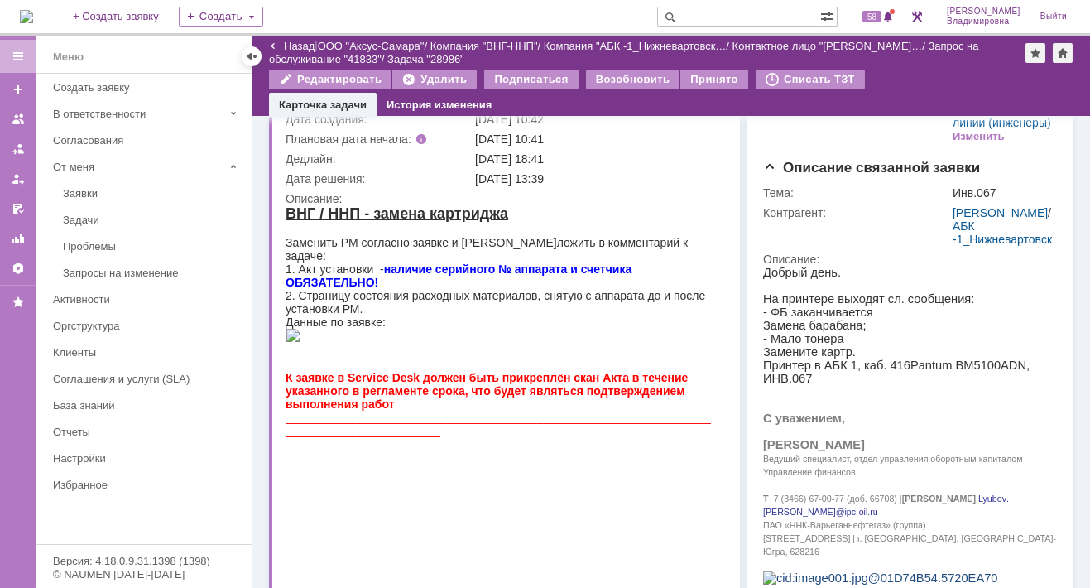
scroll to position [0, 0]
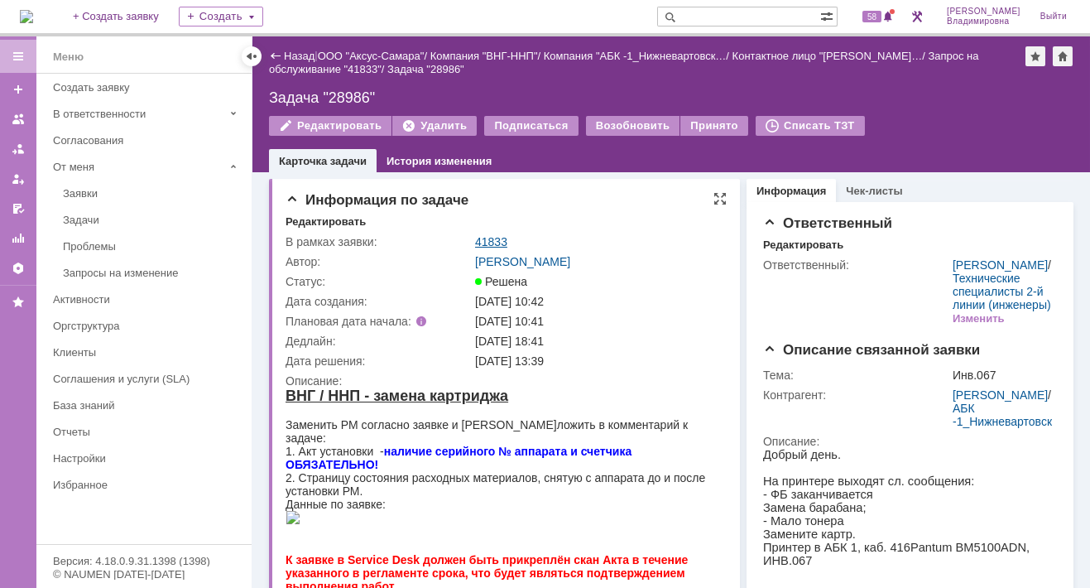
click at [497, 240] on link "41833" at bounding box center [491, 241] width 32 height 13
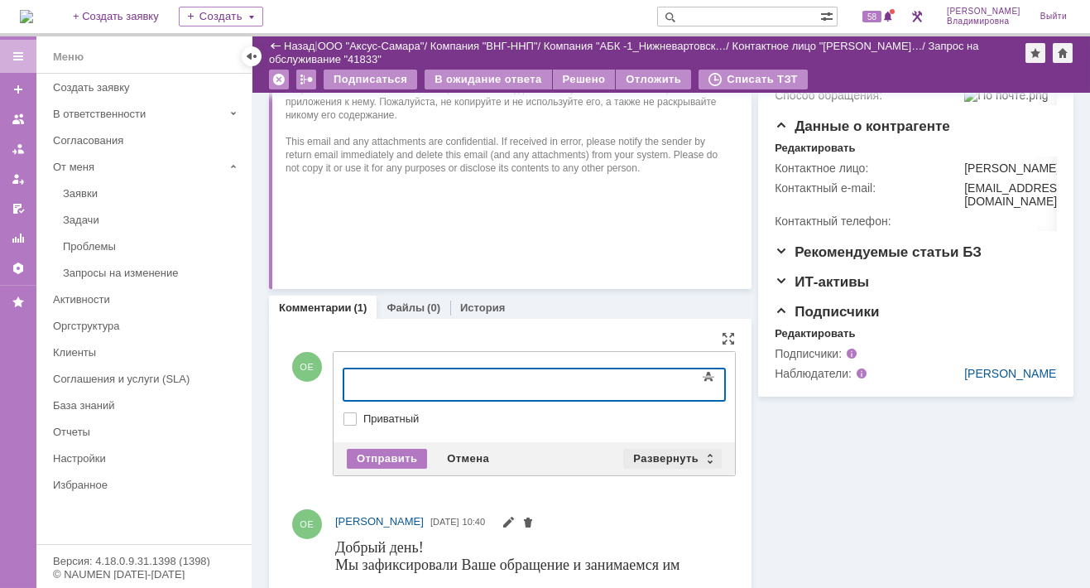
click at [657, 452] on div "Развернуть" at bounding box center [672, 458] width 98 height 20
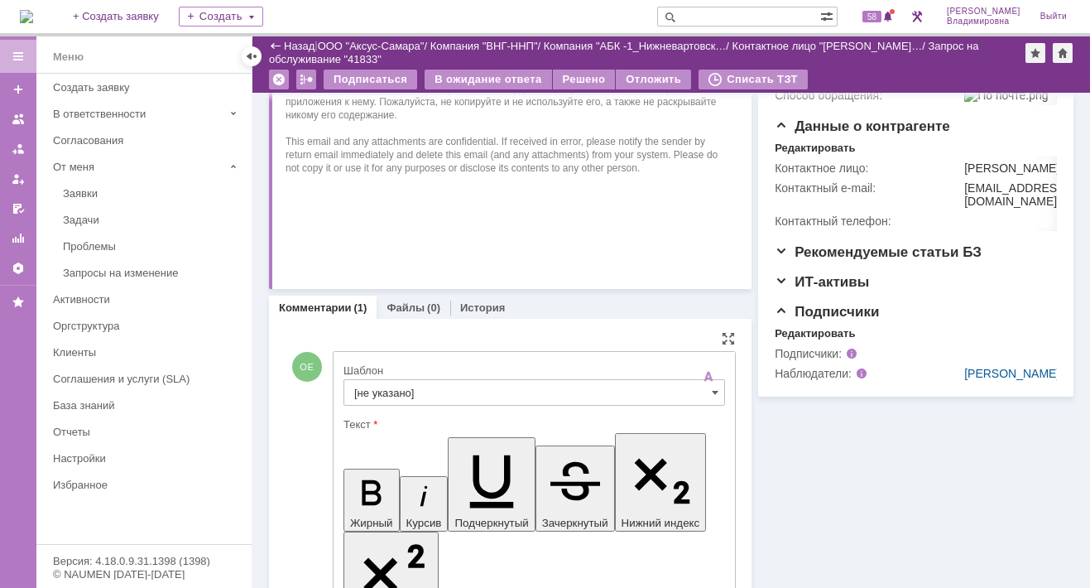
click at [409, 388] on input "[не указано]" at bounding box center [533, 392] width 381 height 26
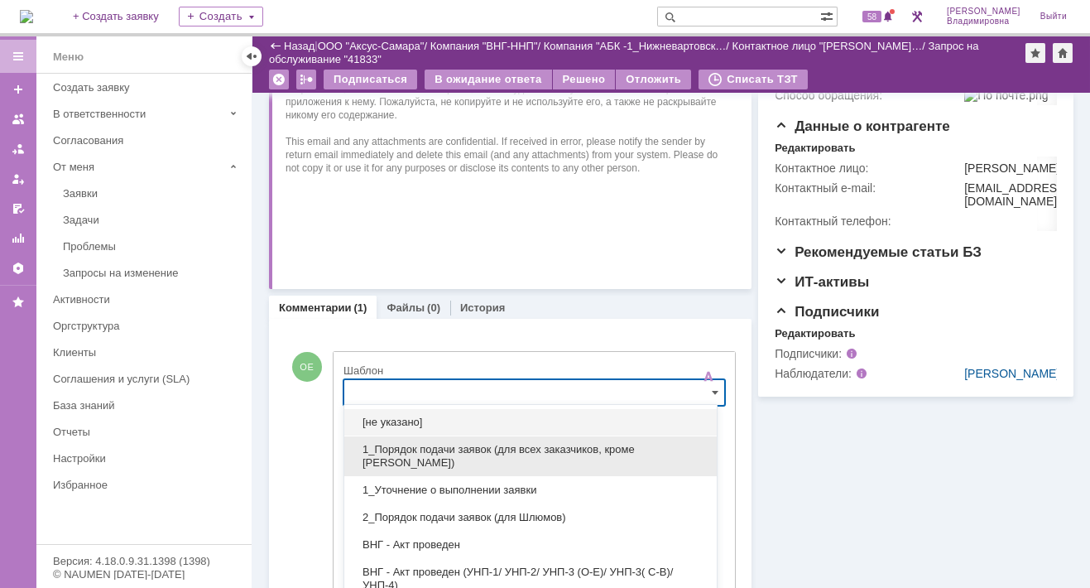
scroll to position [469, 0]
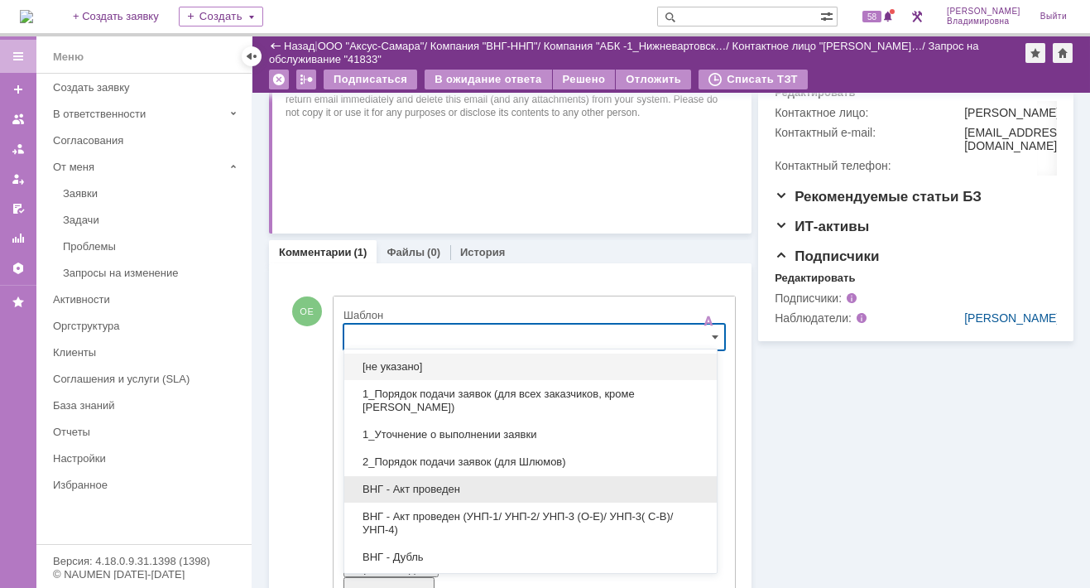
click at [440, 482] on span "ВНГ - Акт проведен" at bounding box center [530, 488] width 353 height 13
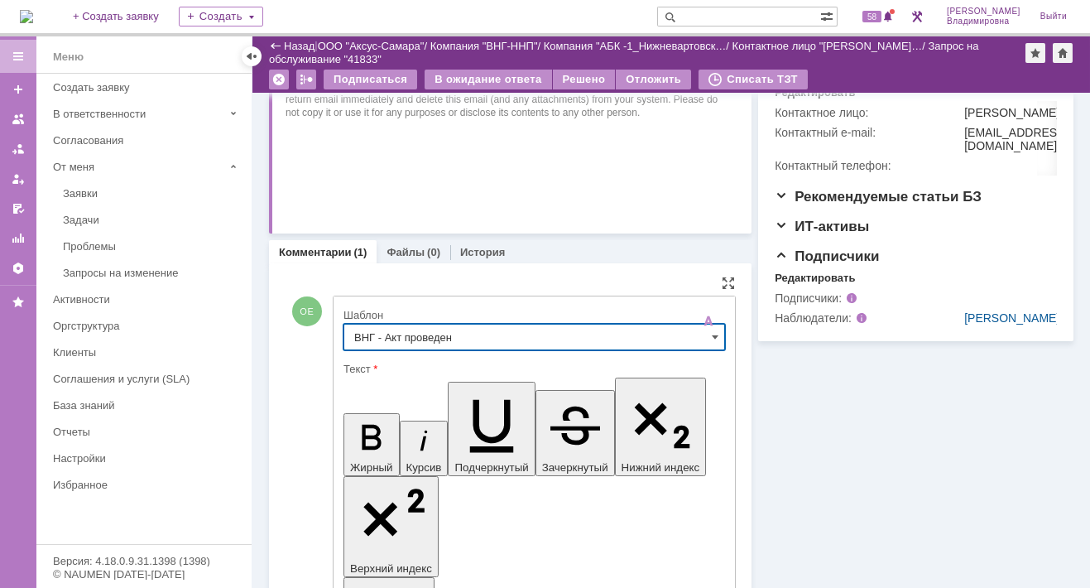
type input "ВНГ - Акт проведен"
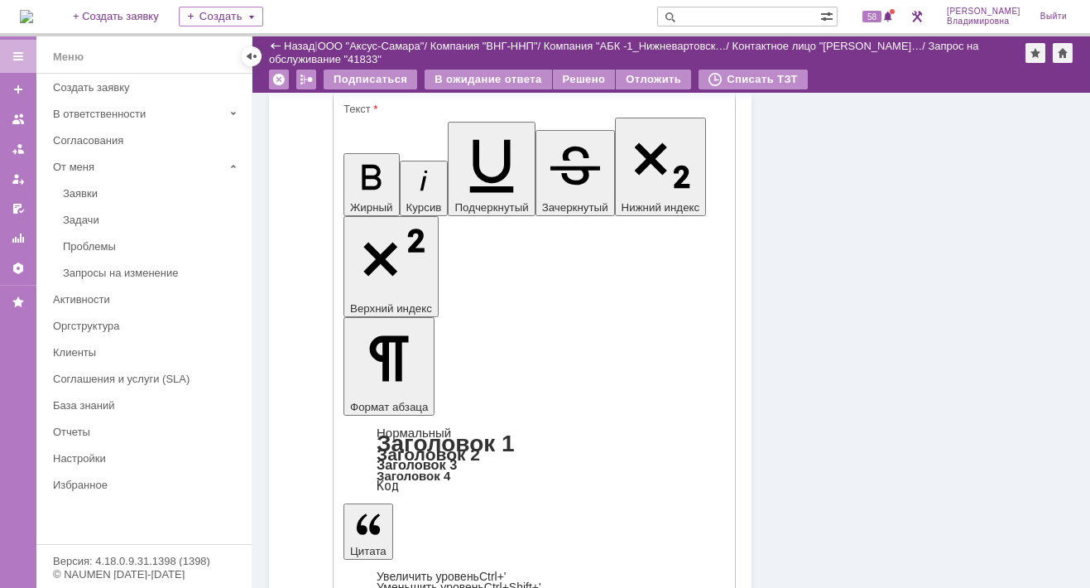
scroll to position [882, 0]
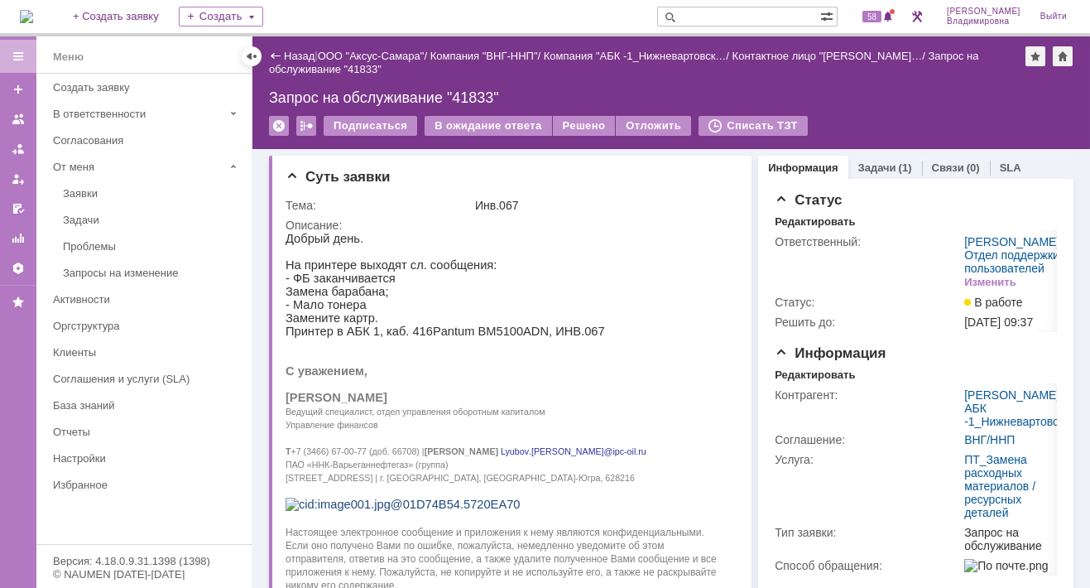
scroll to position [0, 0]
click at [708, 17] on input "text" at bounding box center [738, 17] width 163 height 20
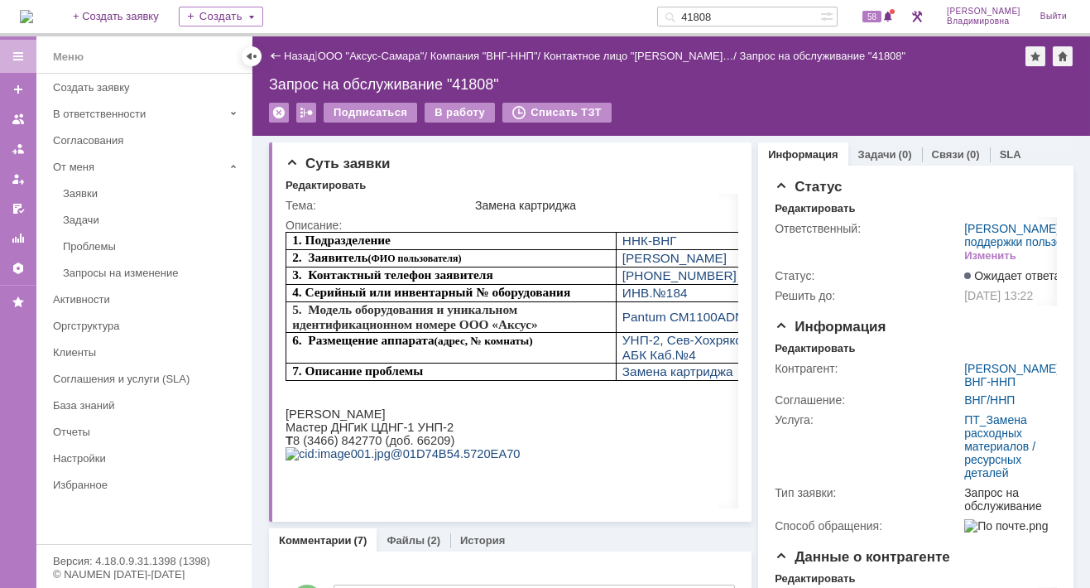
drag, startPoint x: 746, startPoint y: 10, endPoint x: 680, endPoint y: 16, distance: 65.6
click at [680, 16] on div "На домашнюю + Создать заявку Создать 41808 58 Орлова Елена Владимировна Выйти" at bounding box center [545, 18] width 1090 height 36
type input "41824"
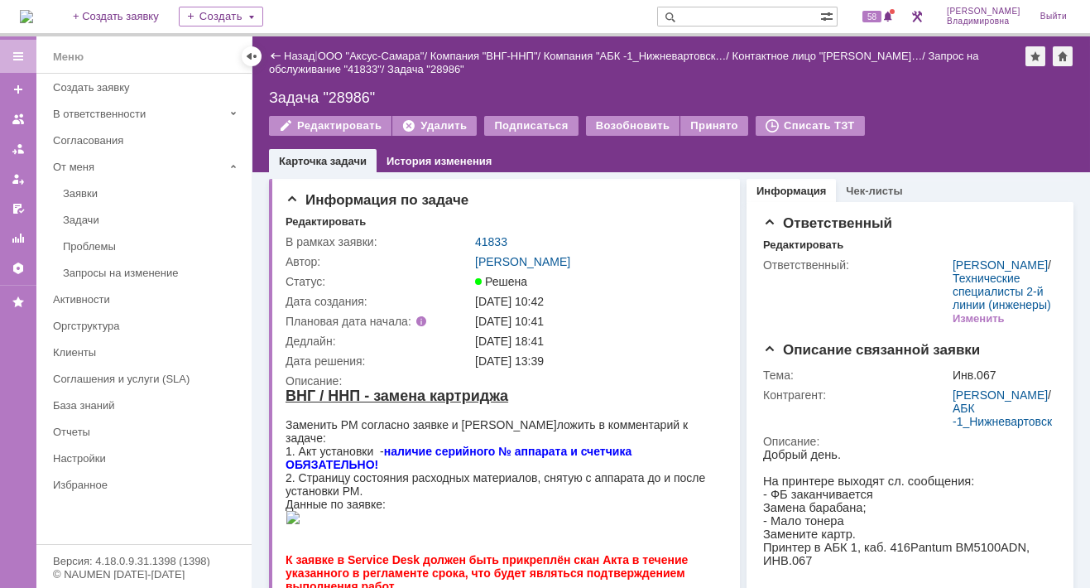
click at [712, 14] on input "text" at bounding box center [738, 17] width 163 height 20
type input "41582"
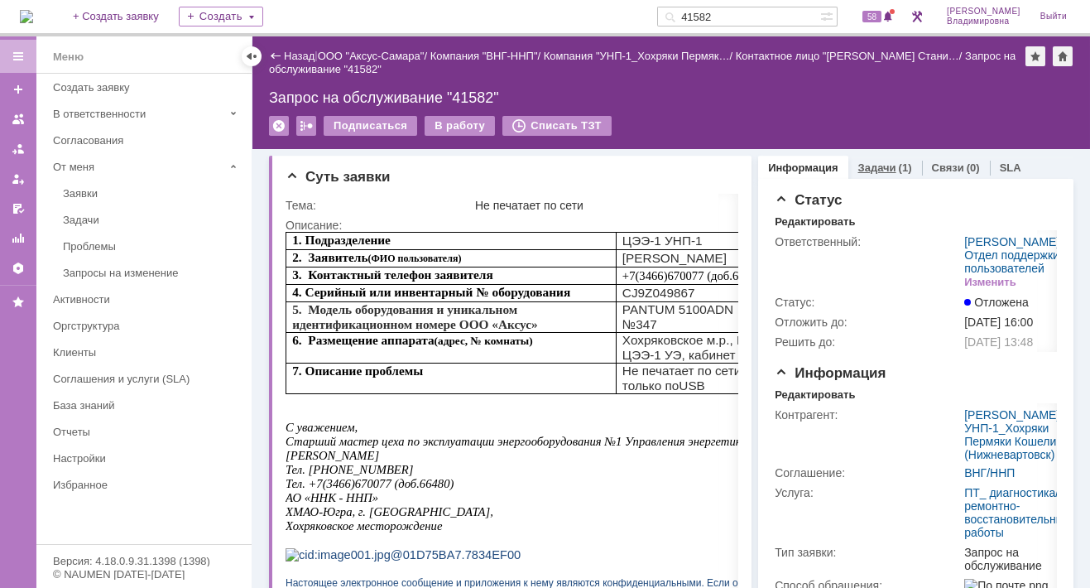
click at [862, 163] on link "Задачи" at bounding box center [877, 167] width 38 height 12
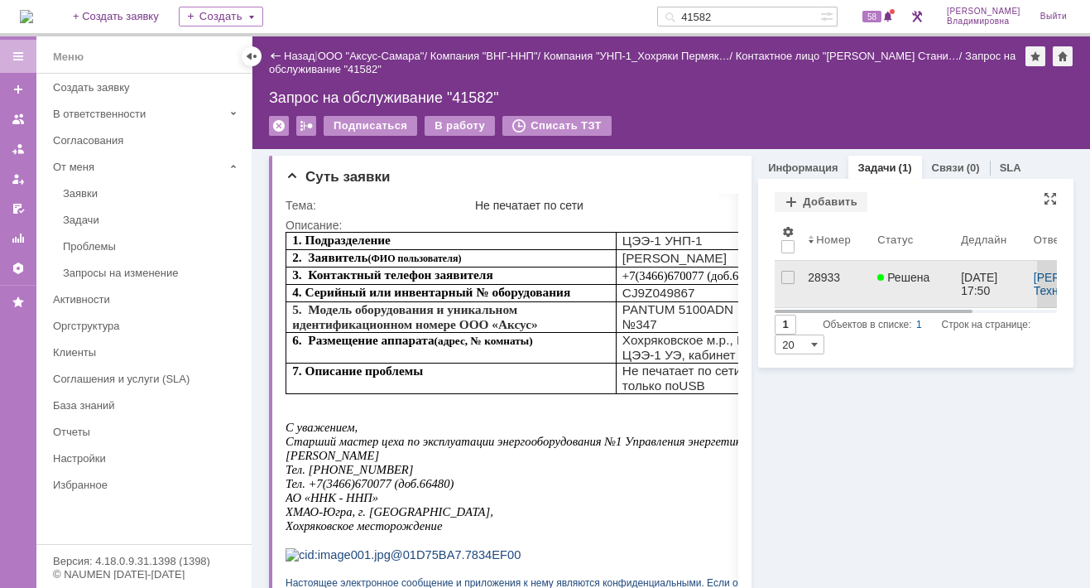
click at [831, 268] on link "28933" at bounding box center [836, 284] width 70 height 46
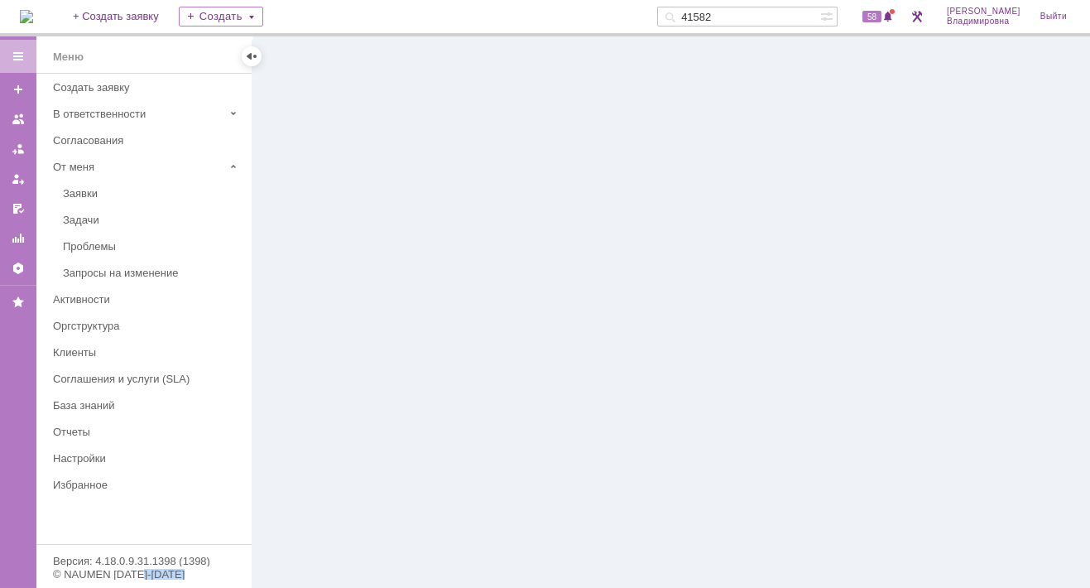
click at [831, 268] on div at bounding box center [670, 311] width 837 height 551
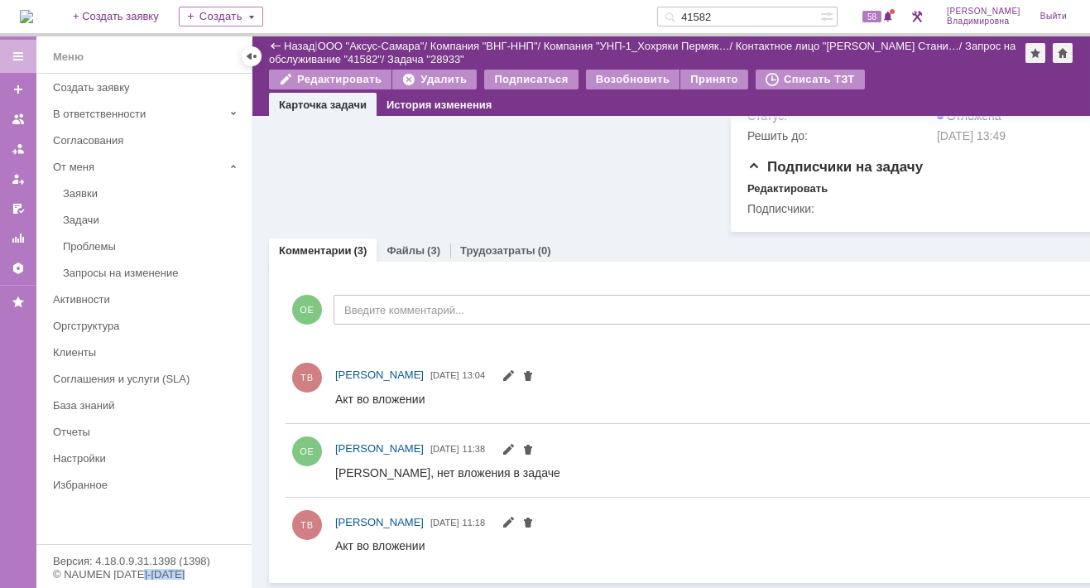
scroll to position [827, 0]
click at [396, 251] on link "Файлы" at bounding box center [405, 248] width 38 height 12
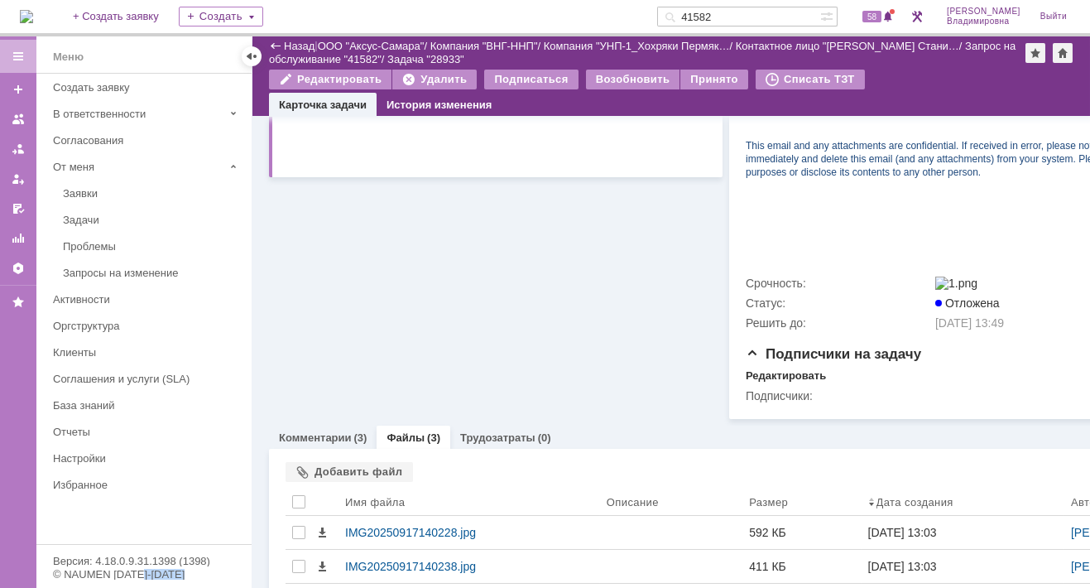
scroll to position [729, 0]
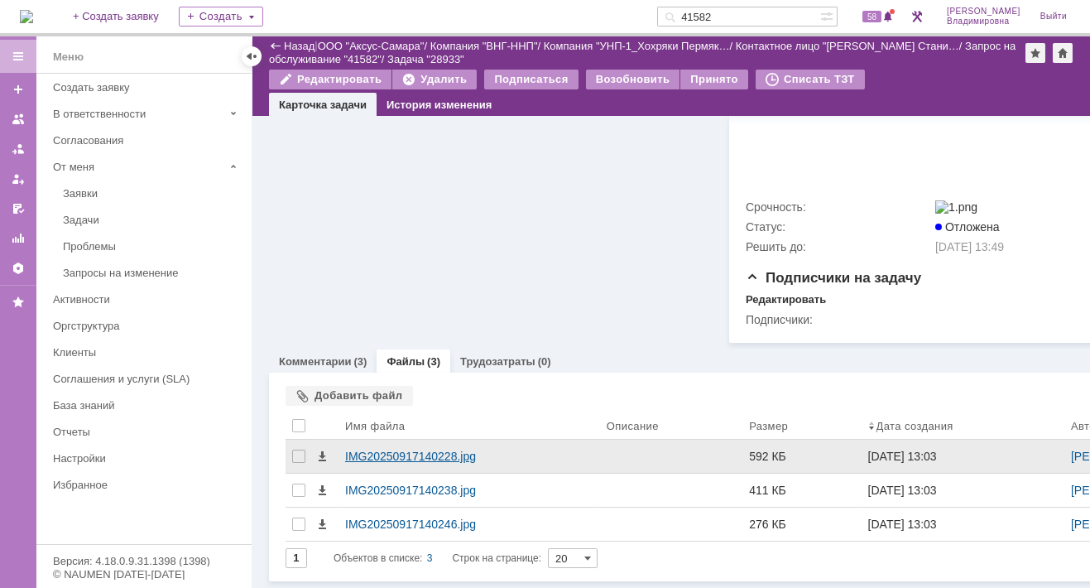
click at [377, 449] on div "IMG20250917140228.jpg" at bounding box center [469, 455] width 248 height 13
click at [377, 441] on body "Идет загрузка, пожалуйста, подождите. На домашнюю + Создать заявку Создать 4158…" at bounding box center [545, 294] width 1090 height 588
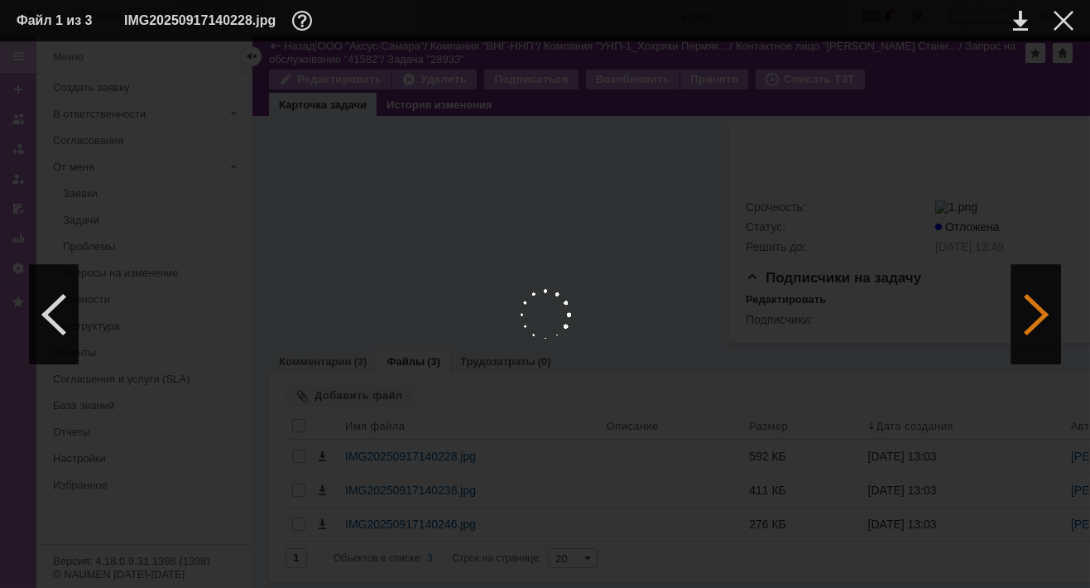
click at [1034, 309] on div at bounding box center [1036, 314] width 50 height 99
click at [1035, 315] on div at bounding box center [1036, 314] width 50 height 99
click at [1058, 17] on div at bounding box center [1063, 21] width 20 height 20
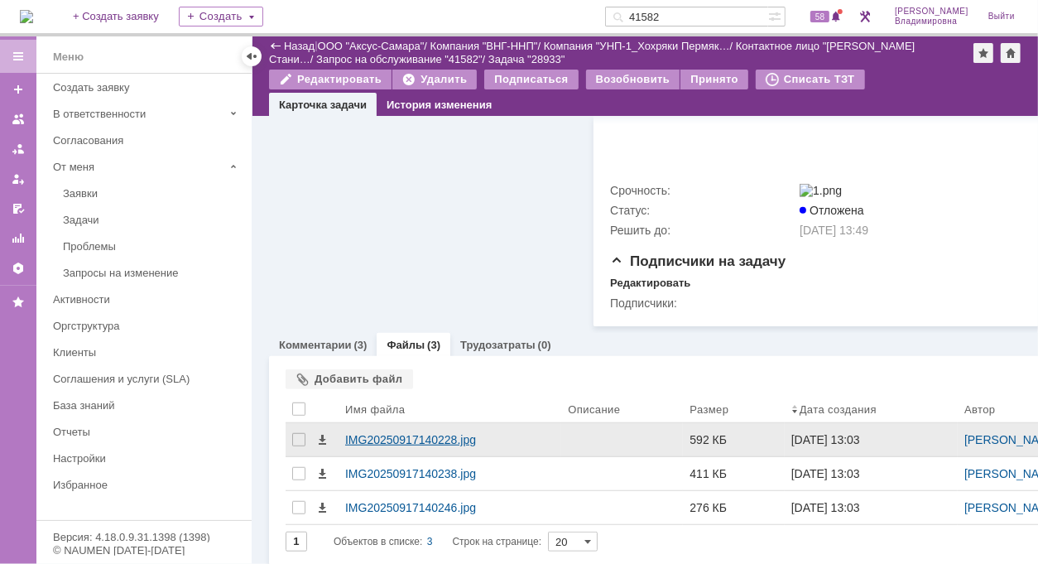
click at [388, 441] on div "IMG20250917140228.jpg" at bounding box center [449, 439] width 209 height 13
click at [388, 441] on body "Идет загрузка, пожалуйста, подождите. На домашнюю + Создать заявку Создать 4158…" at bounding box center [519, 282] width 1038 height 564
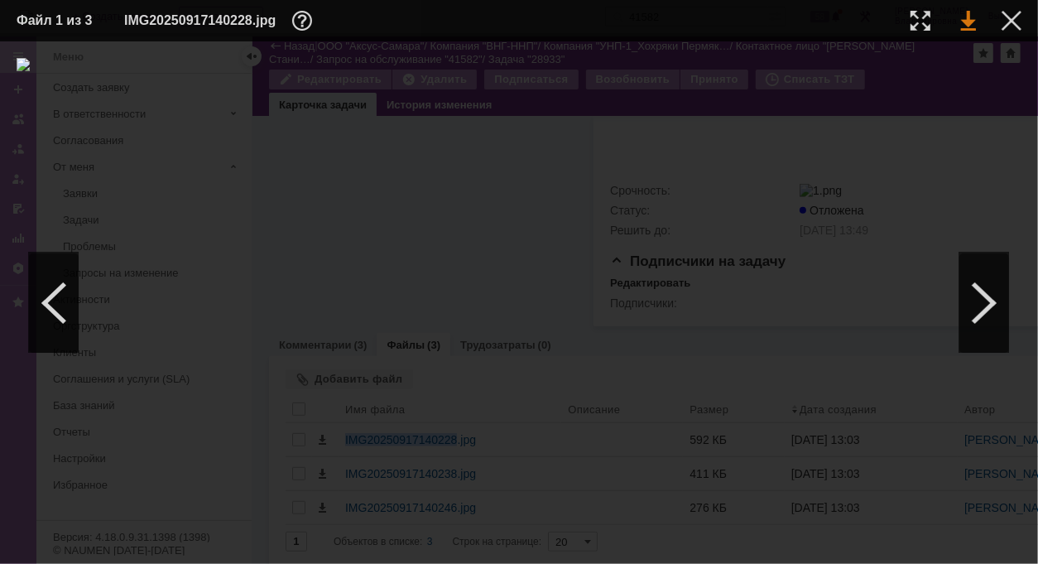
click at [973, 23] on link at bounding box center [968, 21] width 15 height 20
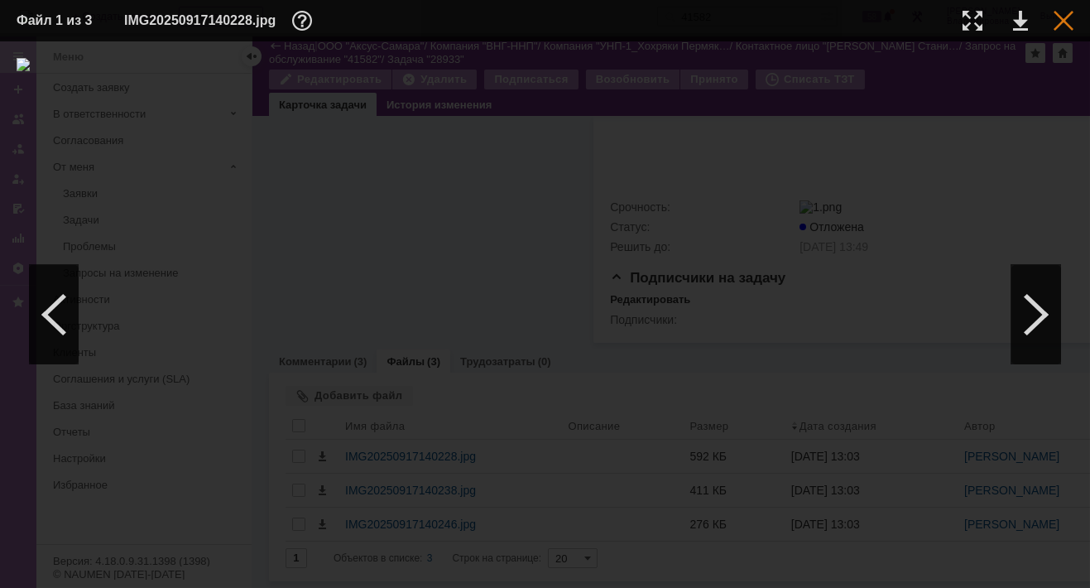
click at [1057, 19] on div at bounding box center [1063, 21] width 20 height 20
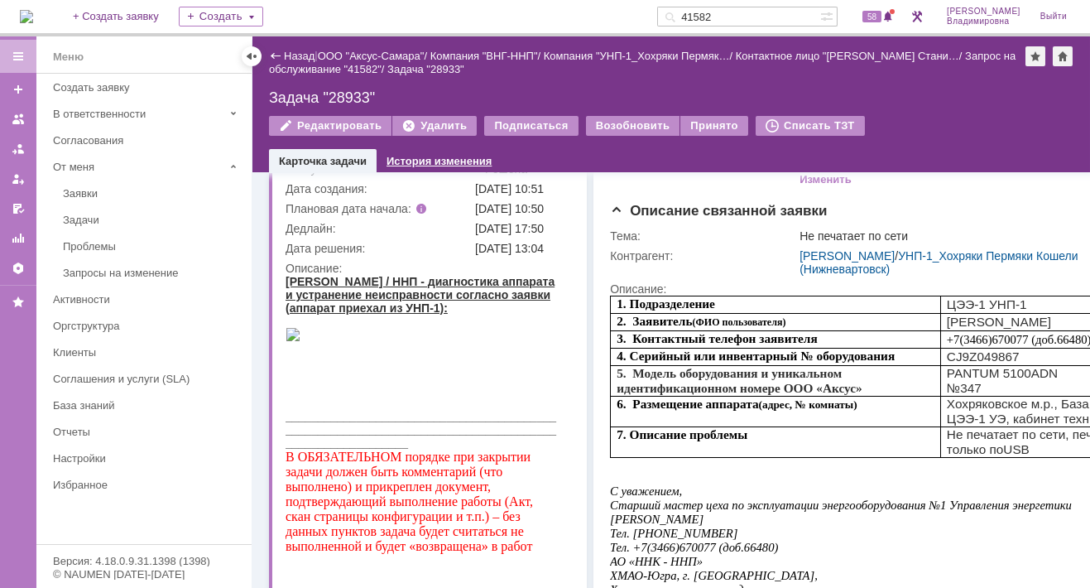
scroll to position [0, 0]
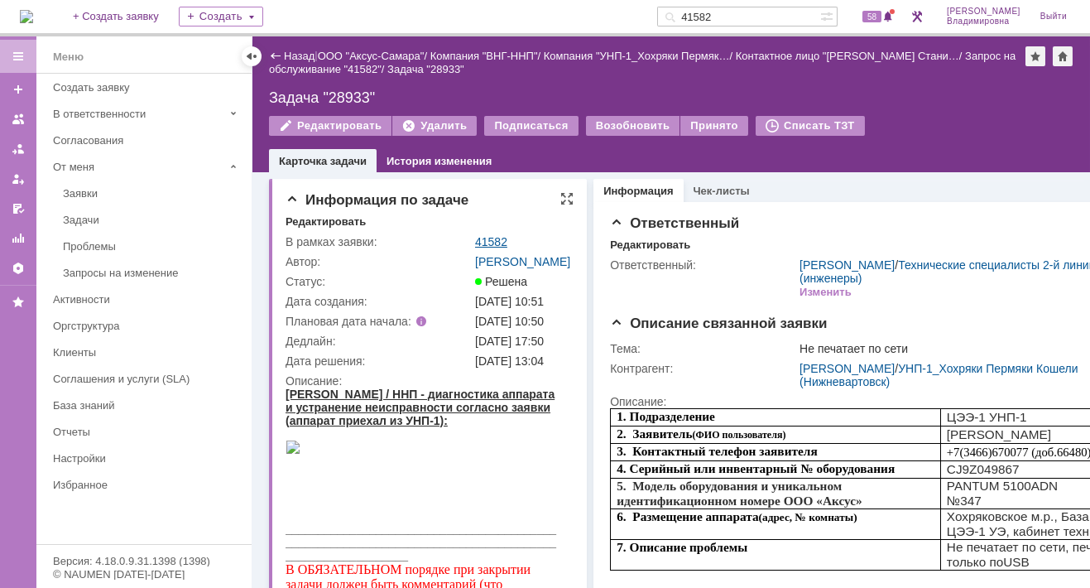
click at [488, 244] on link "41582" at bounding box center [491, 241] width 32 height 13
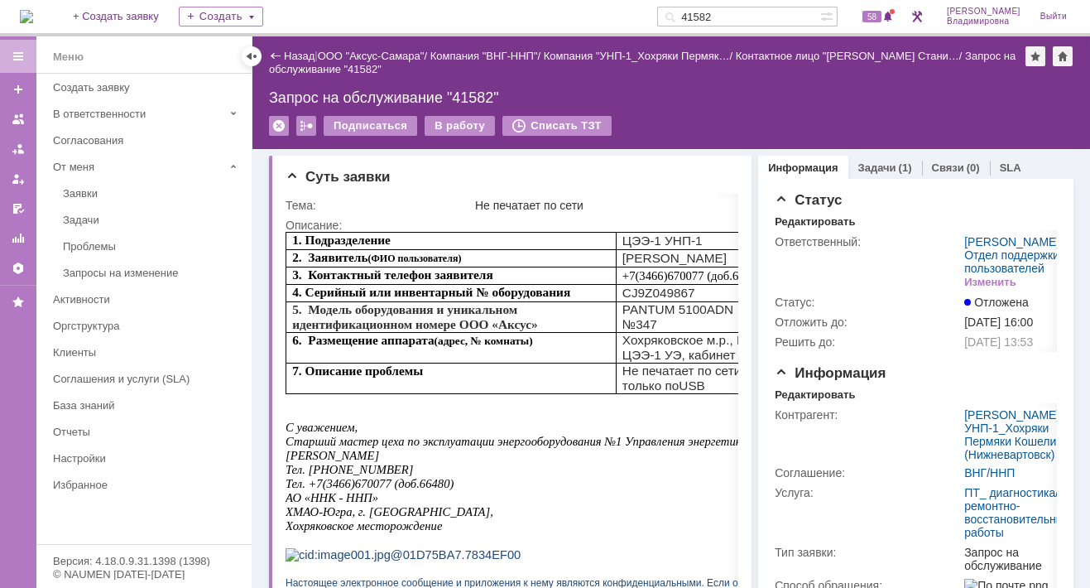
drag, startPoint x: 336, startPoint y: 475, endPoint x: 477, endPoint y: 473, distance: 141.5
click at [477, 463] on p "[PERSON_NAME]" at bounding box center [543, 455] width 516 height 14
copy span "[PERSON_NAME]"
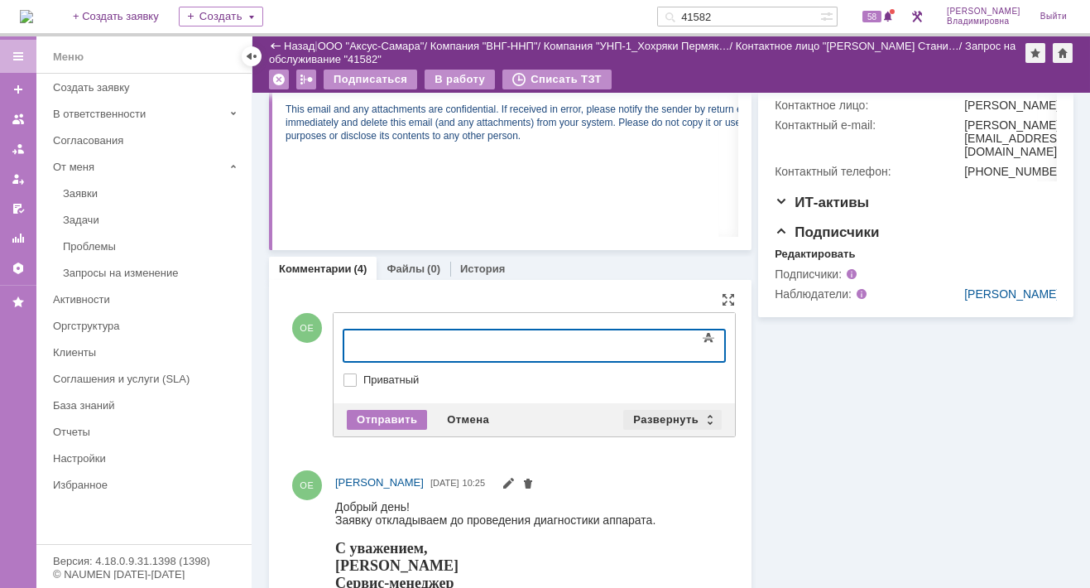
click at [650, 415] on div "Развернуть" at bounding box center [672, 420] width 98 height 20
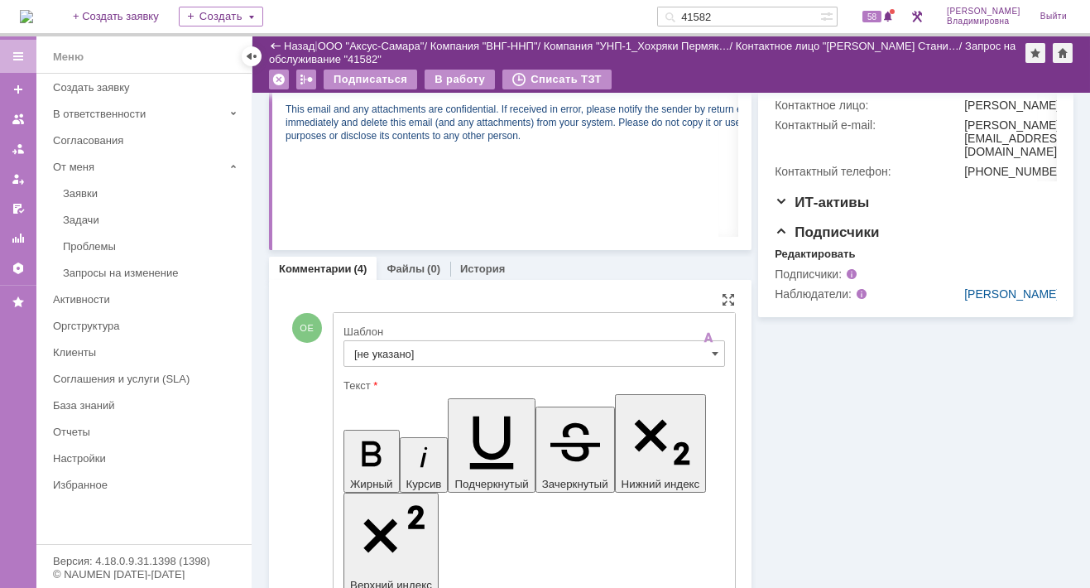
click at [377, 349] on input "[не указано]" at bounding box center [533, 353] width 381 height 26
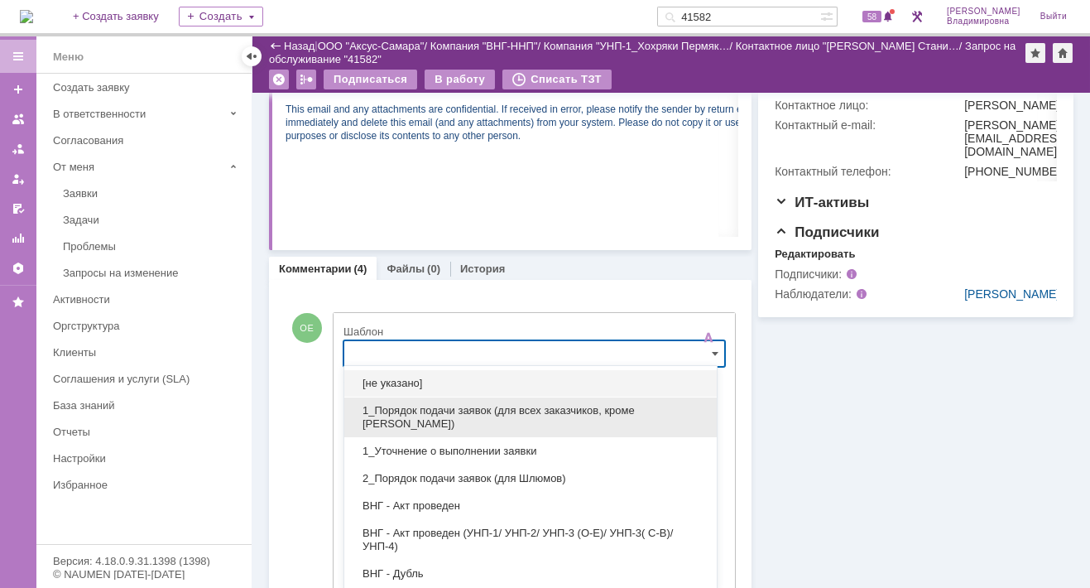
scroll to position [513, 0]
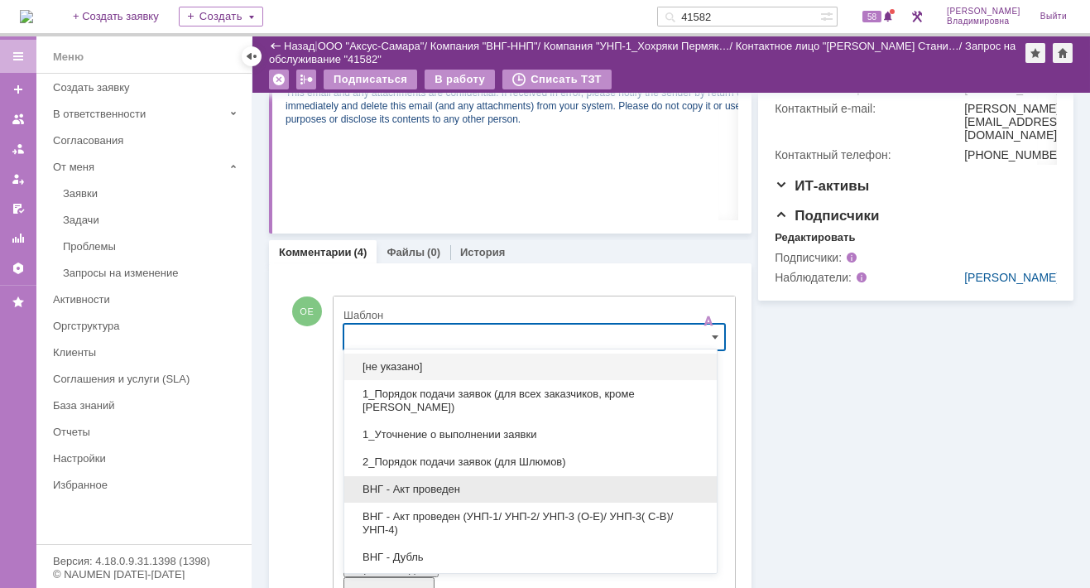
click at [420, 484] on span "ВНГ - Акт проведен" at bounding box center [530, 488] width 353 height 13
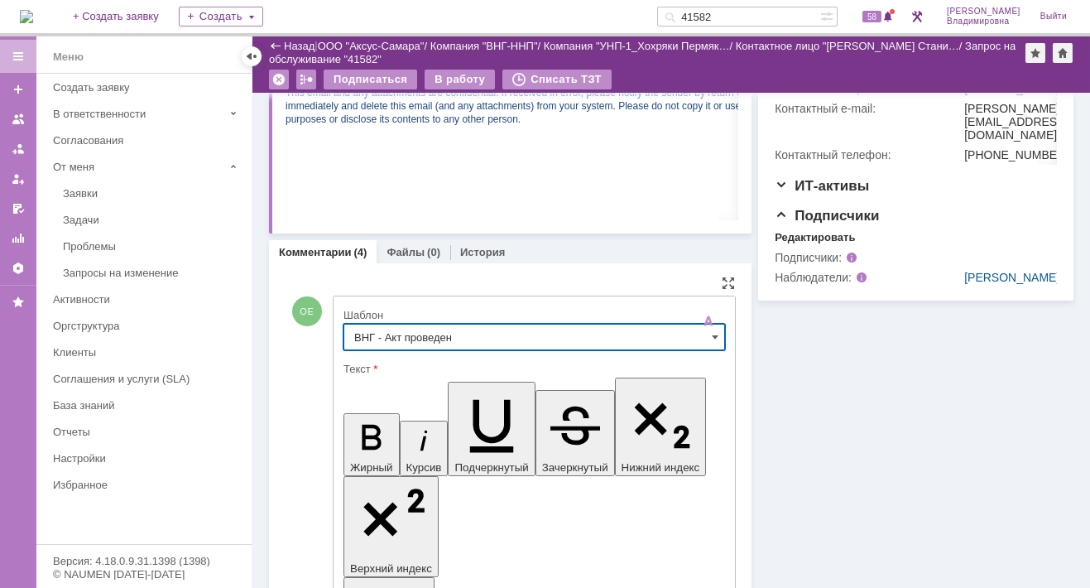
type input "ВНГ - Акт проведен"
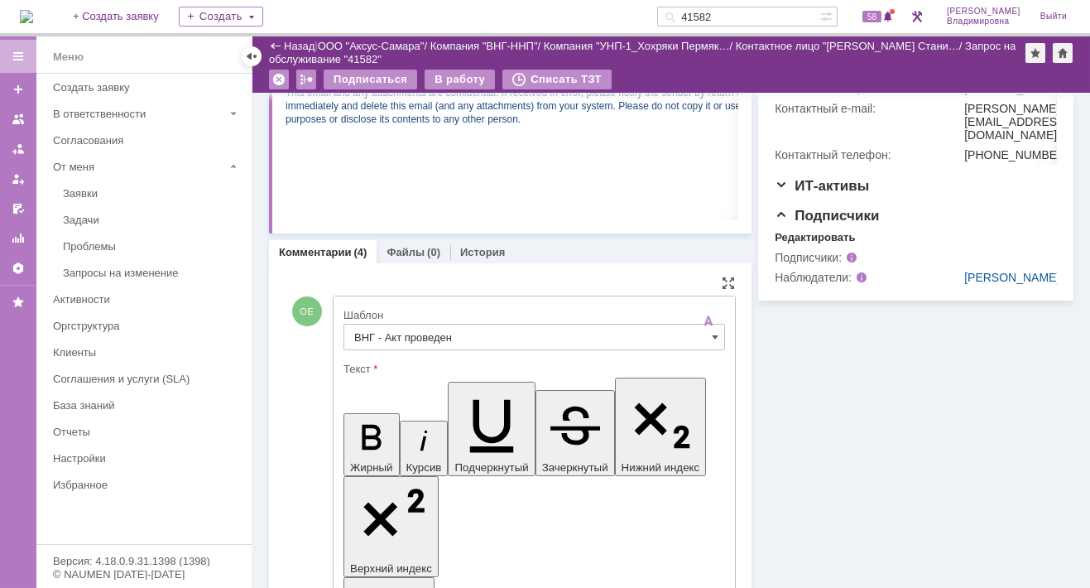
drag, startPoint x: 360, startPoint y: 3786, endPoint x: 424, endPoint y: 3807, distance: 68.0
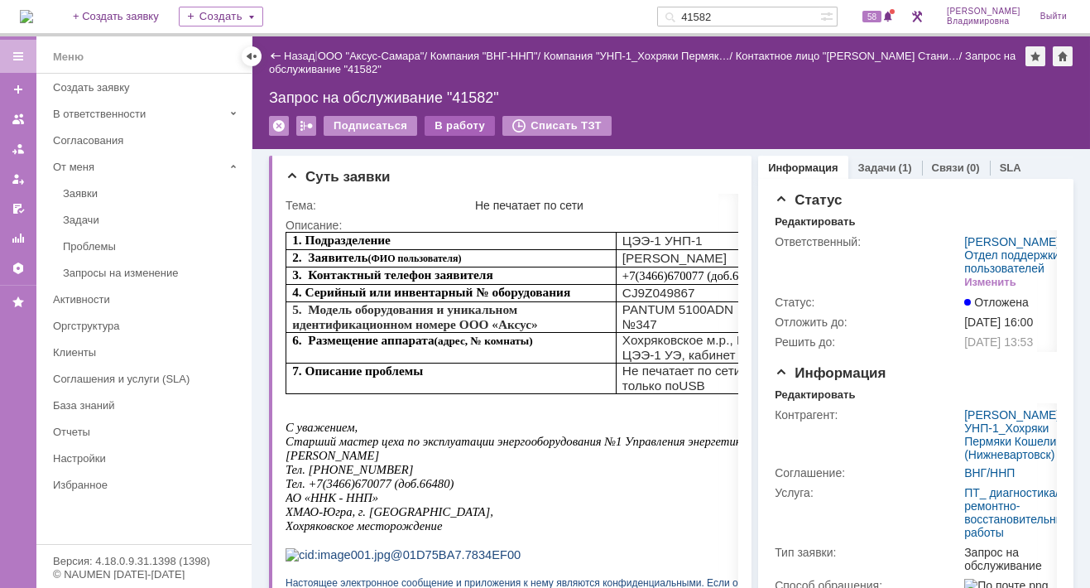
scroll to position [0, 0]
click at [462, 124] on div "В работу" at bounding box center [459, 126] width 70 height 20
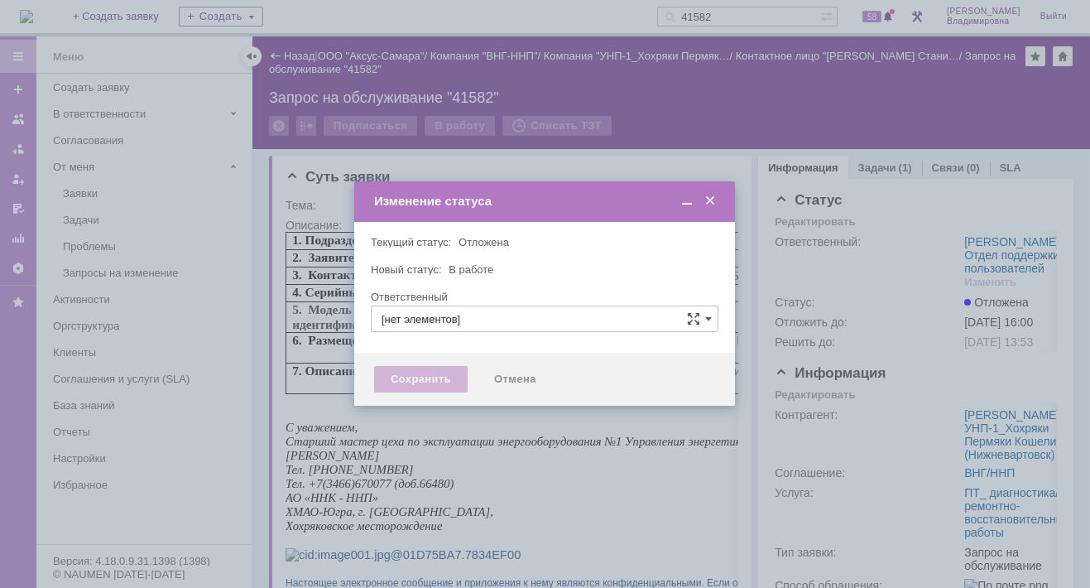
type input "[PERSON_NAME]"
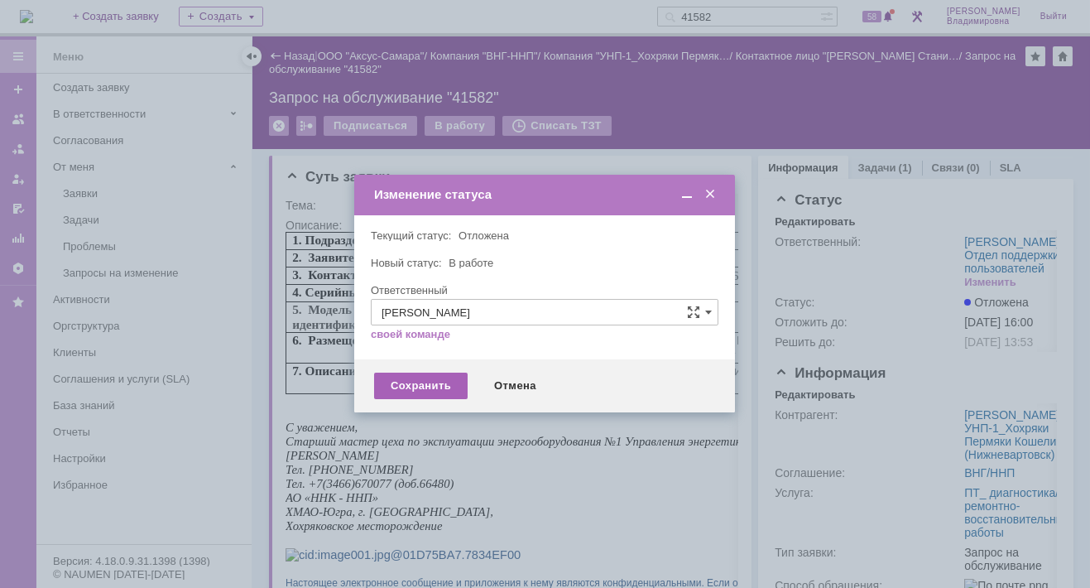
click at [420, 382] on div "Сохранить" at bounding box center [421, 385] width 94 height 26
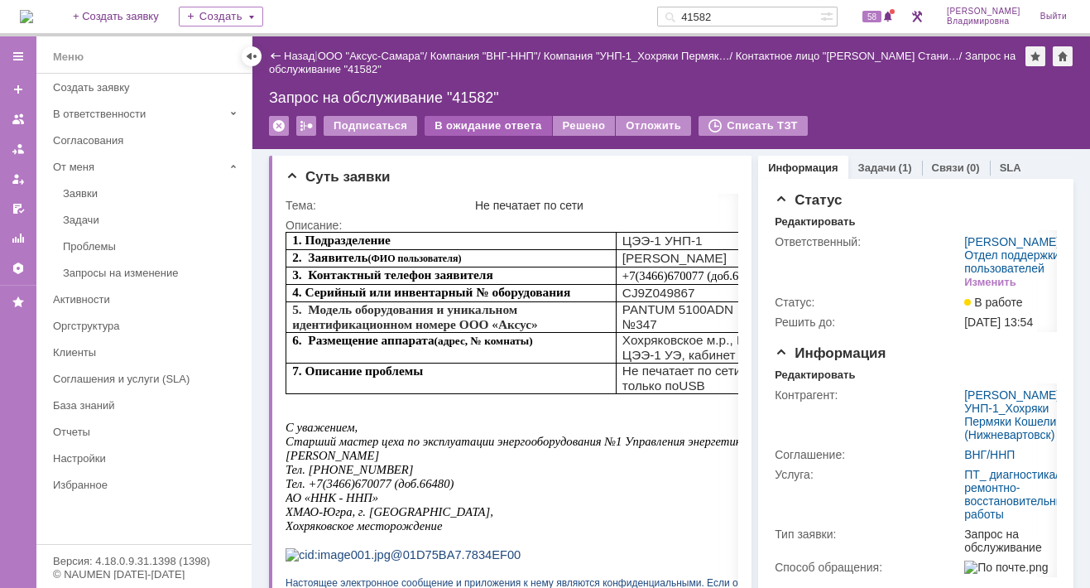
click at [470, 121] on div "В ожидание ответа" at bounding box center [487, 126] width 127 height 20
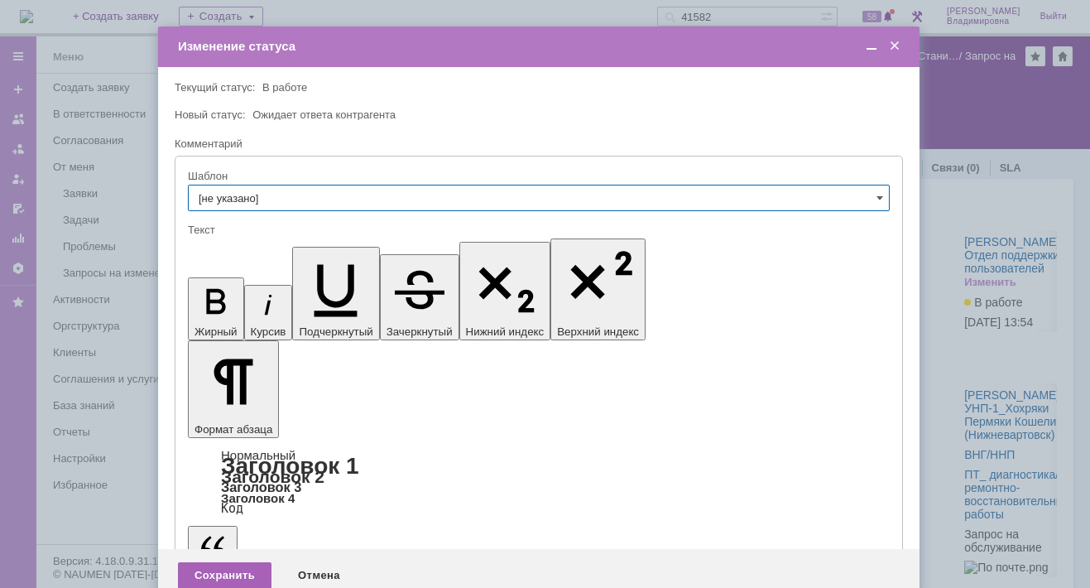
click at [221, 562] on div "Сохранить" at bounding box center [225, 575] width 94 height 26
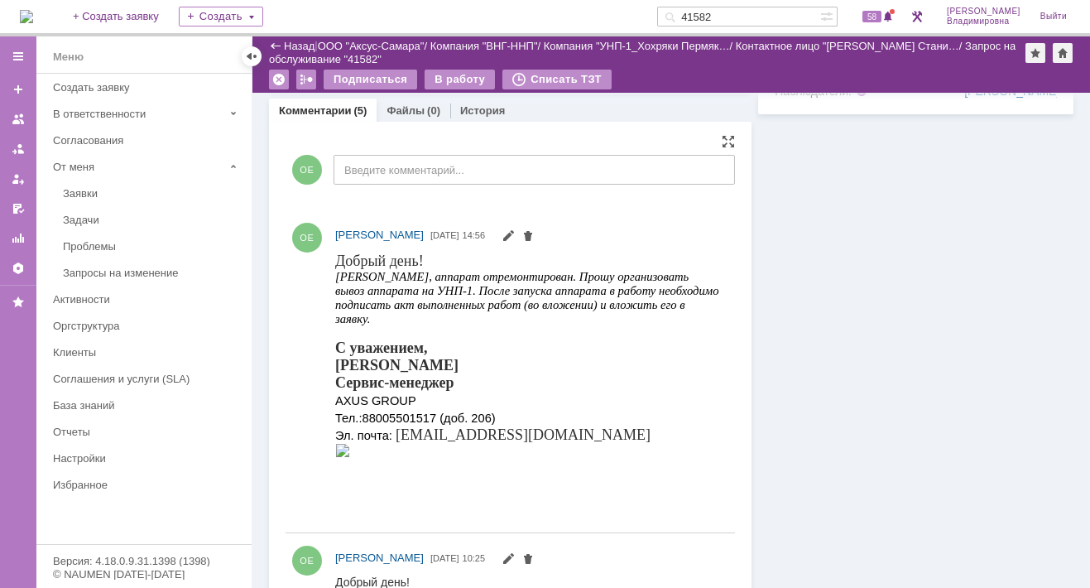
scroll to position [579, 0]
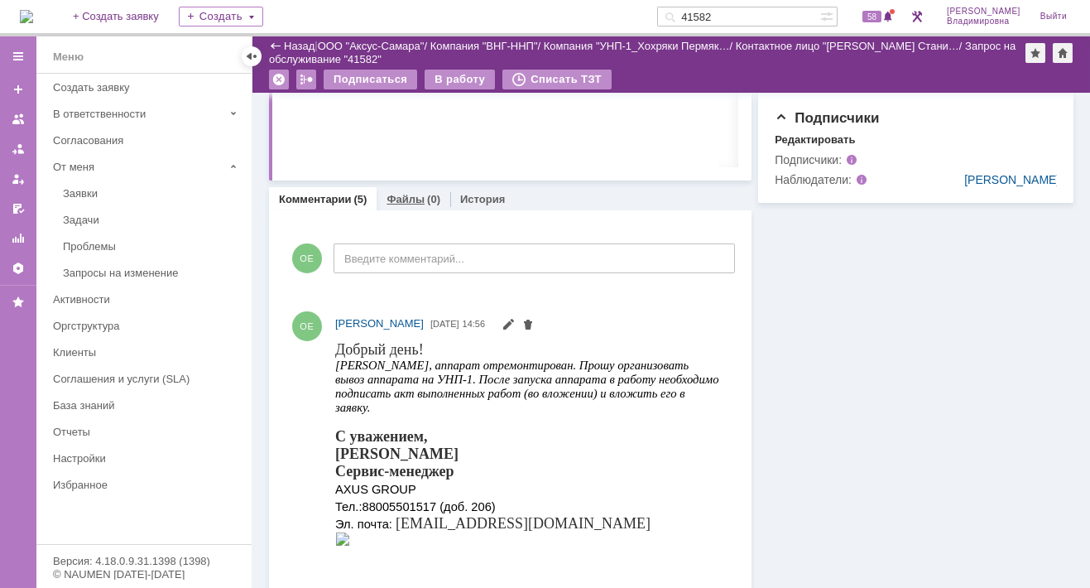
drag, startPoint x: 401, startPoint y: 196, endPoint x: 108, endPoint y: 301, distance: 312.0
click at [401, 196] on link "Файлы" at bounding box center [405, 199] width 38 height 12
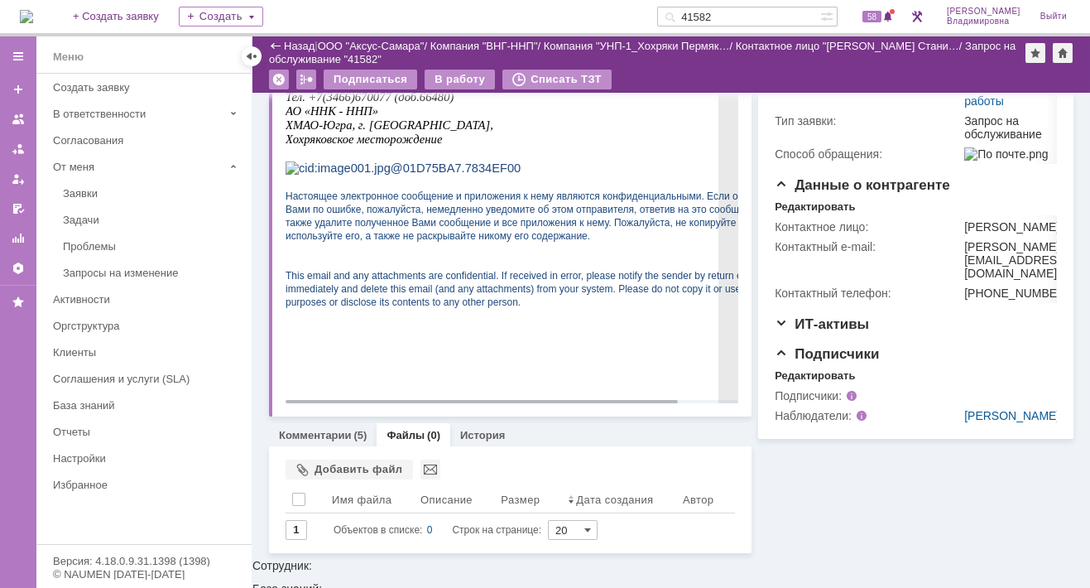
scroll to position [326, 0]
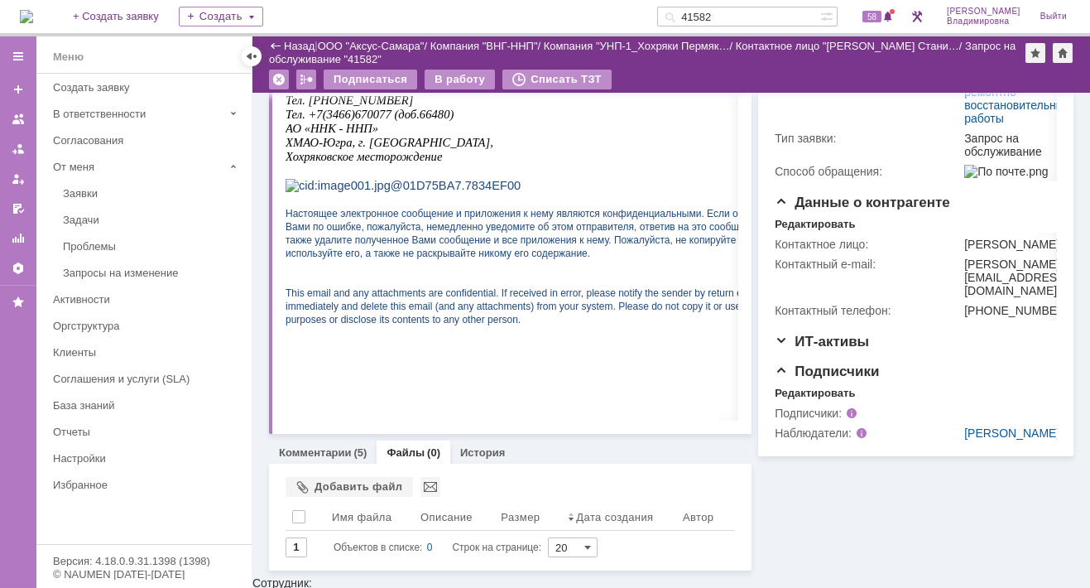
click at [405, 446] on link "Файлы" at bounding box center [405, 452] width 38 height 12
click at [336, 487] on div "Добавить файл" at bounding box center [348, 487] width 127 height 20
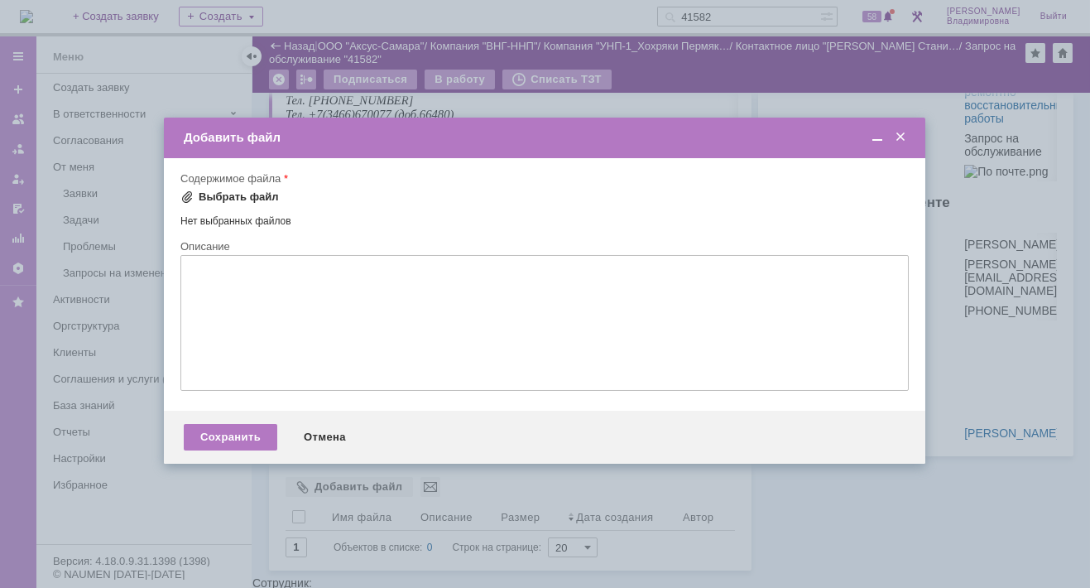
click at [226, 194] on div "Выбрать файл" at bounding box center [239, 196] width 80 height 13
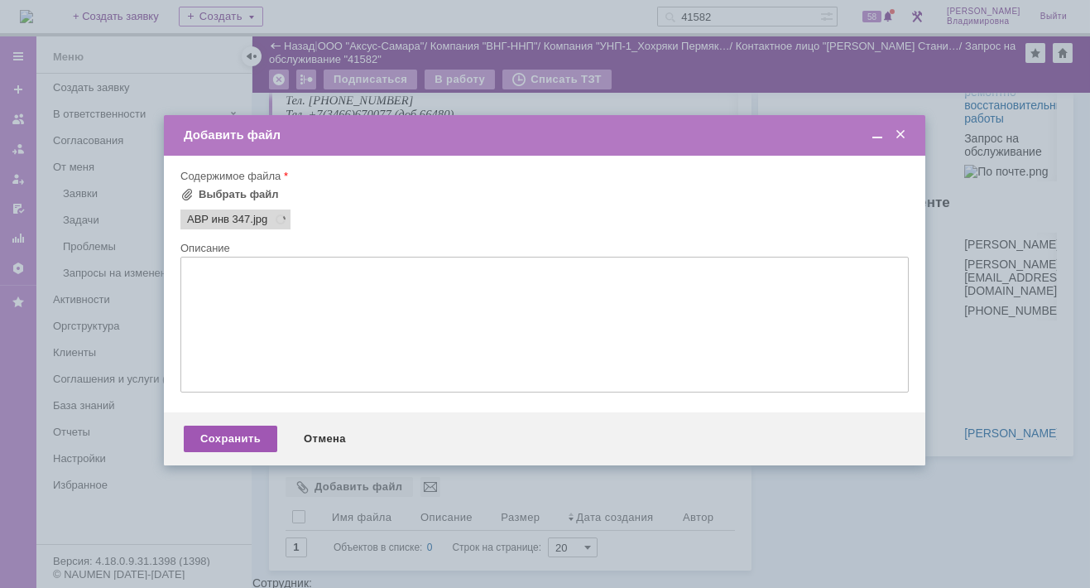
scroll to position [0, 0]
click at [250, 441] on div "Сохранить" at bounding box center [231, 438] width 94 height 26
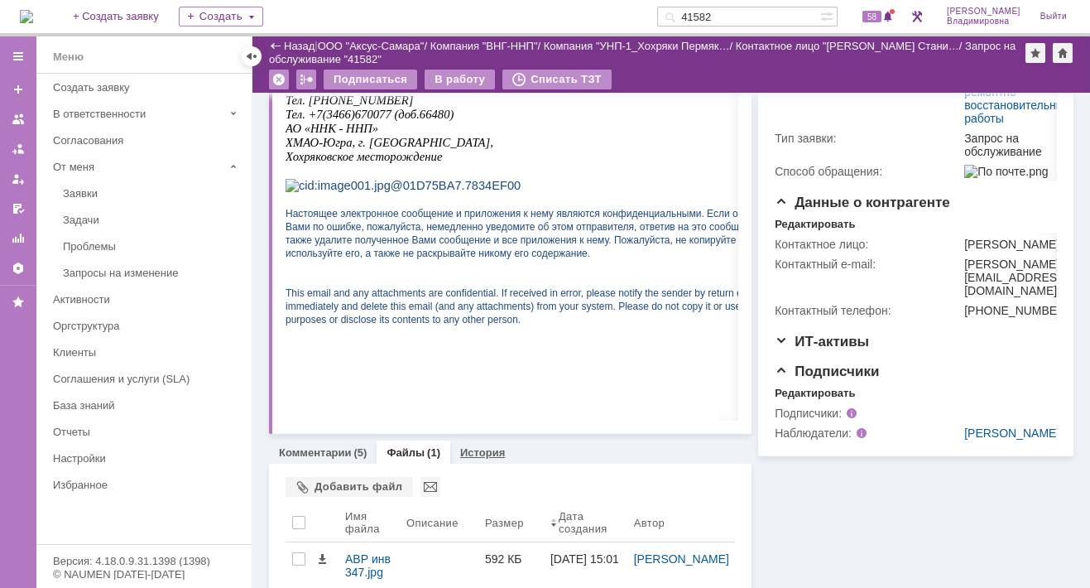
scroll to position [372, 0]
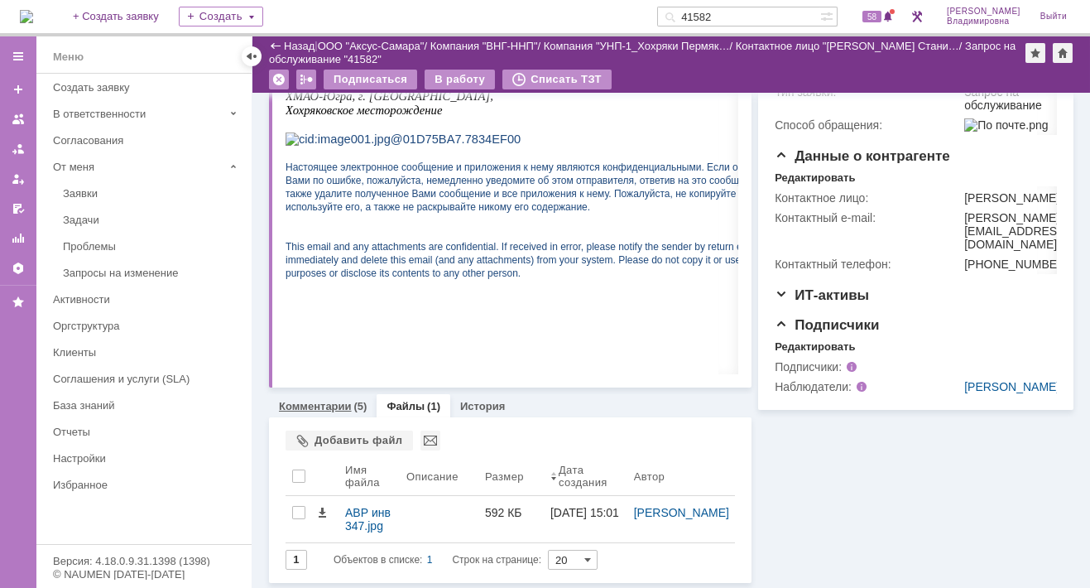
click at [329, 401] on link "Комментарии" at bounding box center [315, 406] width 73 height 12
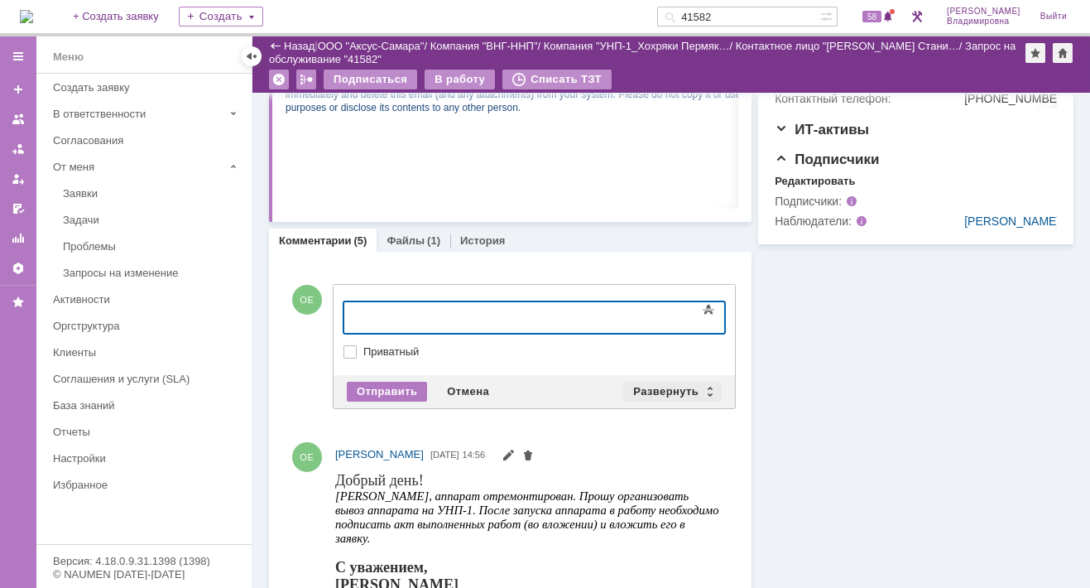
click at [652, 384] on div "Развернуть" at bounding box center [672, 391] width 98 height 20
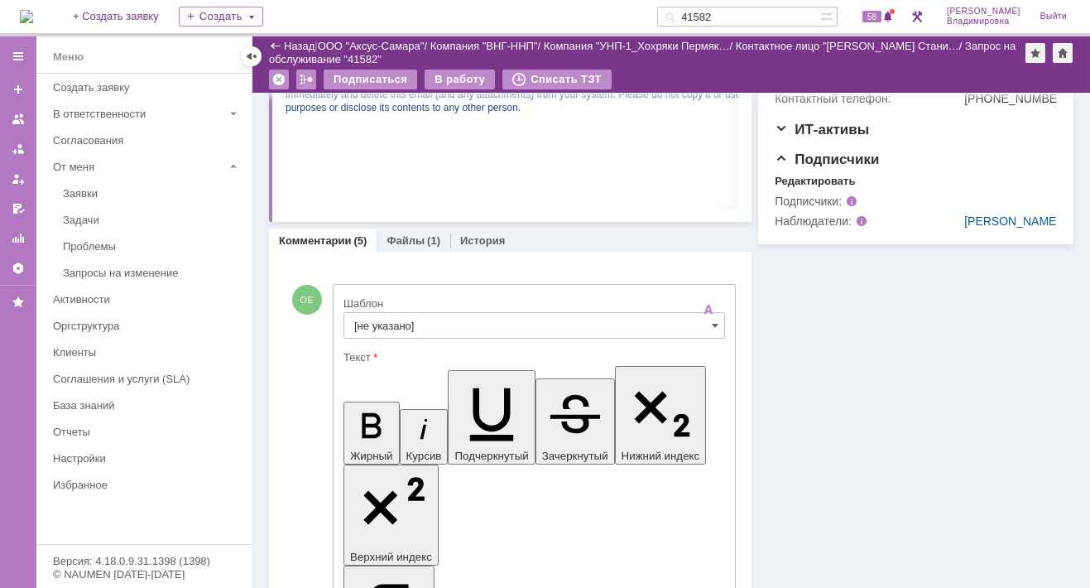
click at [386, 325] on input "[не указано]" at bounding box center [533, 325] width 381 height 26
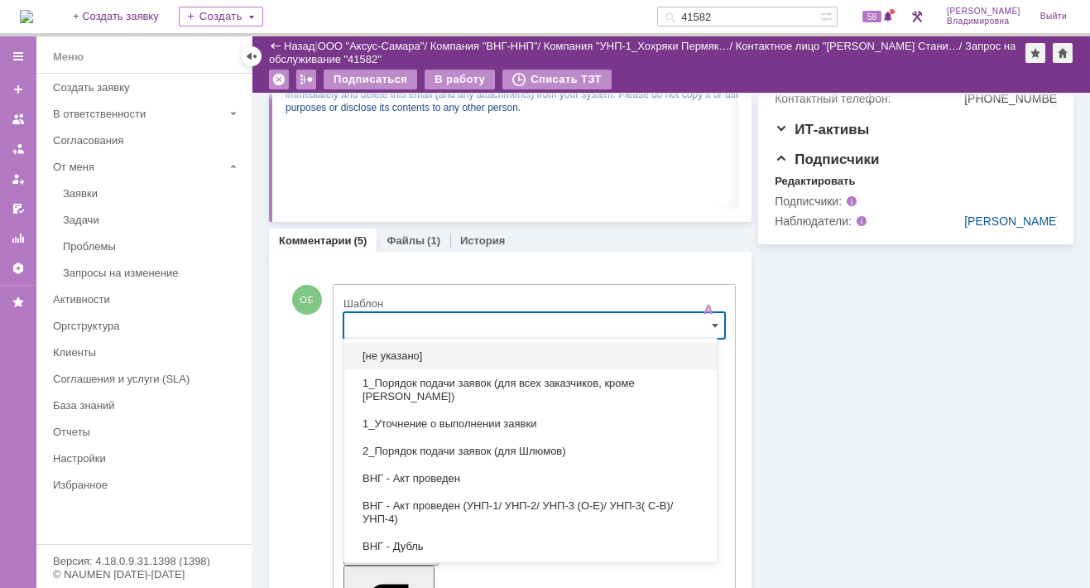
scroll to position [537, 0]
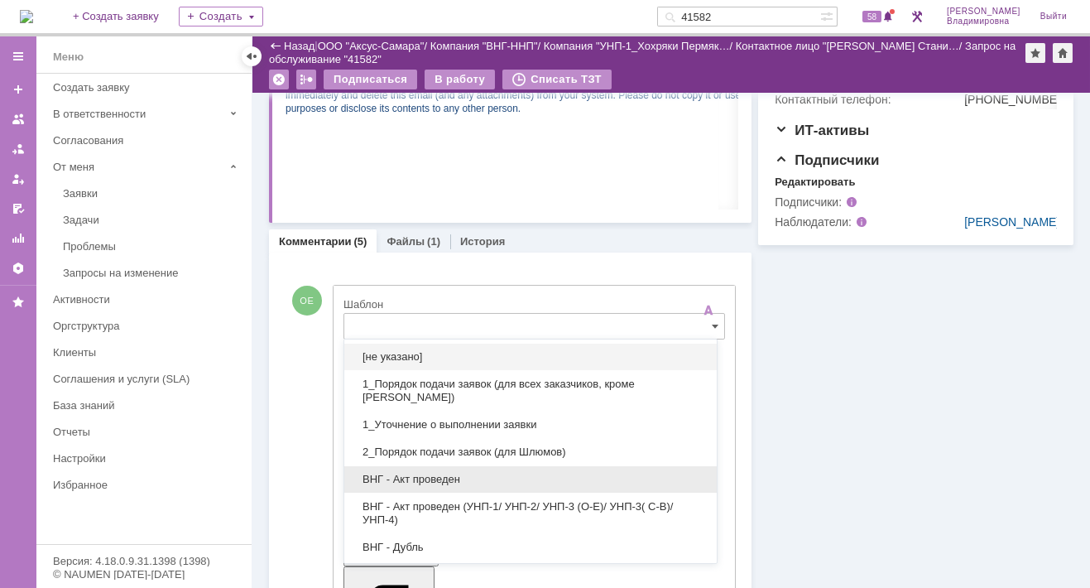
click at [400, 472] on span "ВНГ - Акт проведен" at bounding box center [530, 478] width 353 height 13
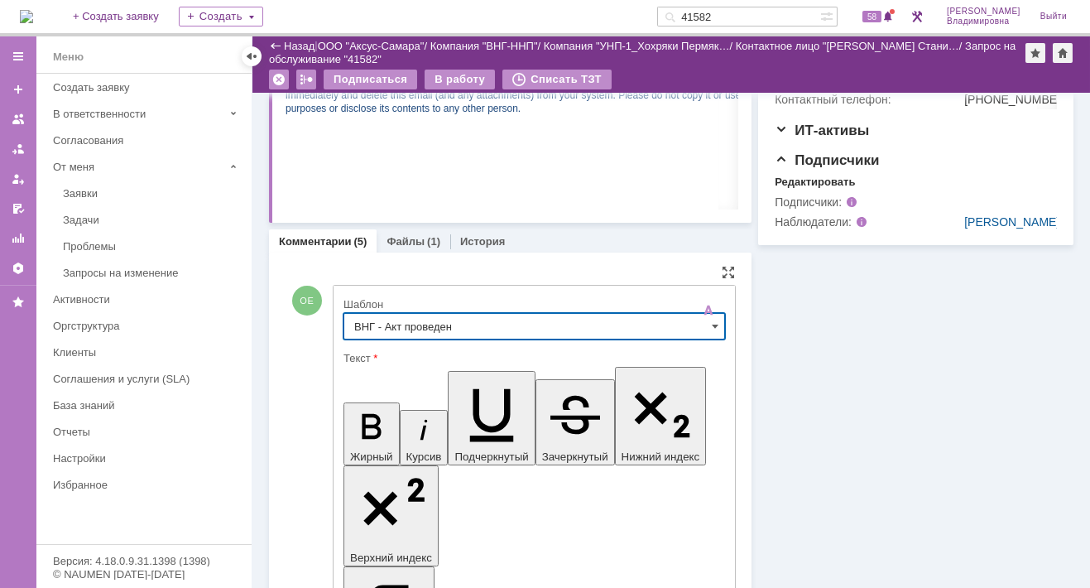
type input "ВНГ - Акт проведен"
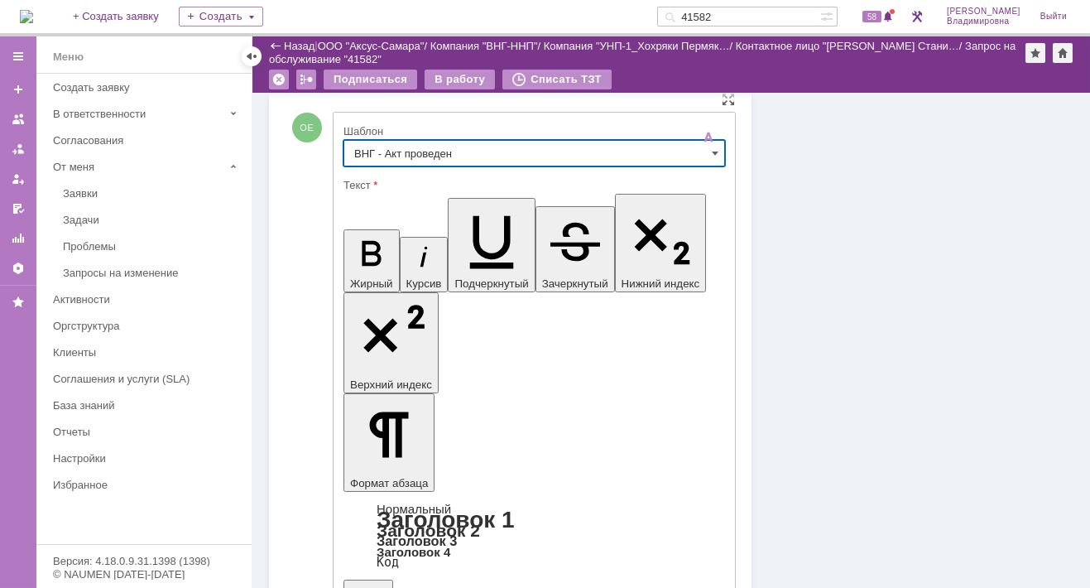
scroll to position [785, 0]
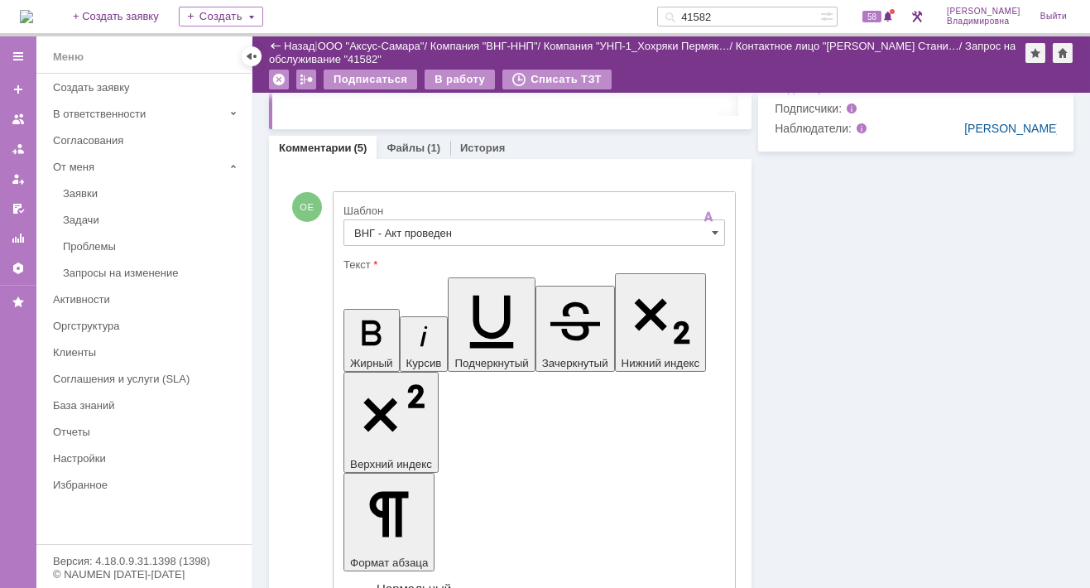
scroll to position [537, 0]
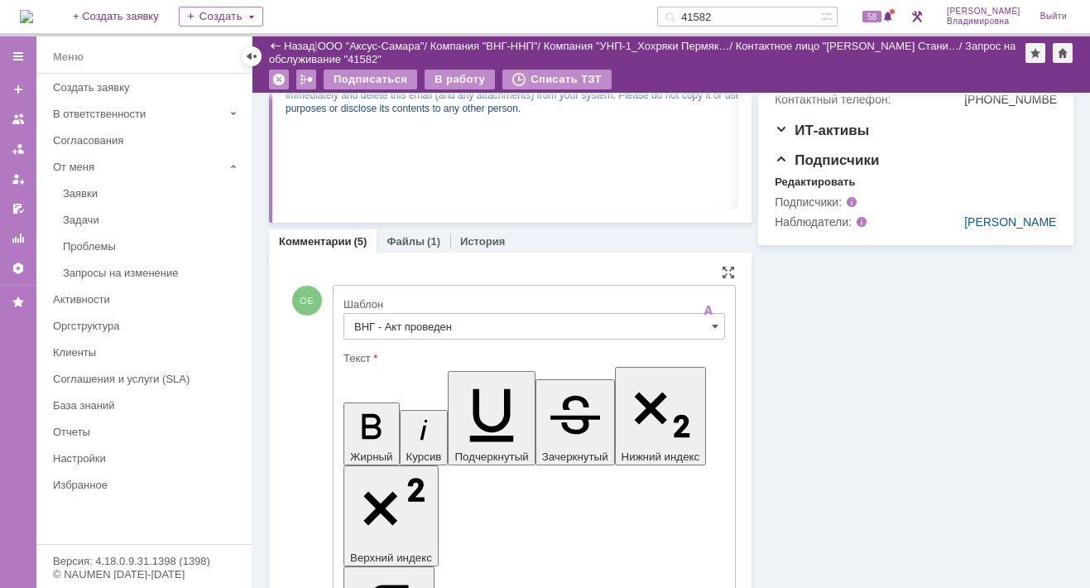
drag, startPoint x: 360, startPoint y: 3753, endPoint x: 449, endPoint y: 3792, distance: 97.8
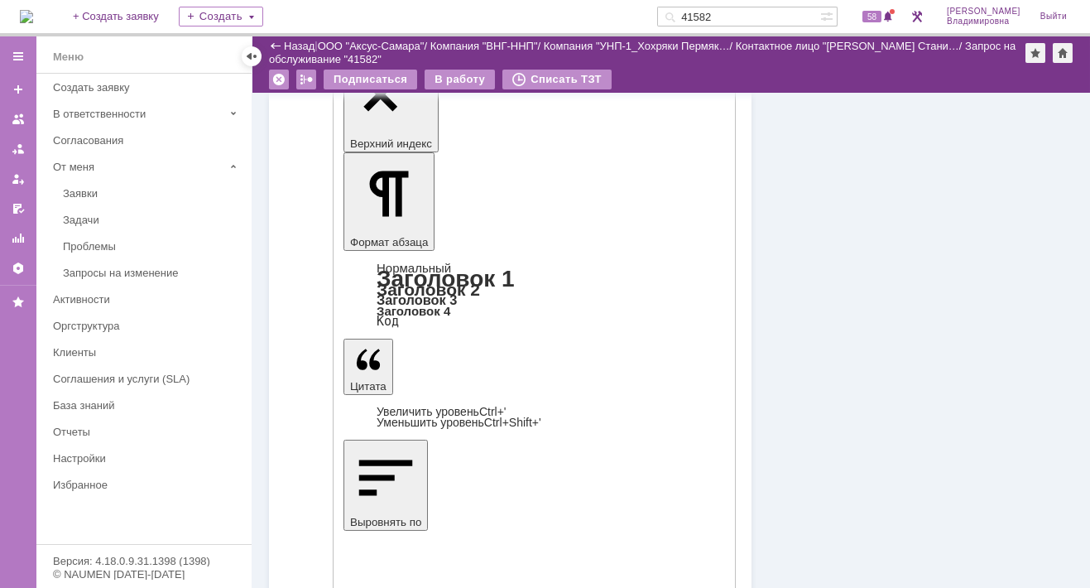
scroll to position [952, 0]
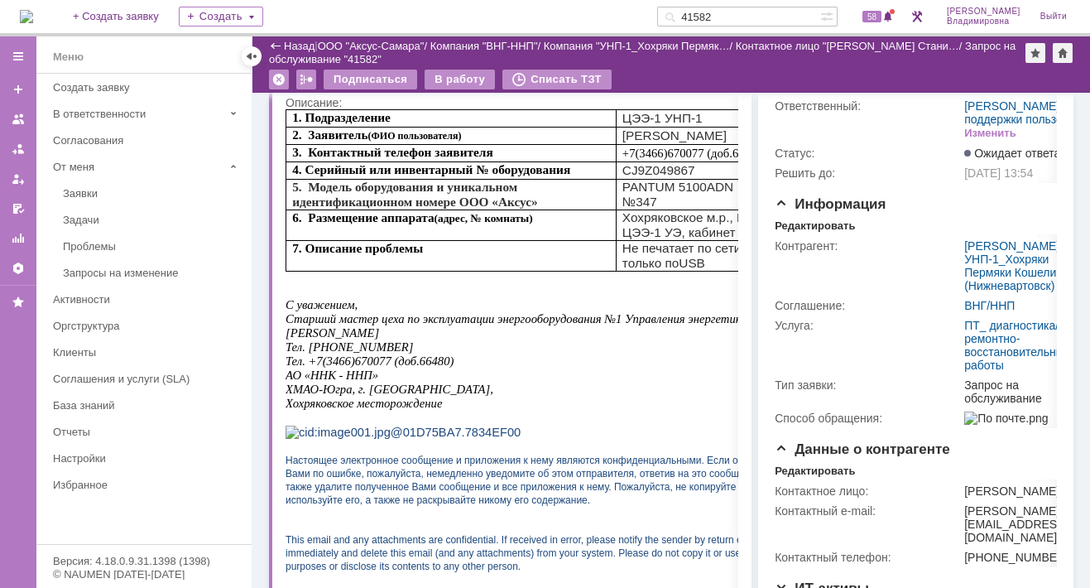
scroll to position [0, 0]
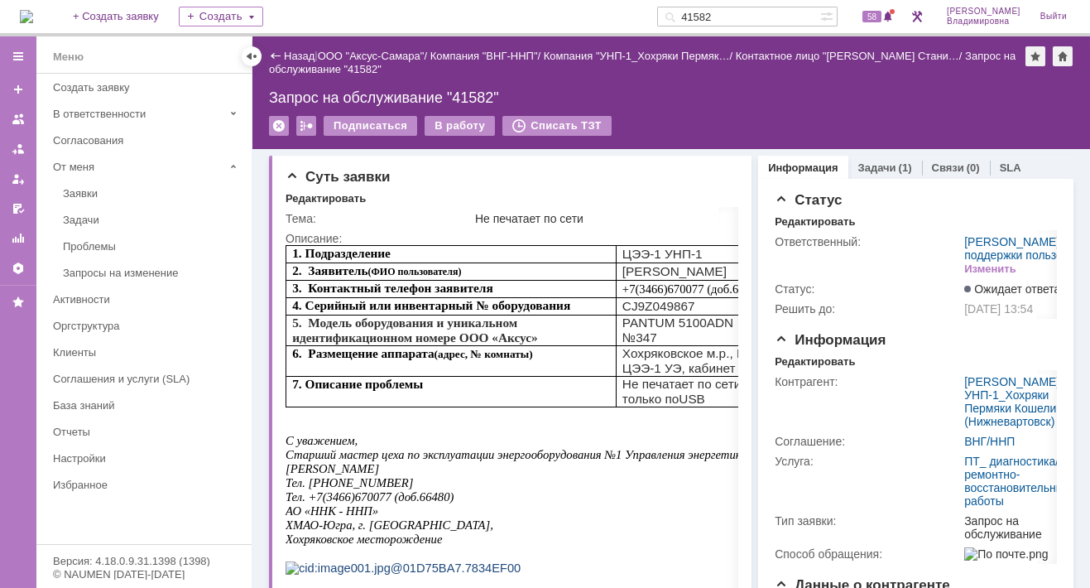
click at [637, 86] on div "Назад | ООО "Аксус-Самара" / Компания "ВНГ-ННП" / Компания "УНП-1_Хохряки Пермя…" at bounding box center [670, 92] width 837 height 113
click at [508, 9] on div "На домашнюю + Создать заявку Создать 41582 58 Орлова Елена Владимировна Выйти" at bounding box center [545, 18] width 1090 height 36
click at [33, 23] on img at bounding box center [26, 16] width 13 height 13
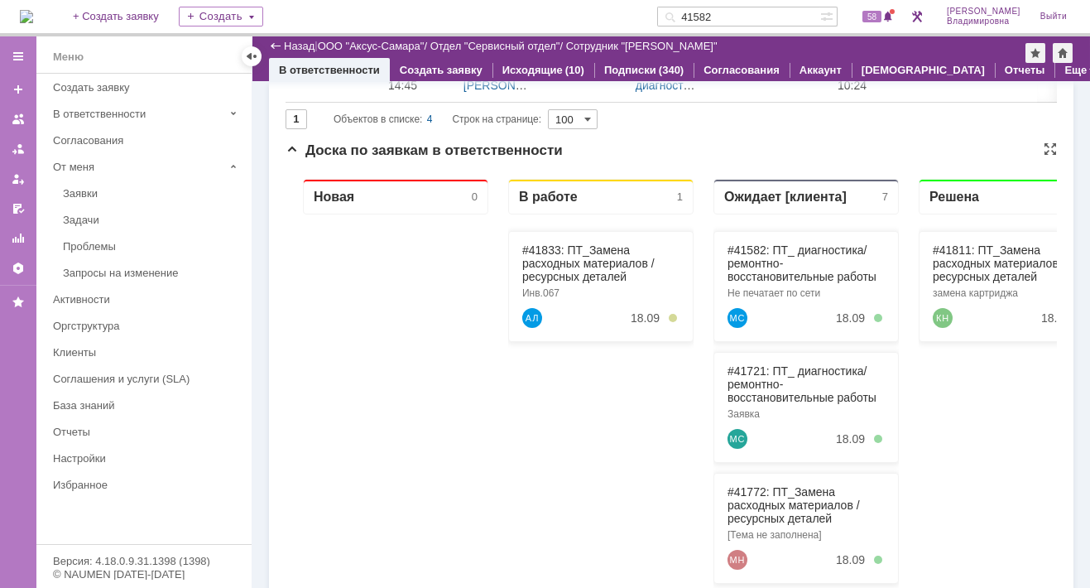
scroll to position [331, 0]
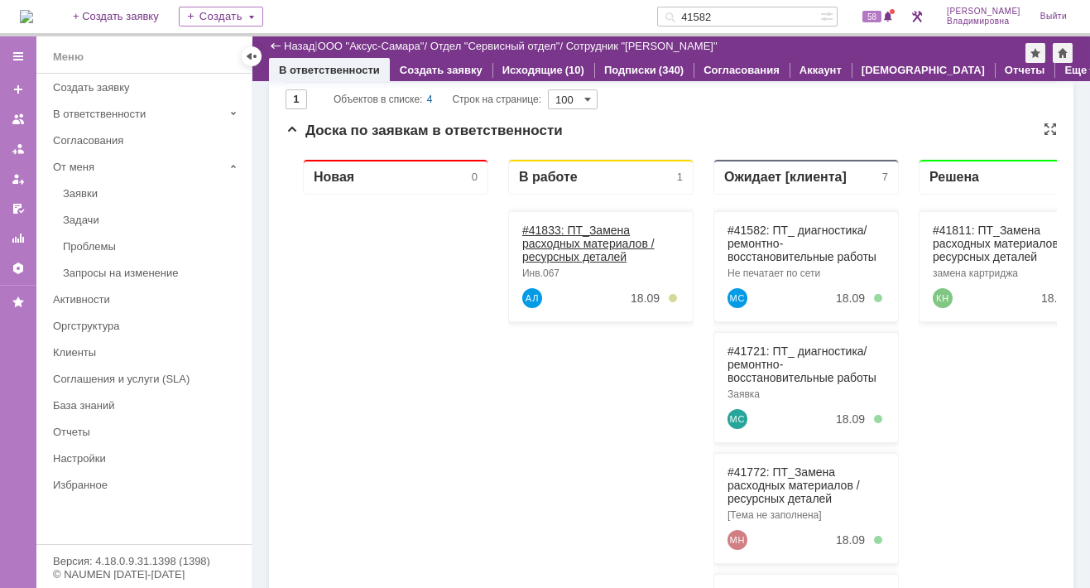
click at [544, 224] on link "#41833: ПТ_Замена расходных материалов / ресурсных деталей" at bounding box center [588, 243] width 132 height 40
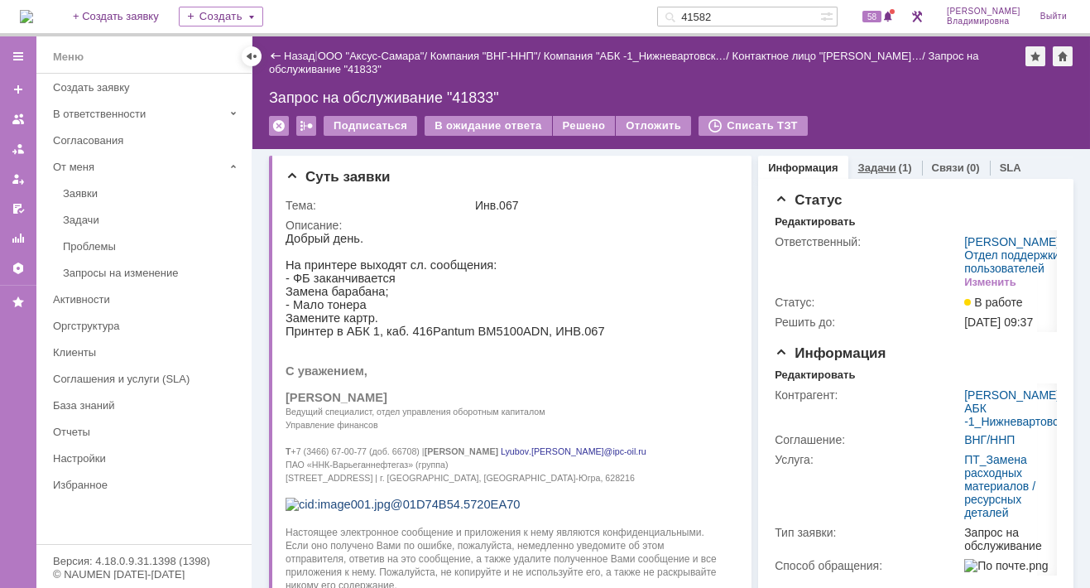
click at [861, 166] on link "Задачи" at bounding box center [877, 167] width 38 height 12
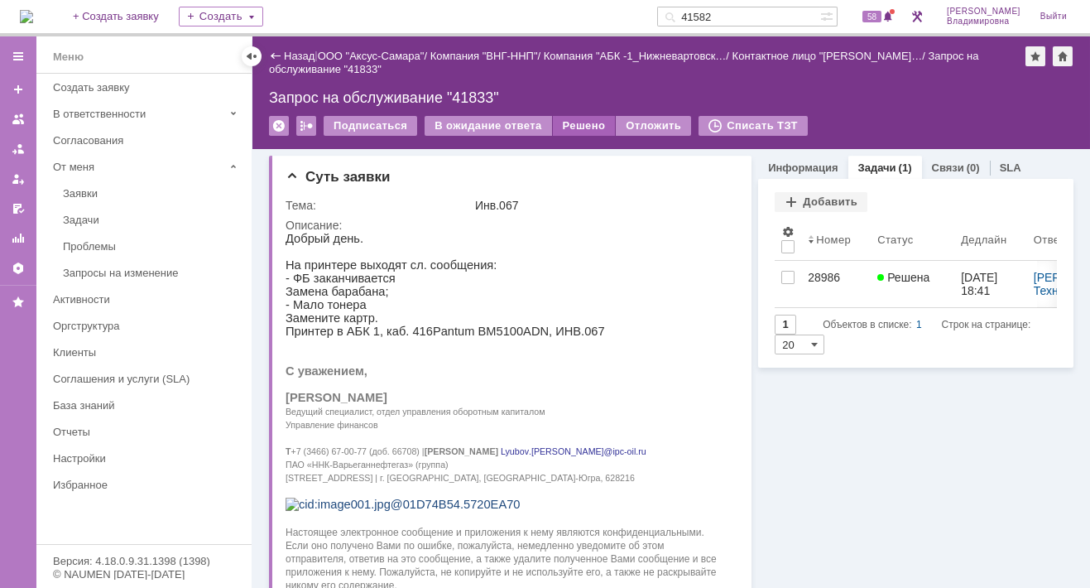
click at [564, 129] on div "Решено" at bounding box center [584, 126] width 63 height 20
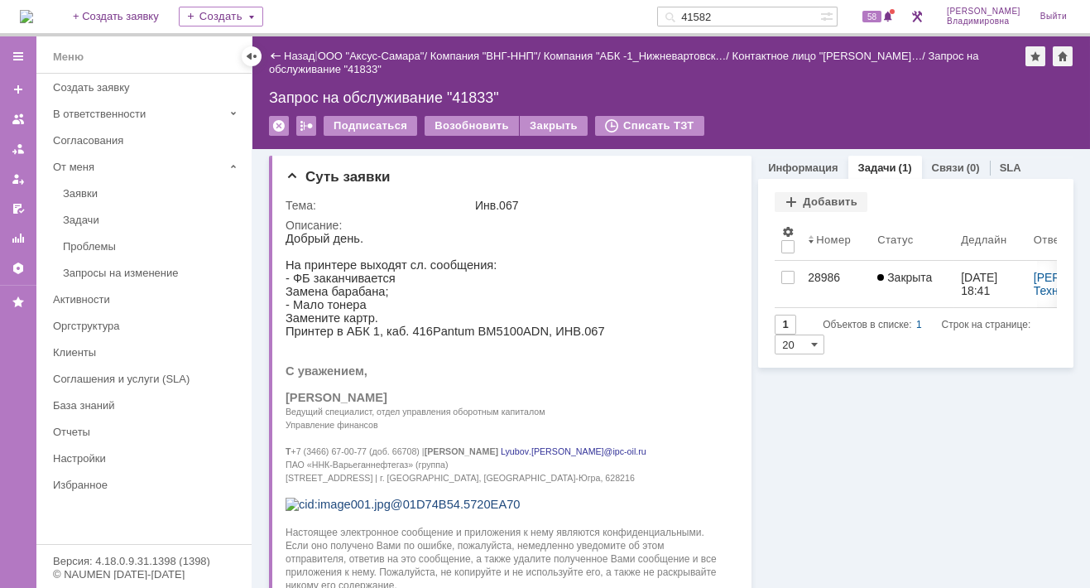
click at [33, 16] on img at bounding box center [26, 16] width 13 height 13
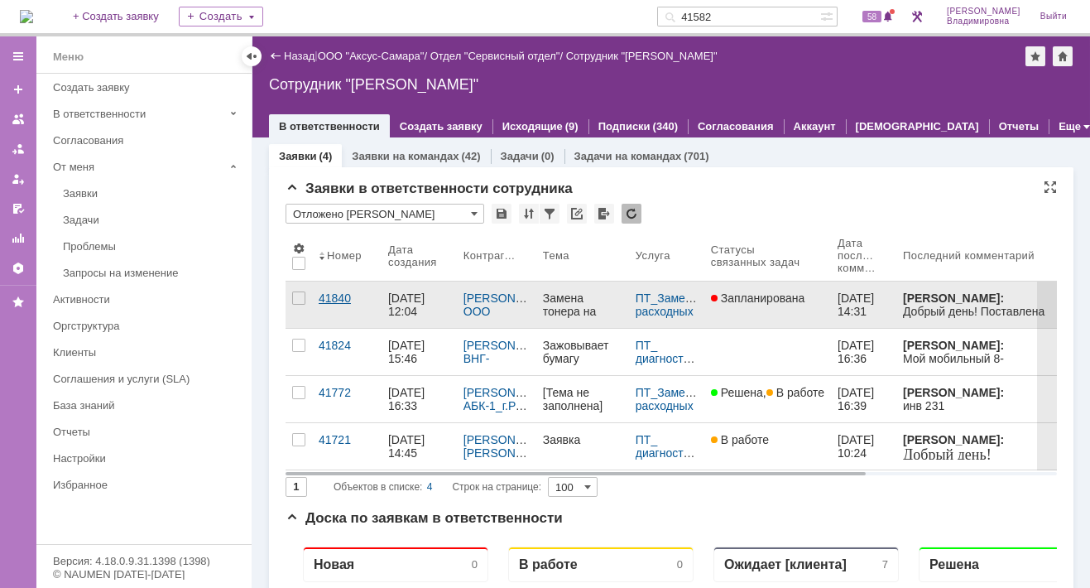
click at [326, 297] on div "41840" at bounding box center [347, 297] width 56 height 13
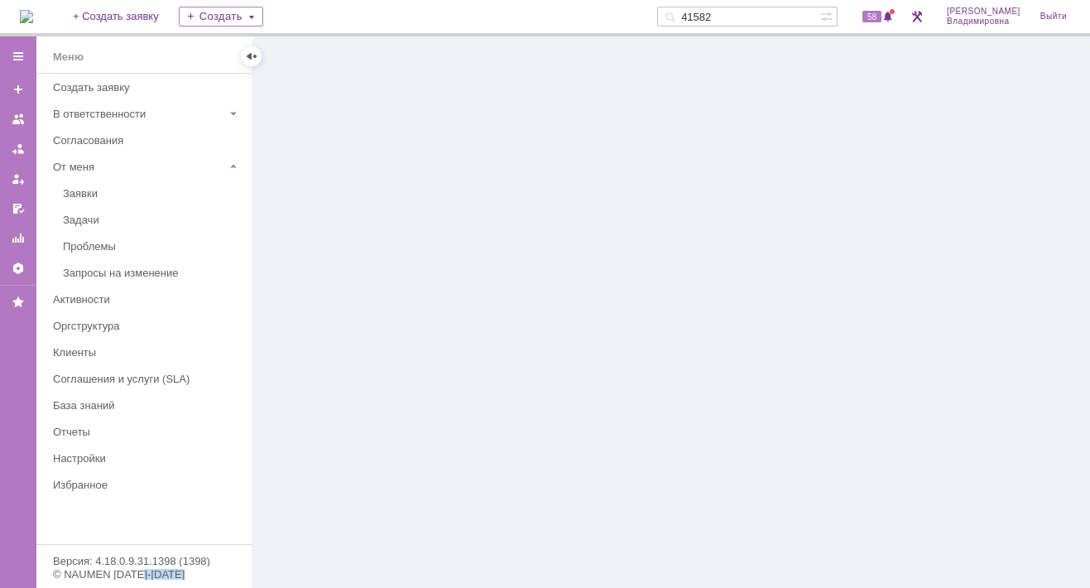
click at [326, 297] on div at bounding box center [670, 311] width 837 height 551
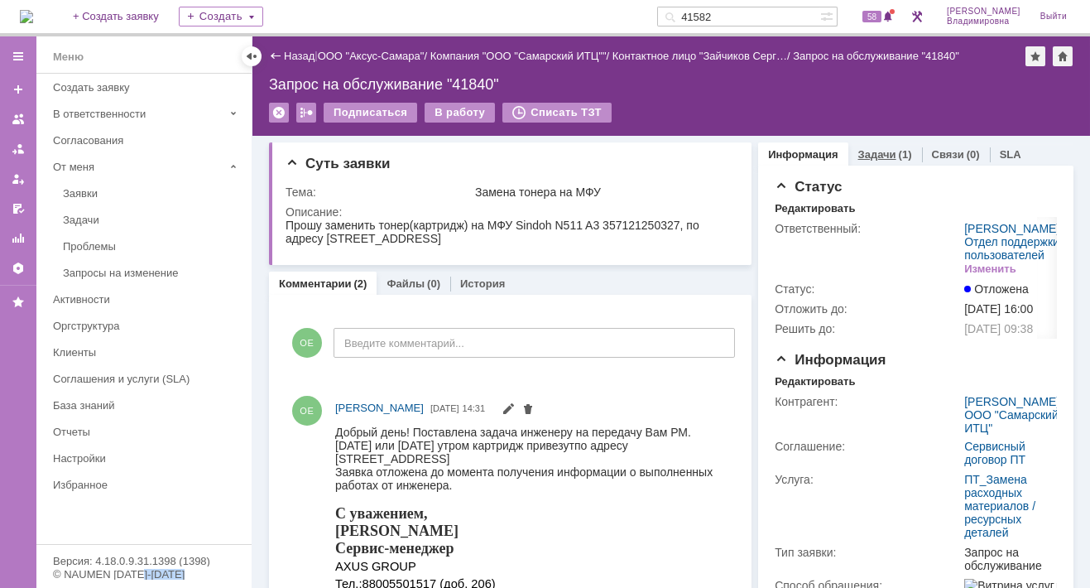
click at [866, 148] on link "Задачи" at bounding box center [877, 154] width 38 height 12
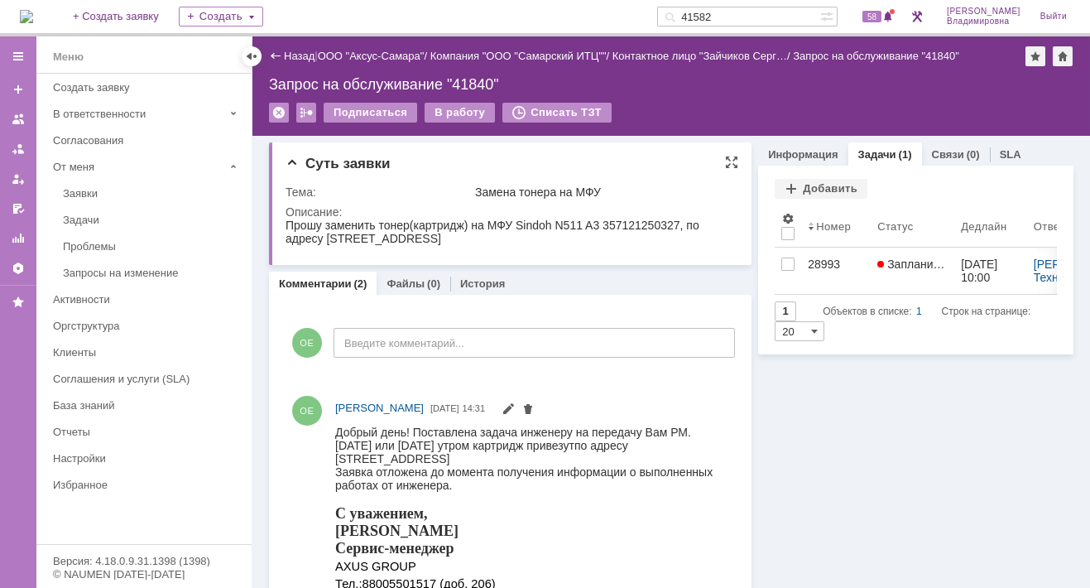
click at [412, 165] on div "Суть заявки" at bounding box center [511, 164] width 453 height 17
click at [295, 52] on link "Назад" at bounding box center [299, 56] width 31 height 12
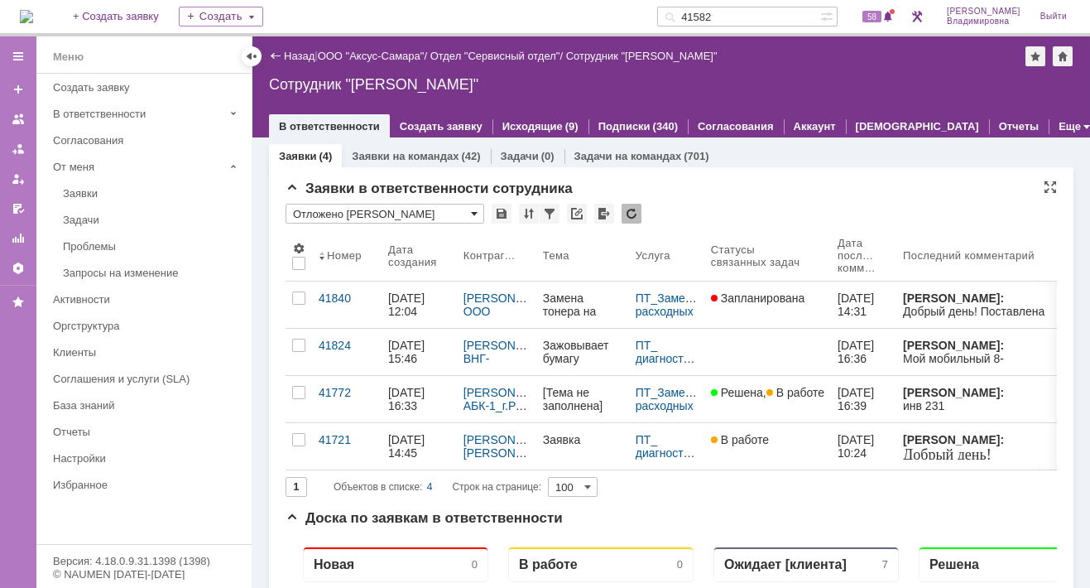
click at [477, 209] on span at bounding box center [474, 213] width 7 height 13
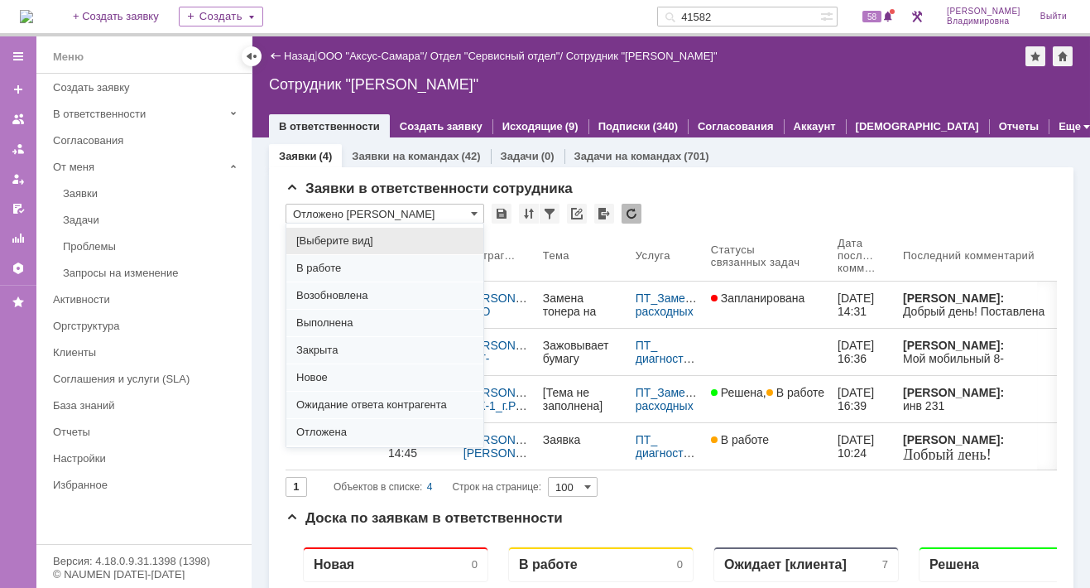
scroll to position [205, 0]
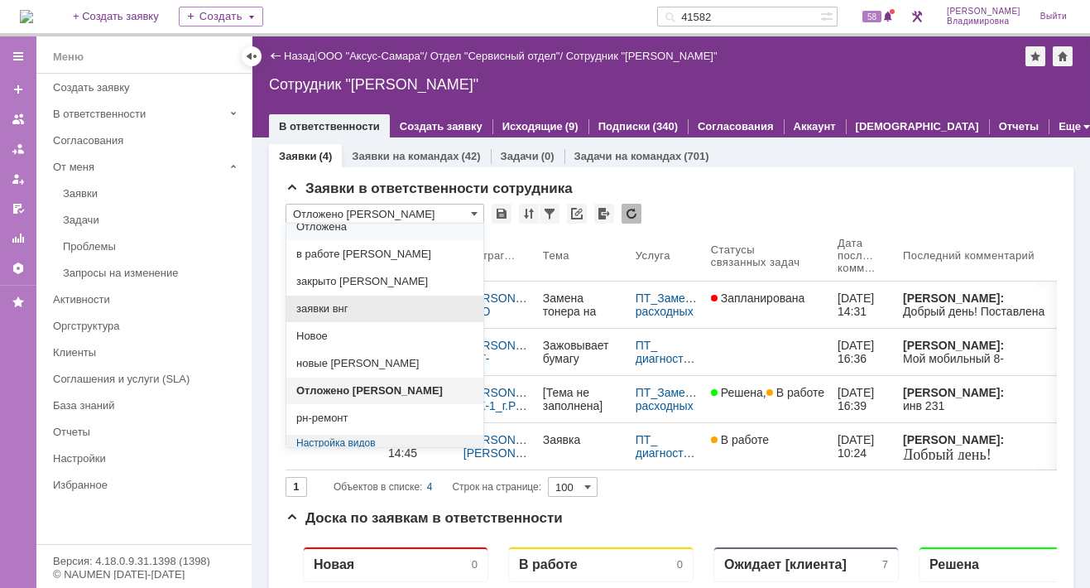
click at [338, 303] on span "заявки внг" at bounding box center [384, 308] width 177 height 13
type input "заявки внг"
type input "20"
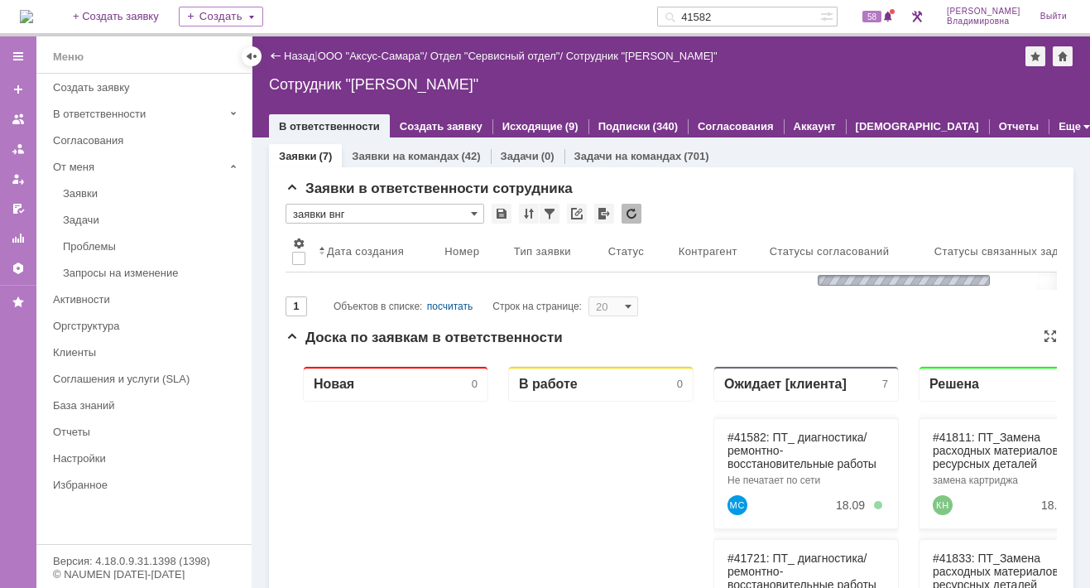
type input "заявки внг"
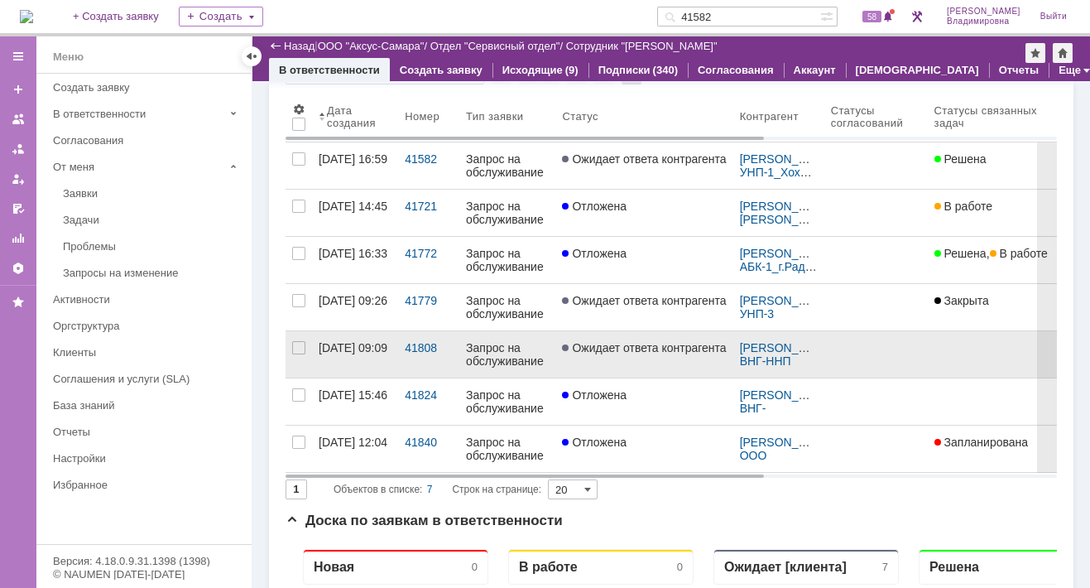
scroll to position [0, 0]
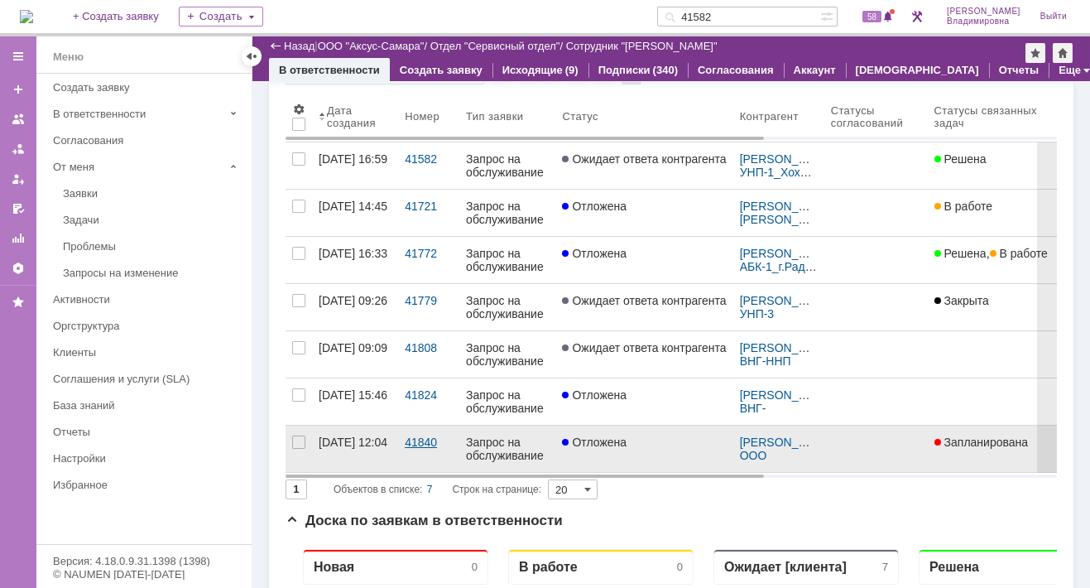
click at [415, 435] on div "41840" at bounding box center [429, 441] width 48 height 13
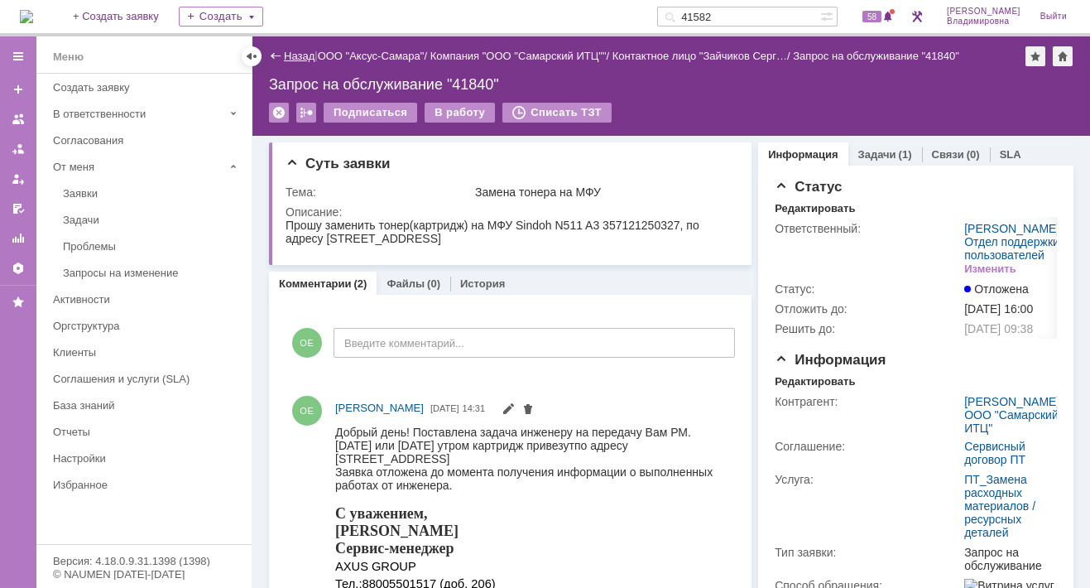
click at [291, 53] on link "Назад" at bounding box center [299, 56] width 31 height 12
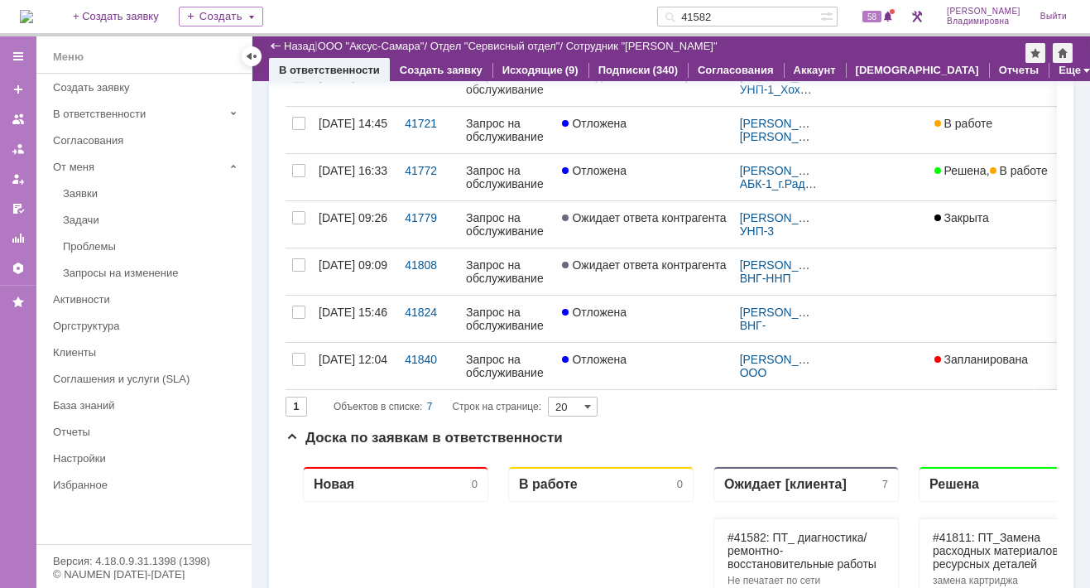
drag, startPoint x: 751, startPoint y: 14, endPoint x: 658, endPoint y: 29, distance: 93.9
click at [658, 29] on div "На домашнюю + Создать заявку Создать 41582 58 Орлова Елена Владимировна Выйти" at bounding box center [545, 18] width 1090 height 36
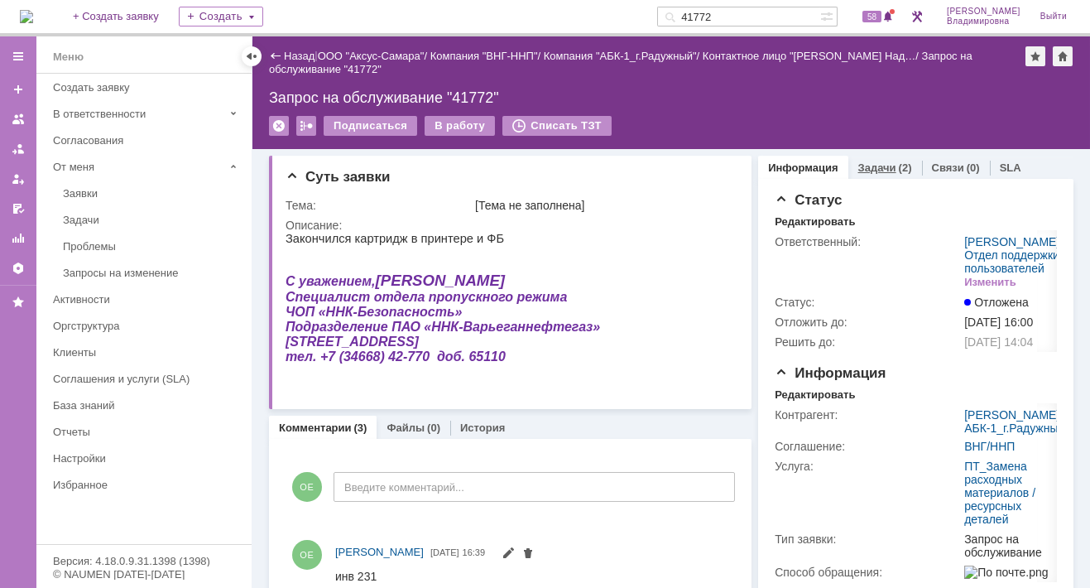
click at [864, 166] on link "Задачи" at bounding box center [877, 167] width 38 height 12
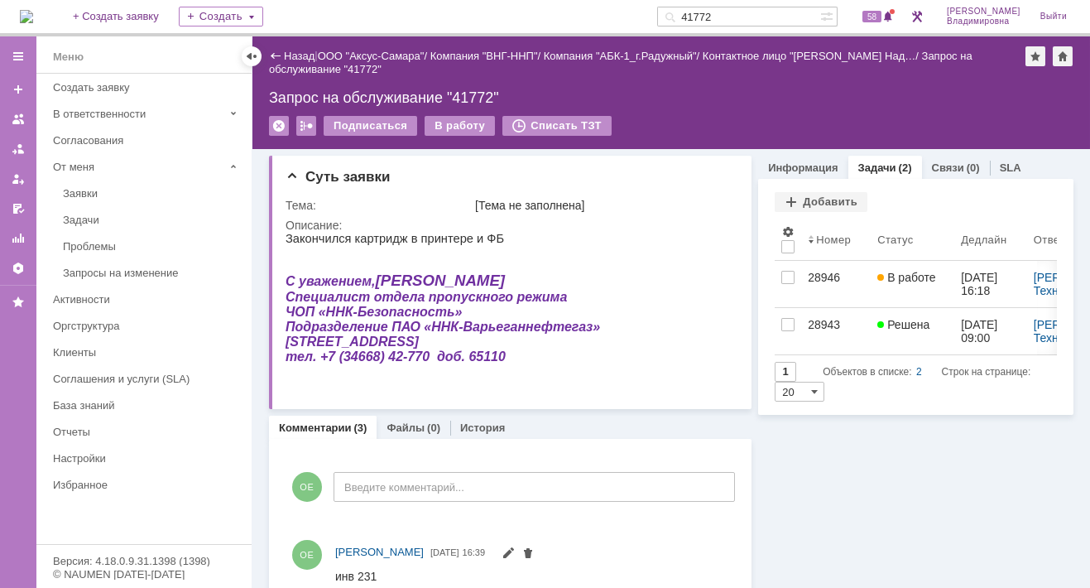
click at [738, 23] on input "41772" at bounding box center [738, 17] width 163 height 20
click at [741, 16] on input "41772" at bounding box center [738, 17] width 163 height 20
type input "41721"
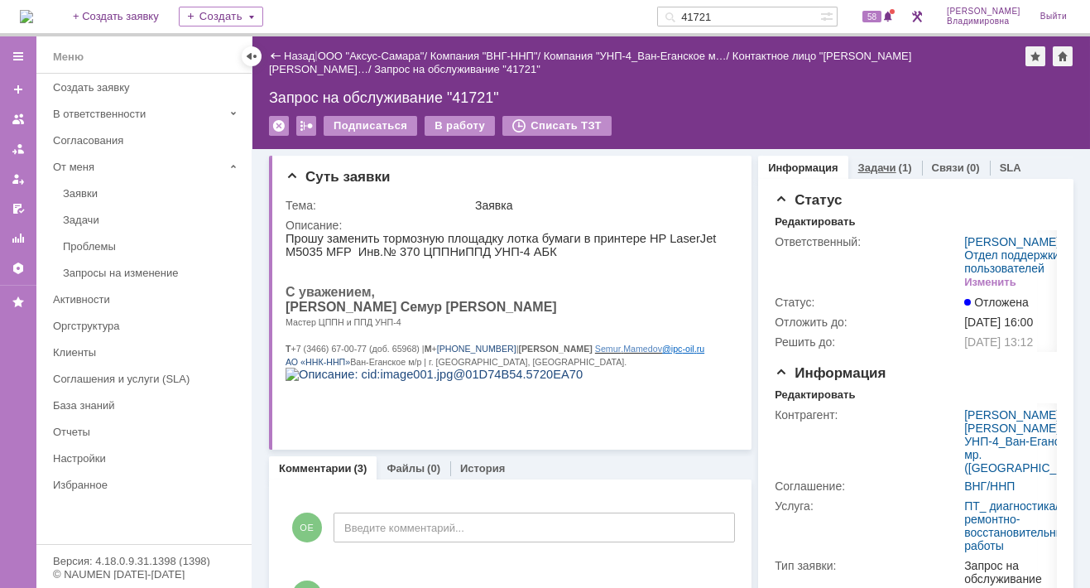
click at [863, 162] on link "Задачи" at bounding box center [877, 167] width 38 height 12
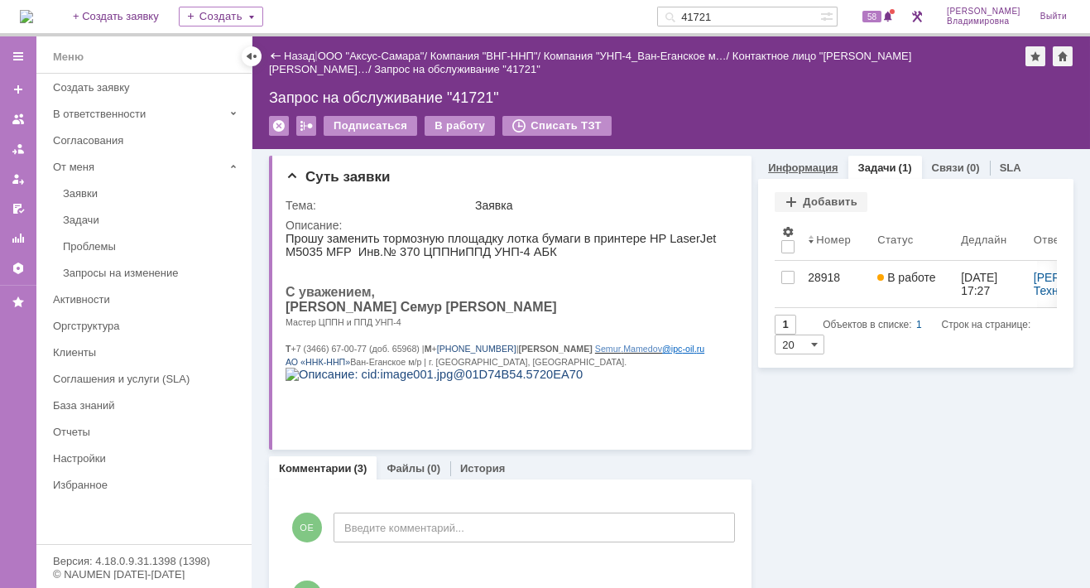
click at [794, 162] on link "Информация" at bounding box center [803, 167] width 70 height 12
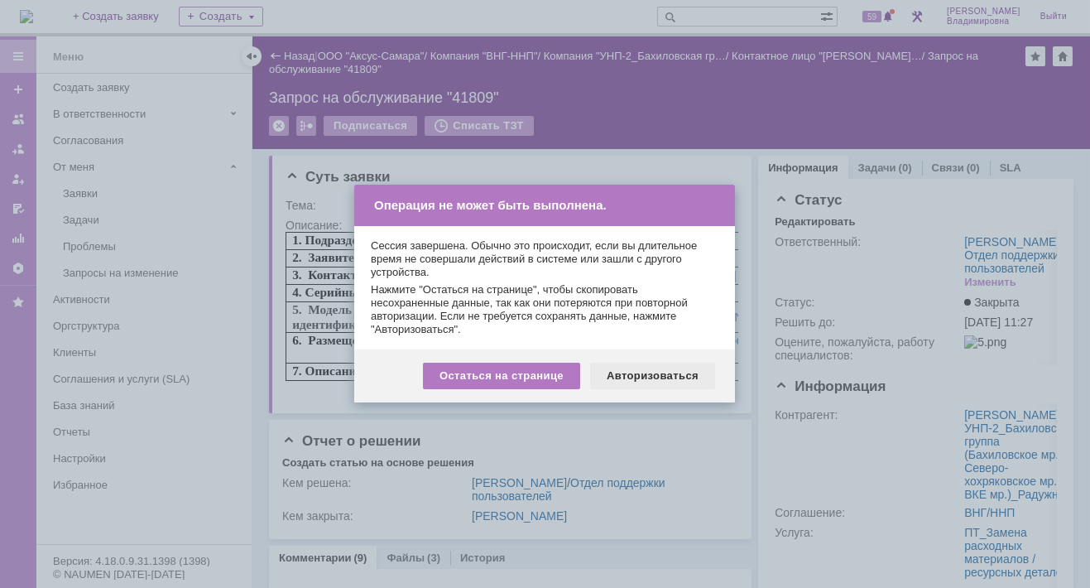
click at [650, 373] on div "Авторизоваться" at bounding box center [652, 375] width 125 height 26
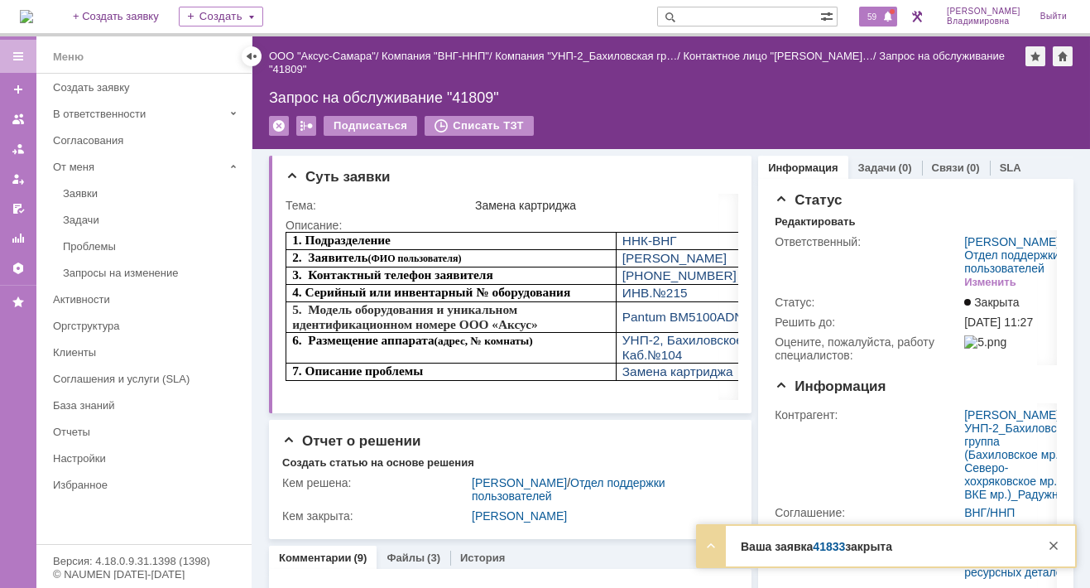
click at [878, 14] on span "59" at bounding box center [871, 17] width 19 height 12
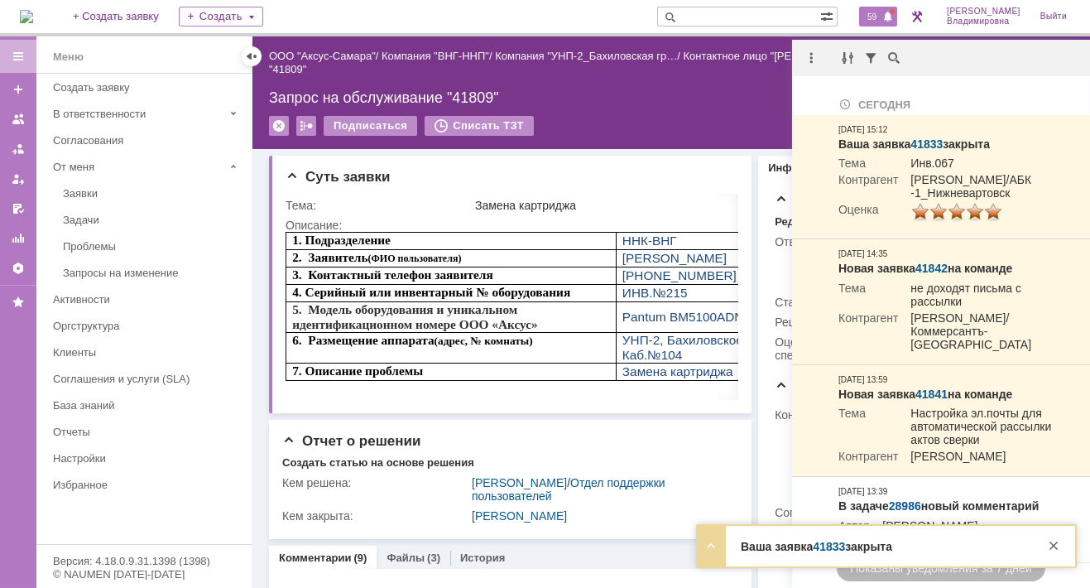
click at [702, 89] on div "Запрос на обслуживание "41809"" at bounding box center [671, 97] width 804 height 17
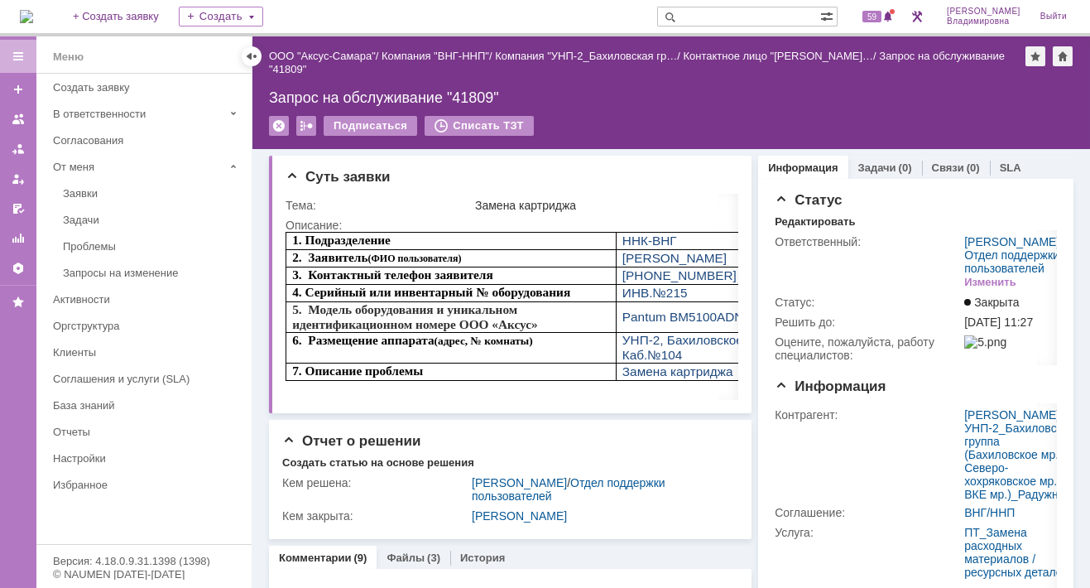
click at [713, 17] on input "text" at bounding box center [738, 17] width 163 height 20
type input "41824"
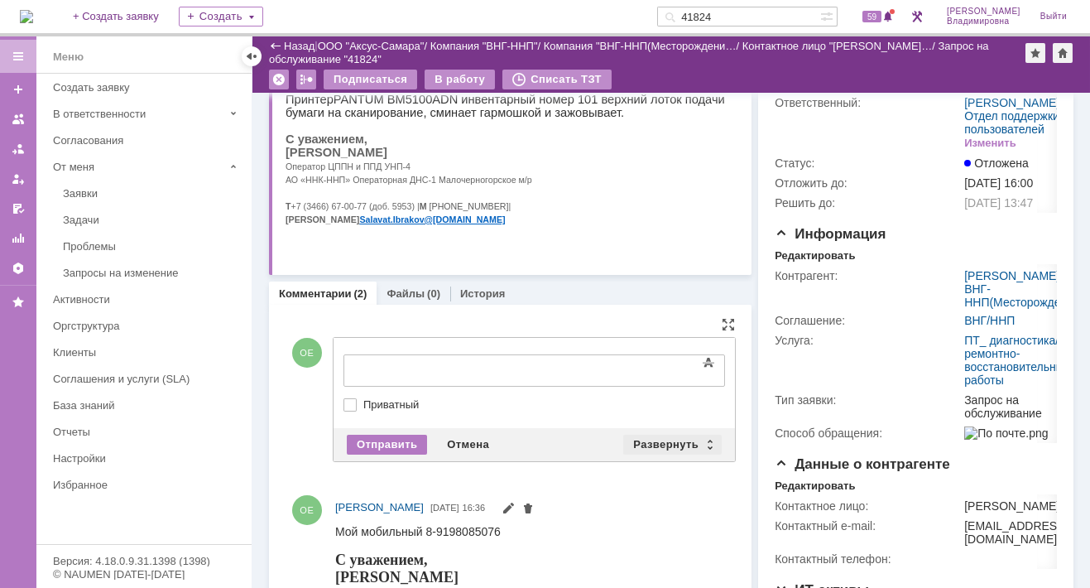
click at [654, 440] on div "Развернуть" at bounding box center [672, 444] width 98 height 20
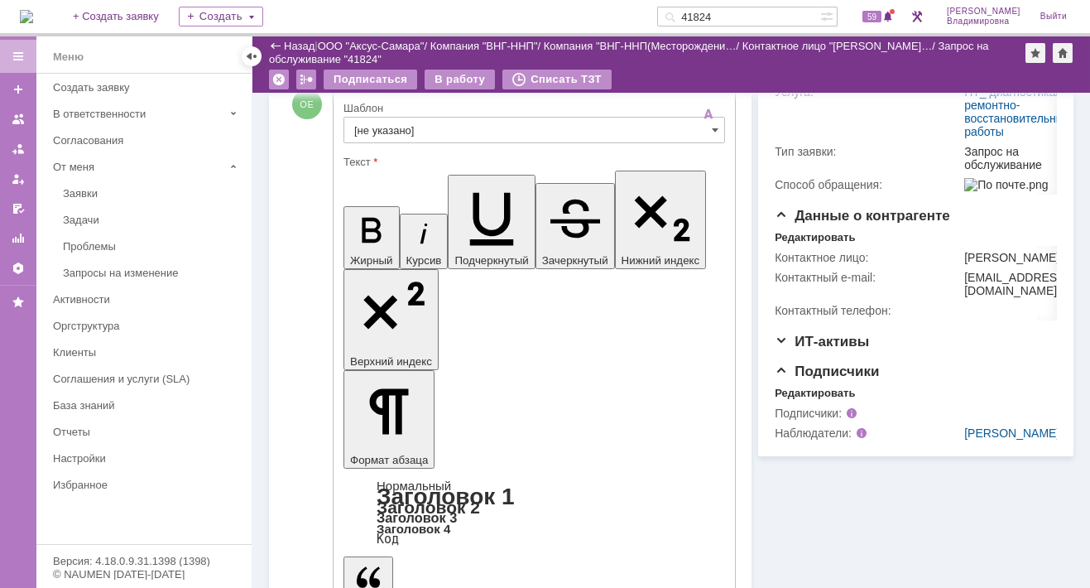
scroll to position [745, 0]
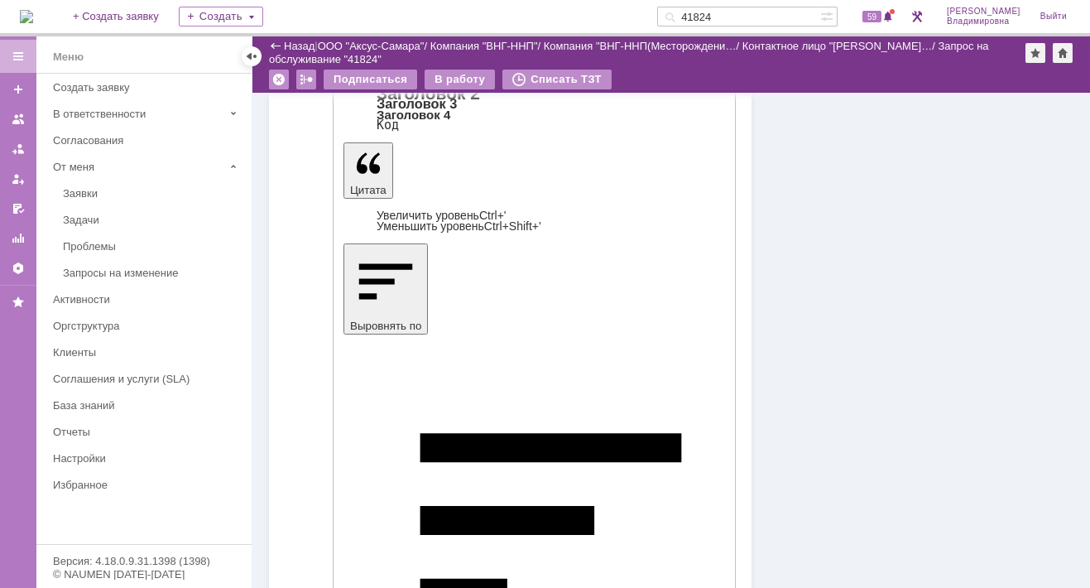
drag, startPoint x: 433, startPoint y: 3790, endPoint x: 693, endPoint y: 3805, distance: 260.3
drag, startPoint x: 693, startPoint y: 3805, endPoint x: 601, endPoint y: 3794, distance: 92.5
copy font "необходимо организовать вывоз аппарата в г. Радужный для более глубокой диагнос…"
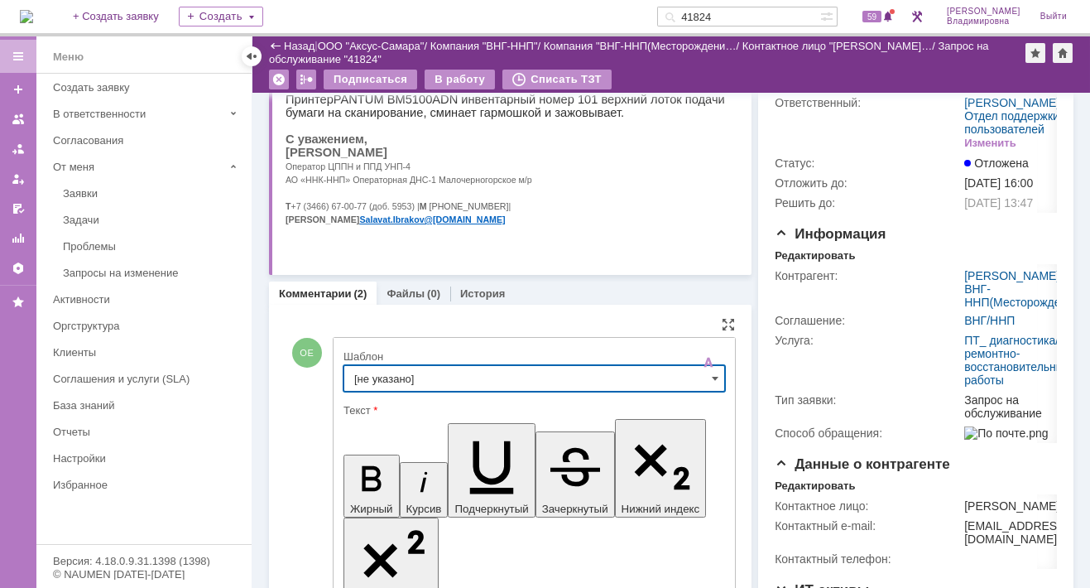
click at [372, 378] on input "[не указано]" at bounding box center [533, 378] width 381 height 26
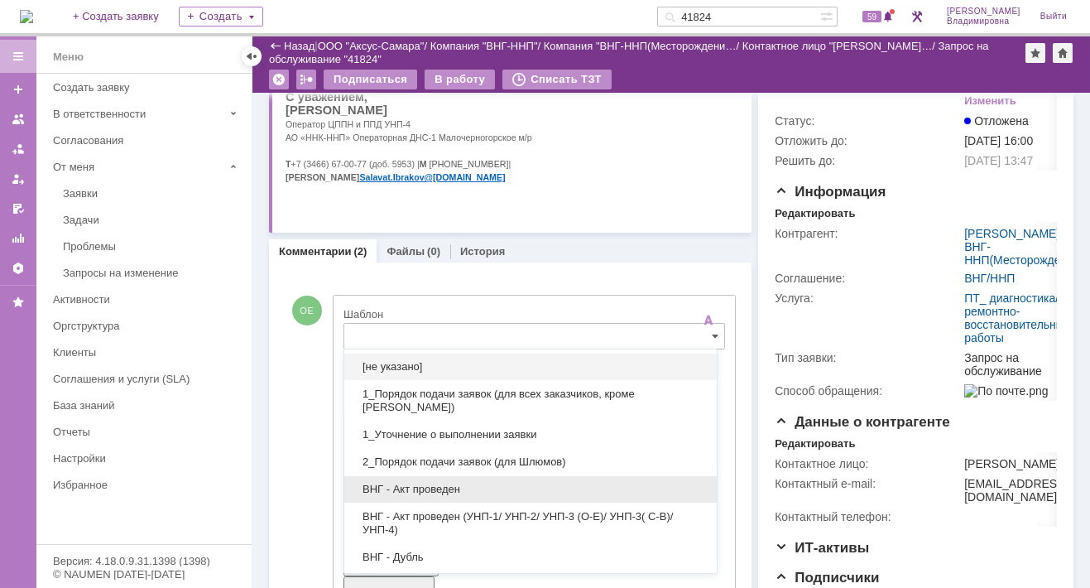
drag, startPoint x: 402, startPoint y: 486, endPoint x: 58, endPoint y: 60, distance: 547.2
click at [402, 486] on span "ВНГ - Акт проведен" at bounding box center [530, 488] width 353 height 13
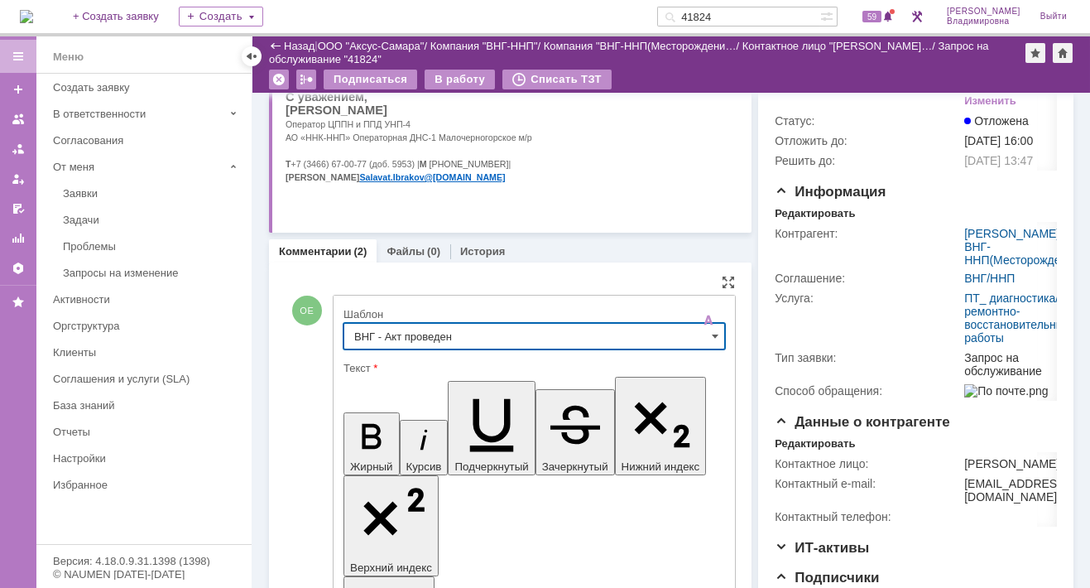
type input "ВНГ - Акт проведен"
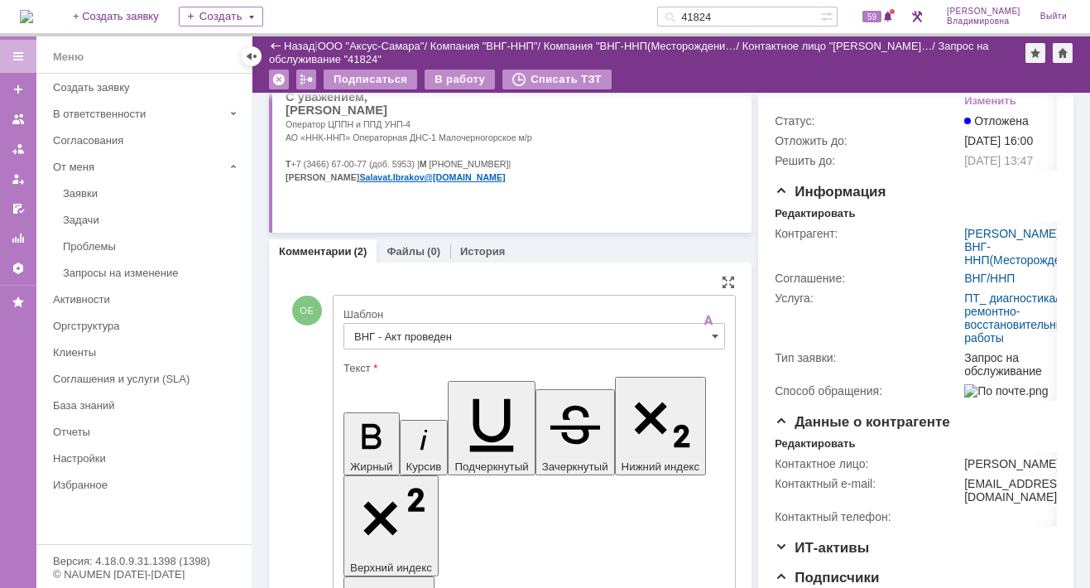
drag, startPoint x: 358, startPoint y: 3787, endPoint x: 430, endPoint y: 3802, distance: 73.7
drag, startPoint x: 455, startPoint y: 3804, endPoint x: 652, endPoint y: 3807, distance: 197.0
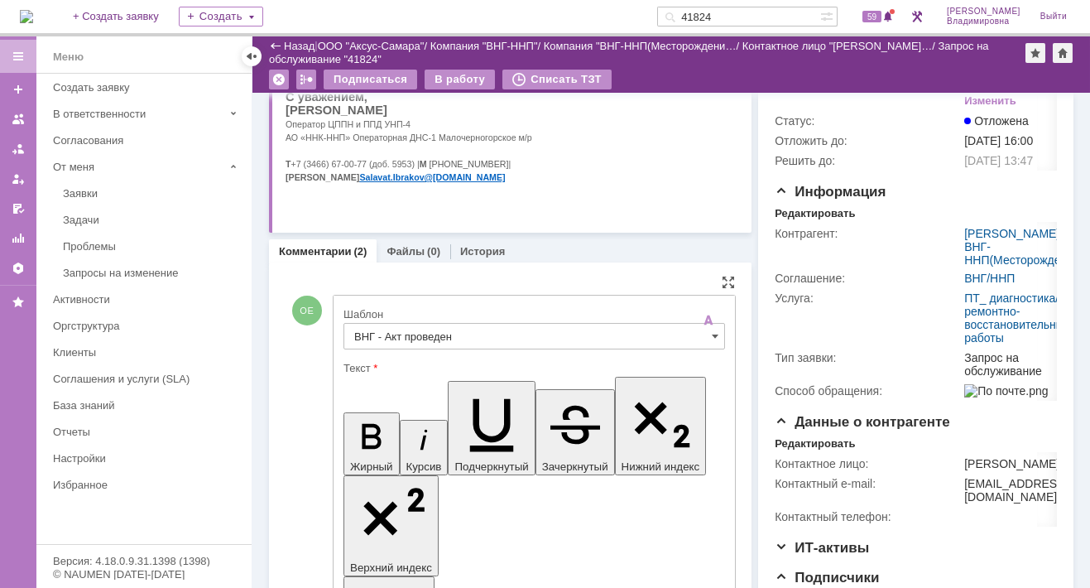
drag, startPoint x: 536, startPoint y: 3805, endPoint x: 583, endPoint y: 3806, distance: 46.4
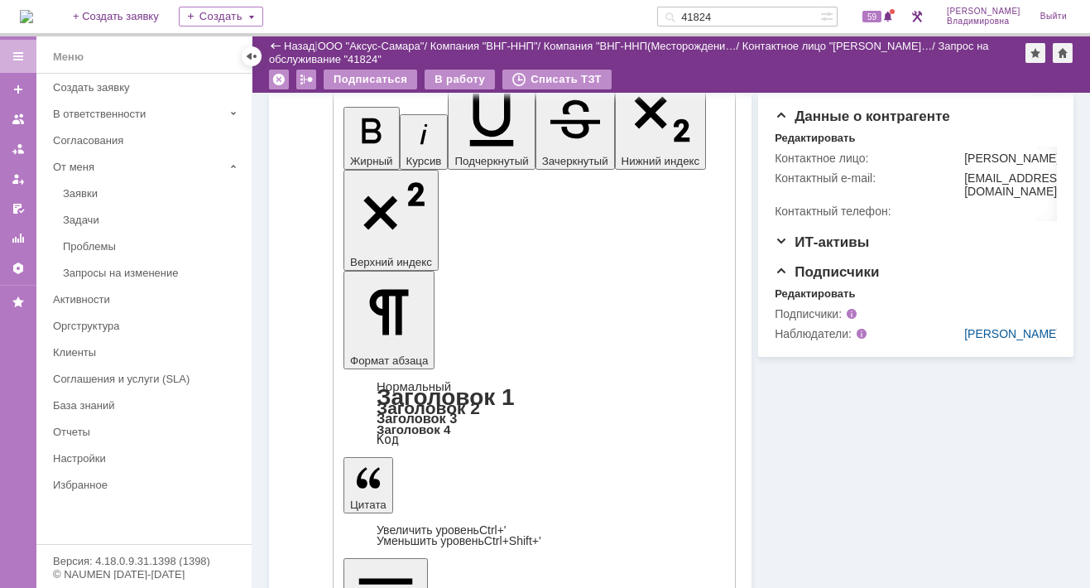
scroll to position [456, 0]
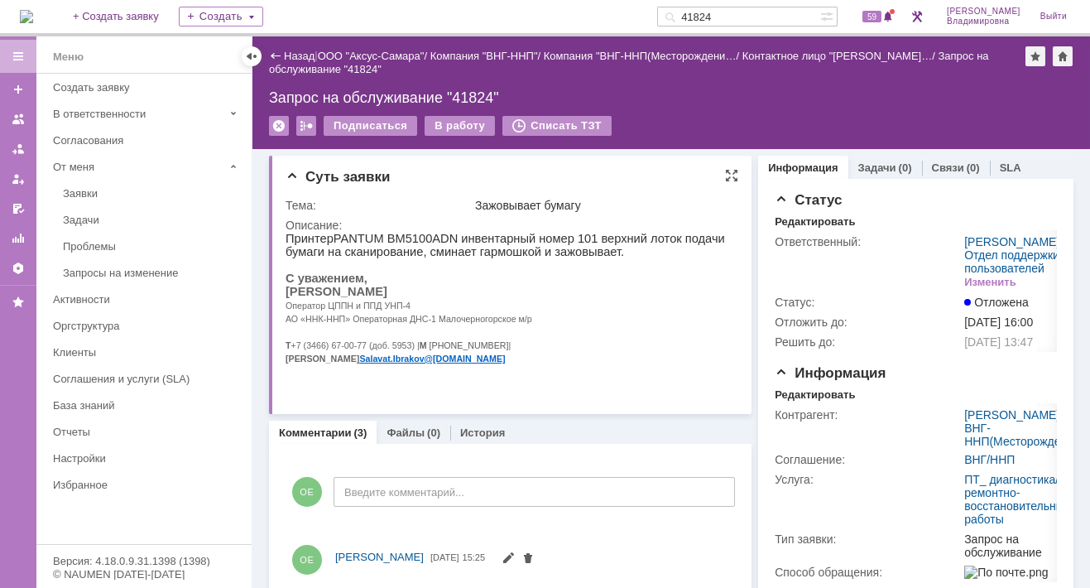
scroll to position [0, 0]
click at [444, 120] on div "В работу" at bounding box center [459, 126] width 70 height 20
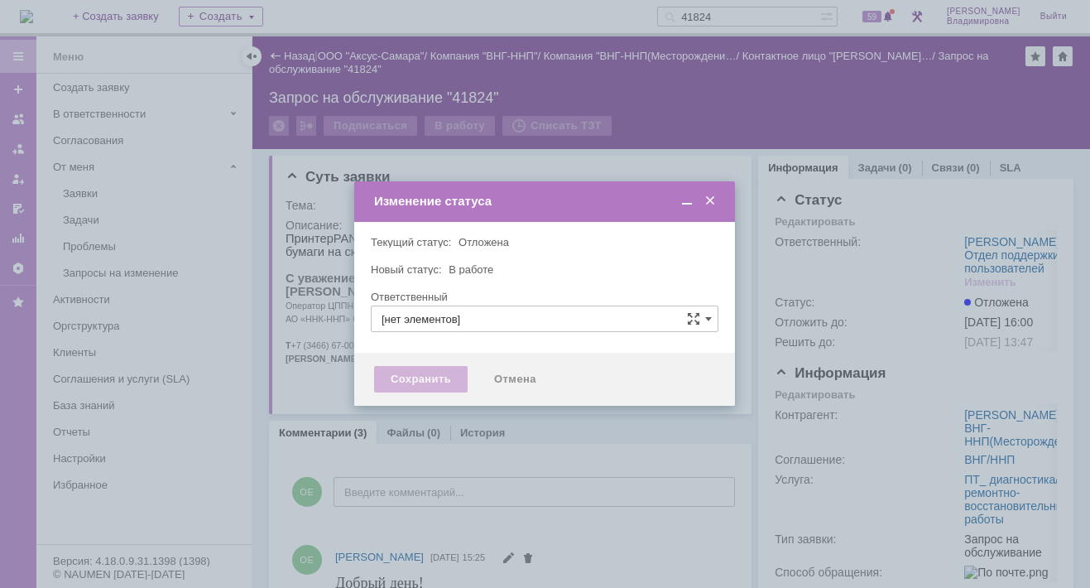
type input "[PERSON_NAME]"
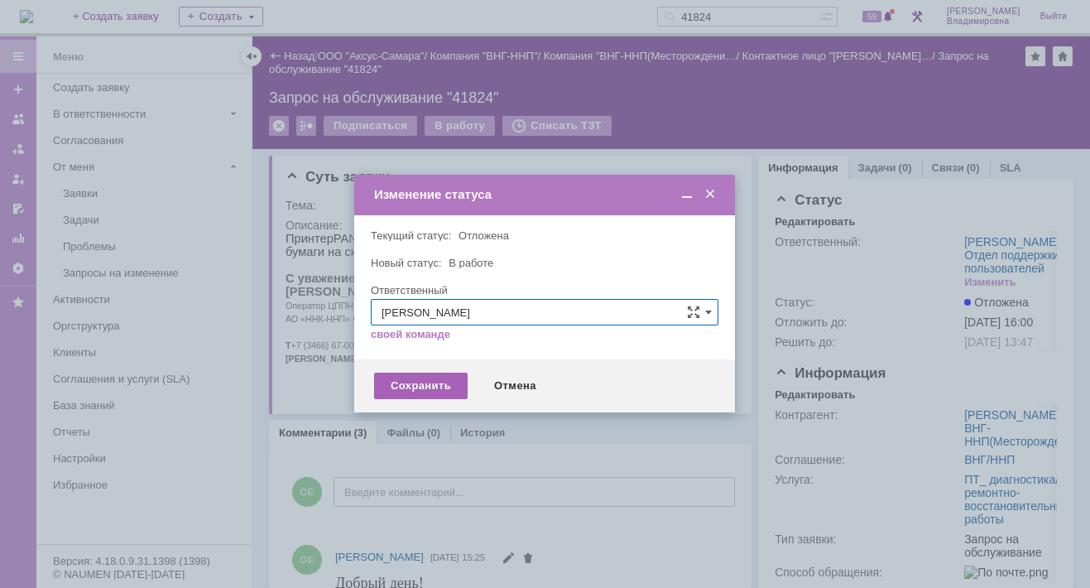
click at [424, 380] on div "Сохранить" at bounding box center [421, 385] width 94 height 26
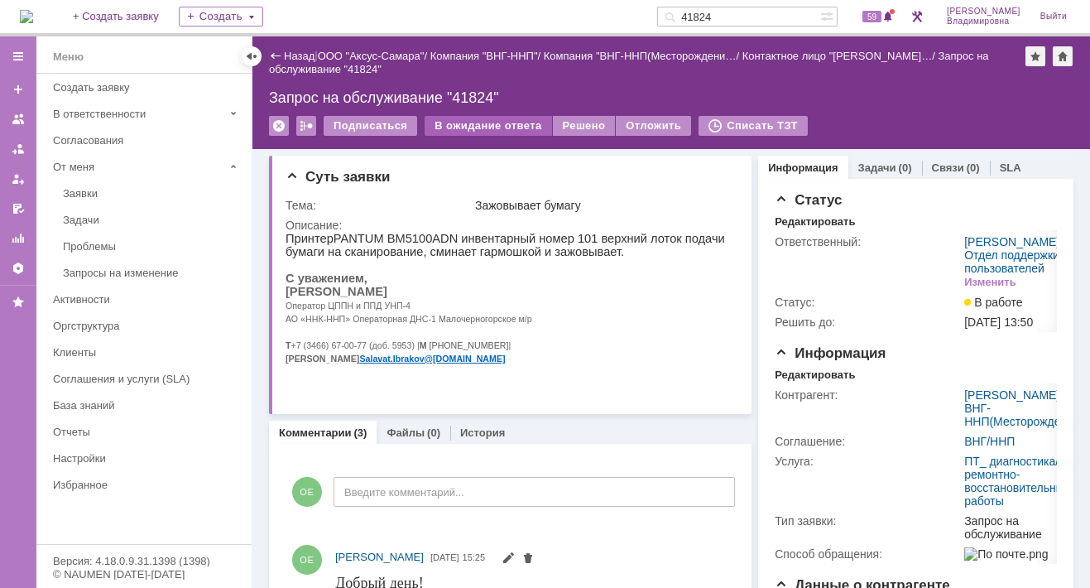
click at [481, 124] on div "В ожидание ответа" at bounding box center [487, 126] width 127 height 20
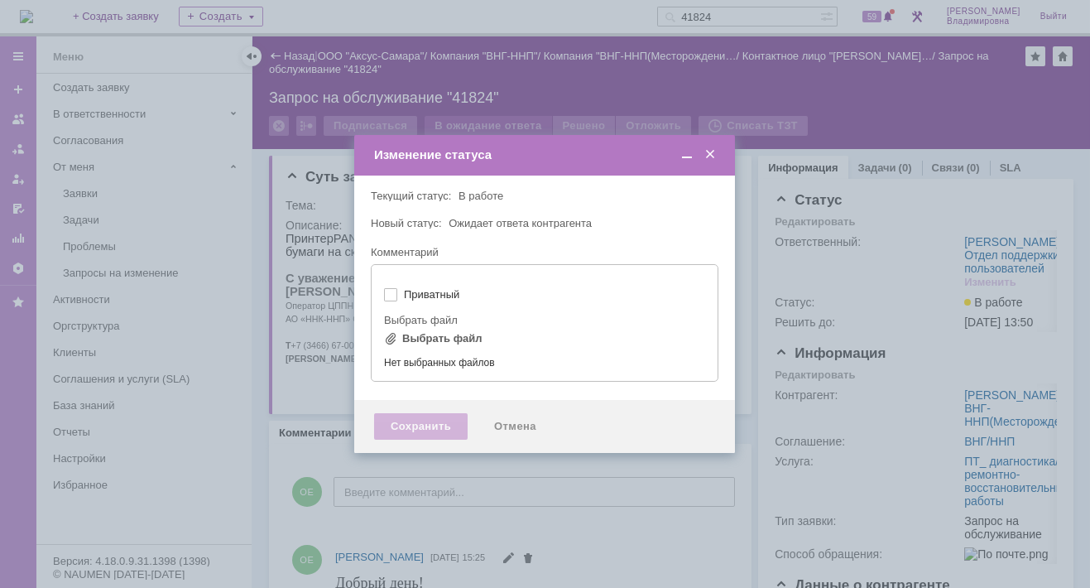
type input "[не указано]"
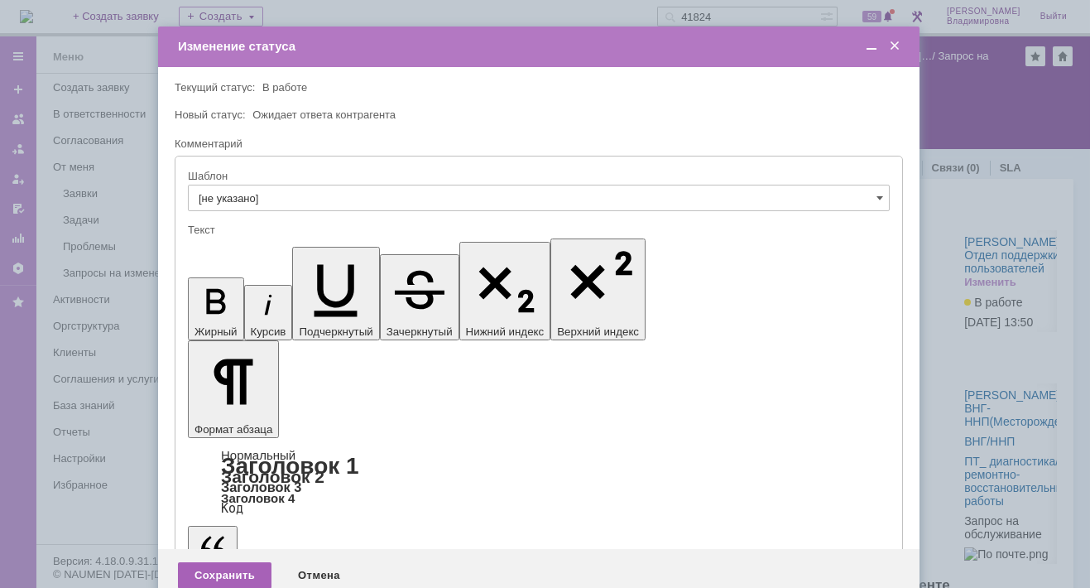
click at [215, 562] on div "Сохранить" at bounding box center [225, 575] width 94 height 26
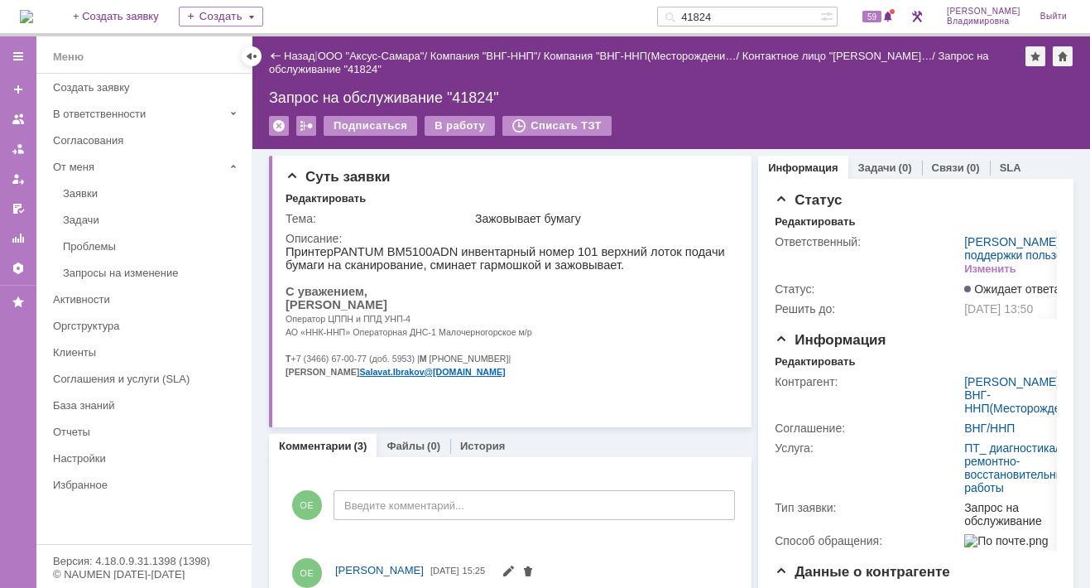
click at [33, 10] on img at bounding box center [26, 16] width 13 height 13
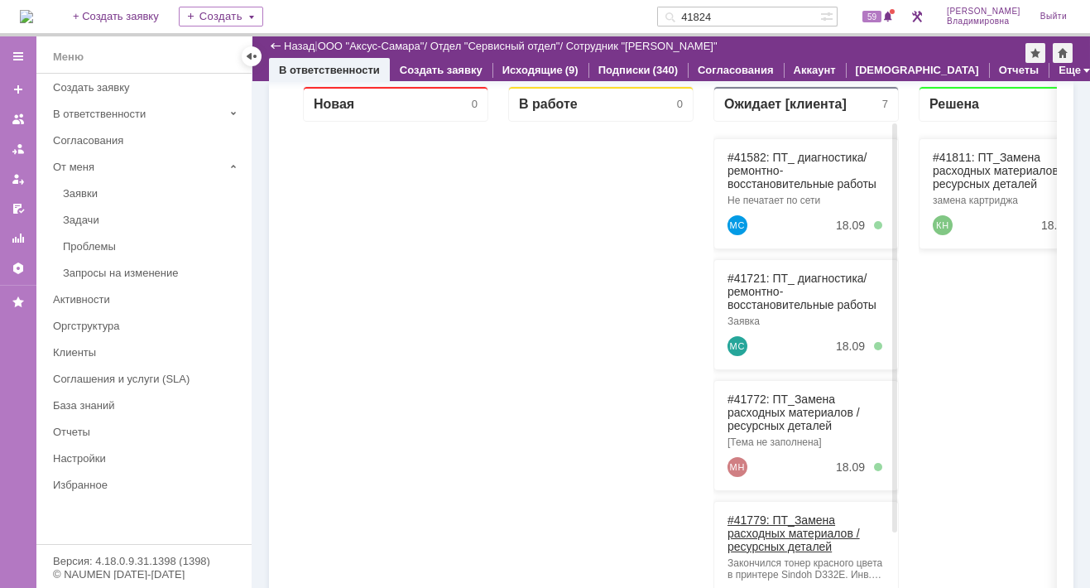
click at [752, 520] on link "#41779: ПТ_Замена расходных материалов / ресурсных деталей" at bounding box center [793, 533] width 132 height 40
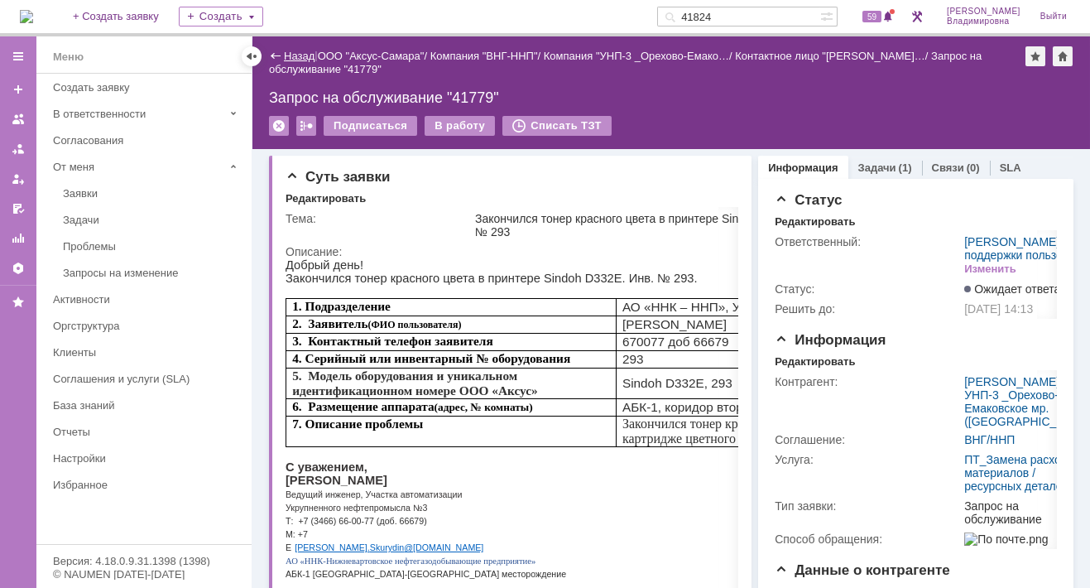
click at [296, 53] on link "Назад" at bounding box center [299, 56] width 31 height 12
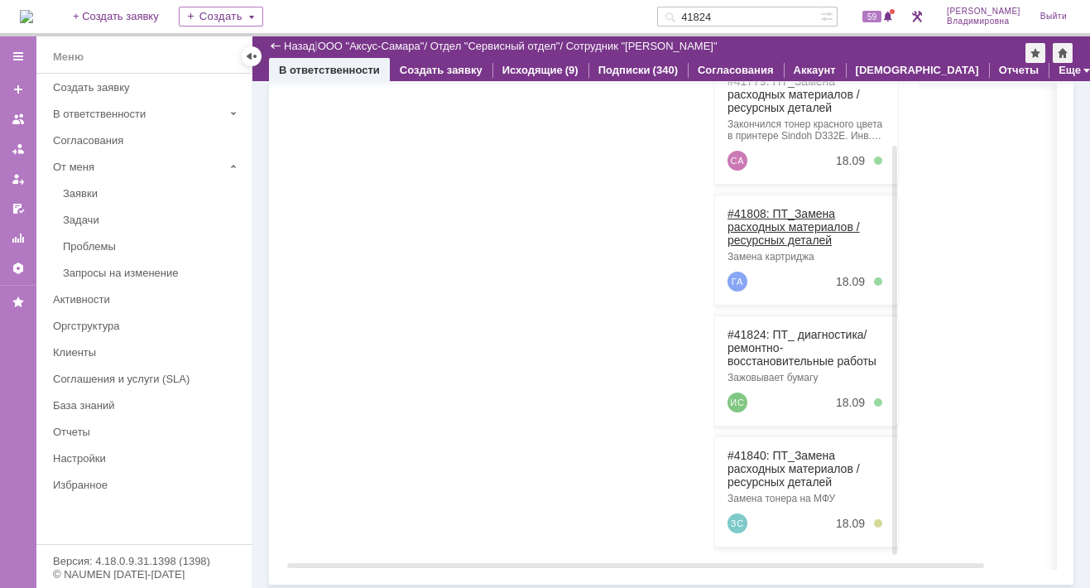
click at [755, 208] on link "#41808: ПТ_Замена расходных материалов / ресурсных деталей" at bounding box center [793, 227] width 132 height 40
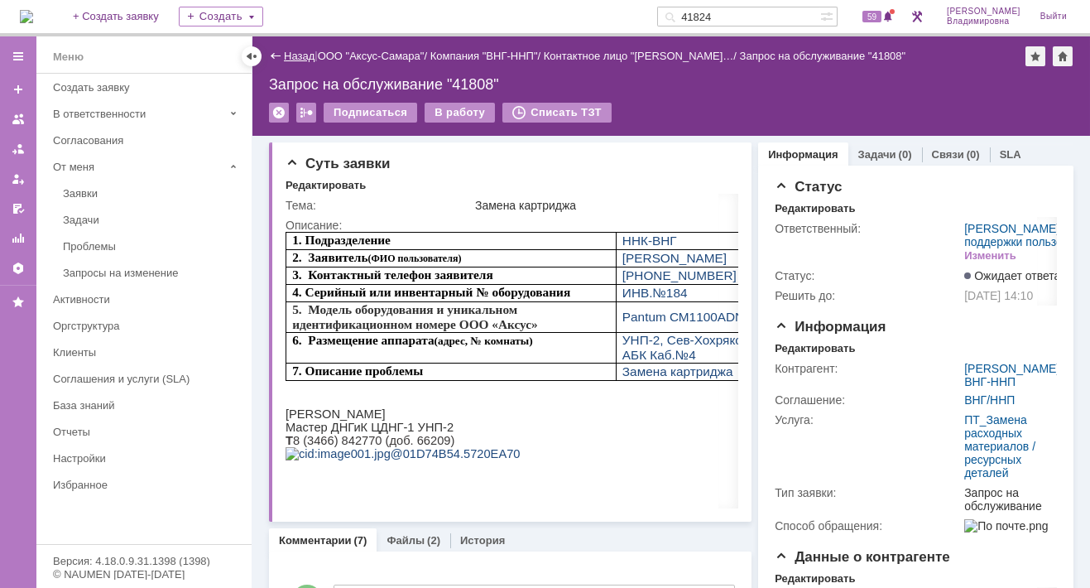
click at [289, 55] on link "Назад" at bounding box center [299, 56] width 31 height 12
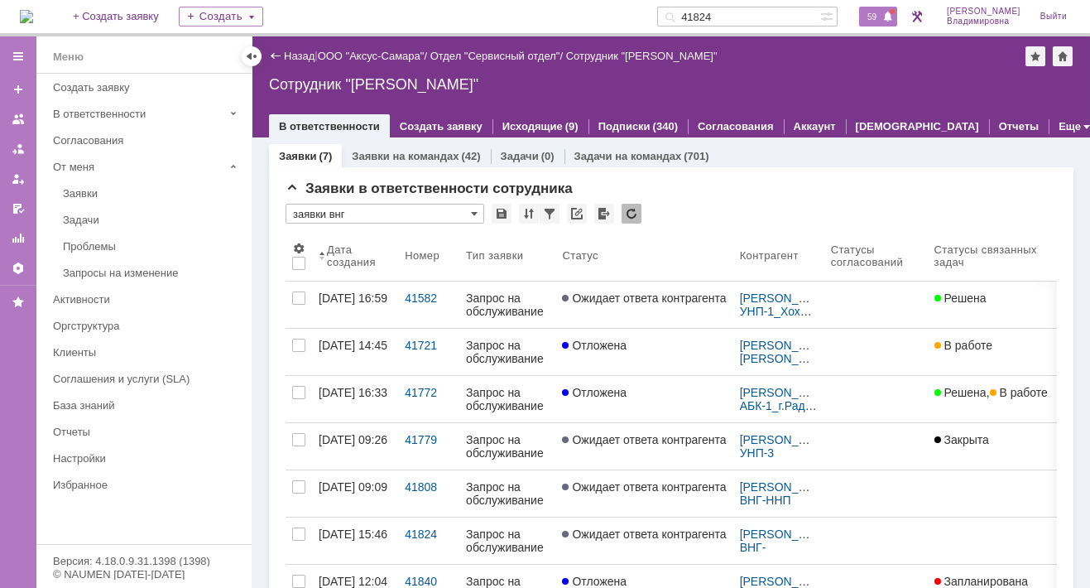
click at [881, 11] on span "59" at bounding box center [871, 17] width 19 height 12
click at [662, 95] on div "Назад | ООО "Аксус-Самара" / Отдел "Сервисный отдел" / Сотрудник "Орлова Елена …" at bounding box center [670, 86] width 837 height 101
click at [33, 12] on img at bounding box center [26, 16] width 13 height 13
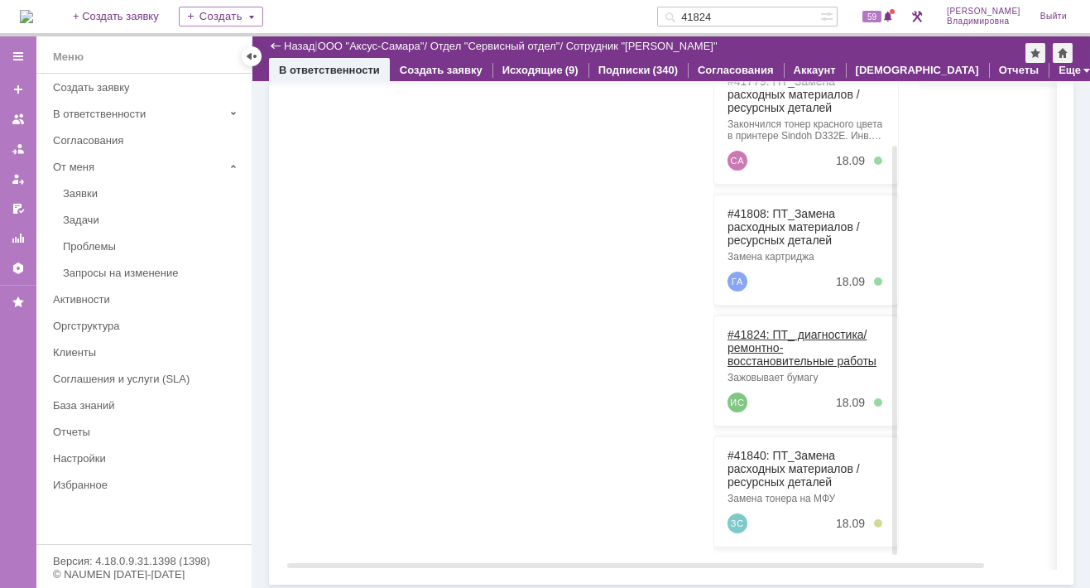
click at [752, 328] on link "#41824: ПТ_ диагностика/ ремонтно-восстановительные работы" at bounding box center [801, 348] width 149 height 40
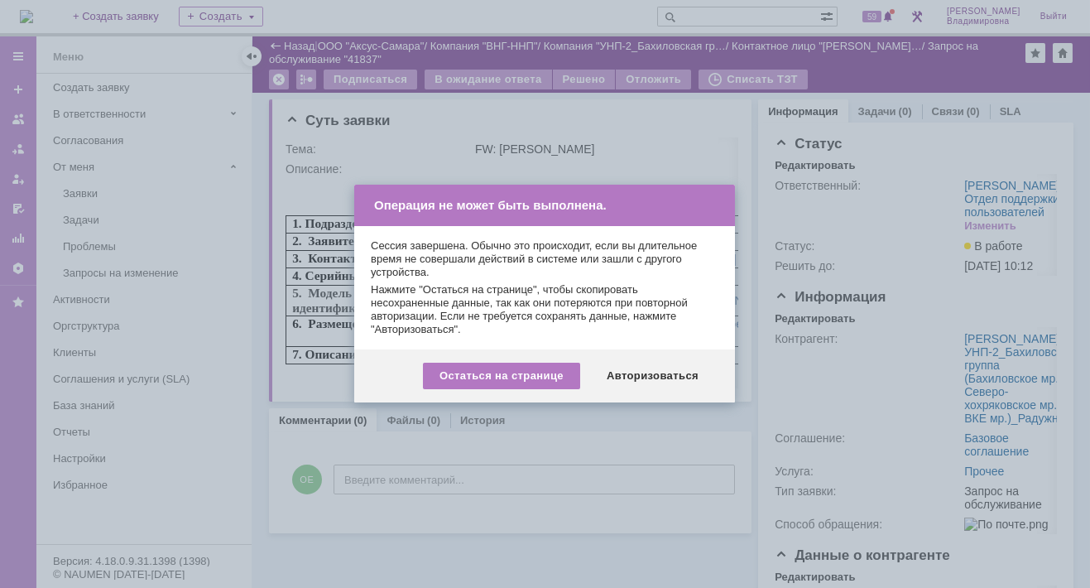
scroll to position [319, 0]
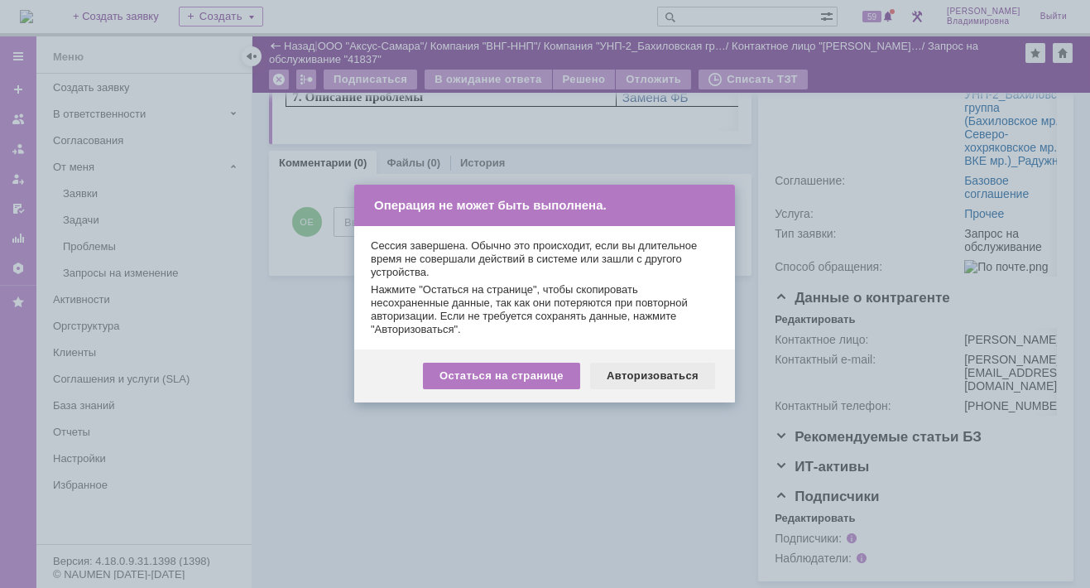
click at [668, 375] on div "Авторизоваться" at bounding box center [652, 375] width 125 height 26
